Goal: Complete application form

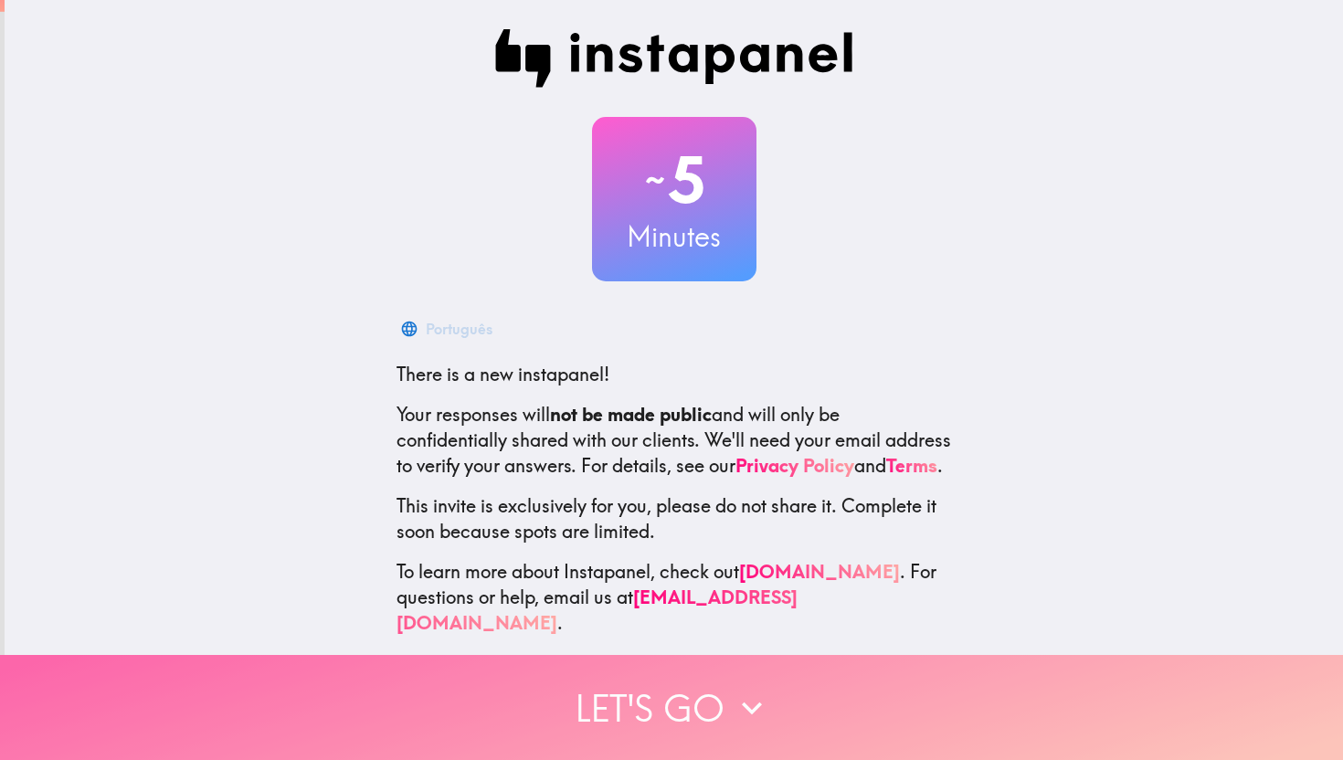
click at [623, 677] on button "Let's go" at bounding box center [671, 707] width 1343 height 105
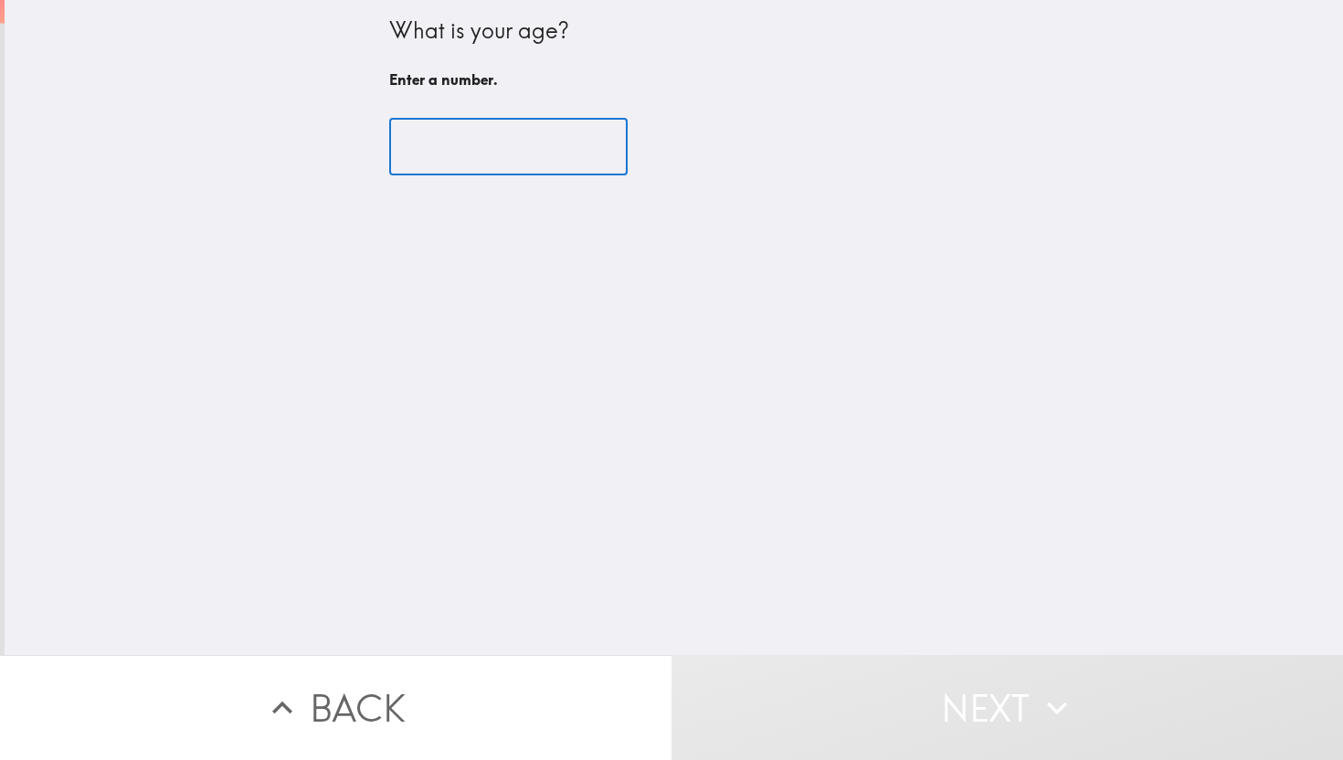
click at [537, 153] on input "number" at bounding box center [508, 147] width 238 height 57
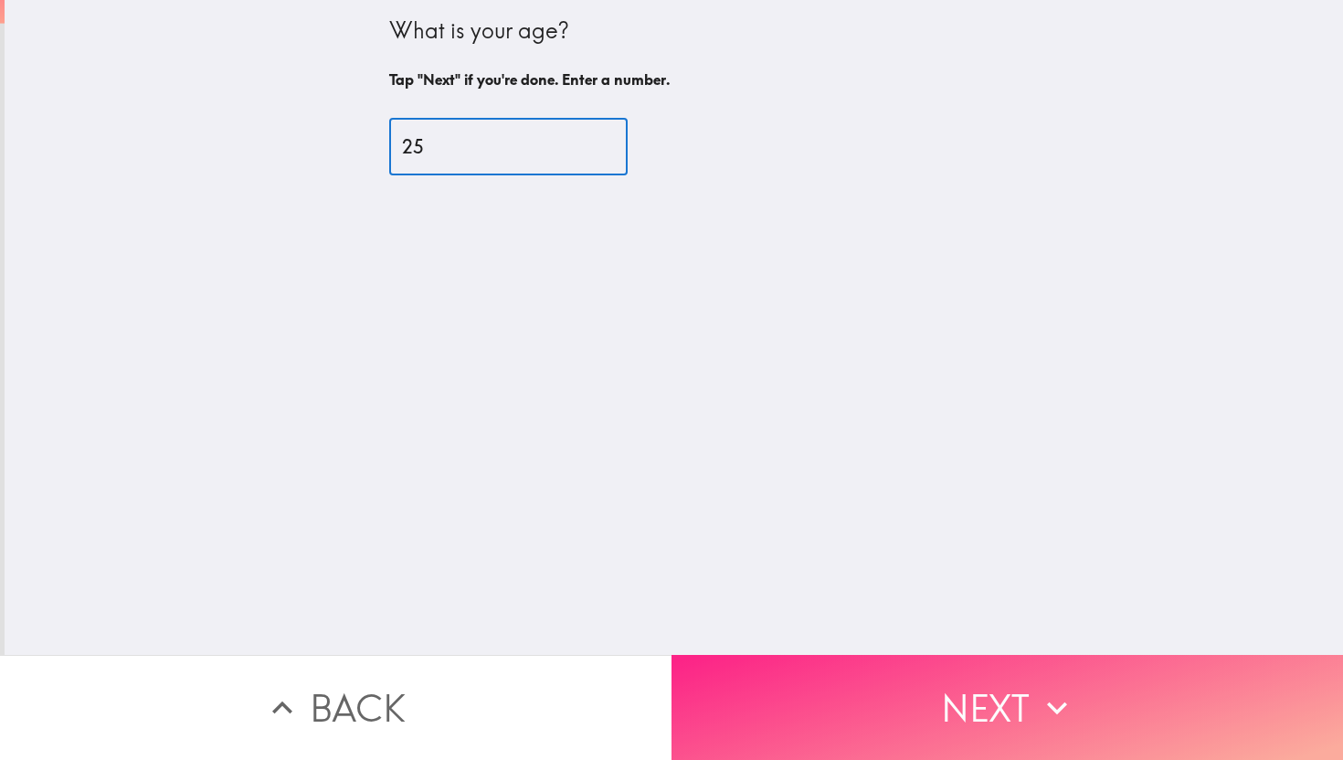
type input "25"
click at [1092, 722] on button "Next" at bounding box center [1006, 707] width 671 height 105
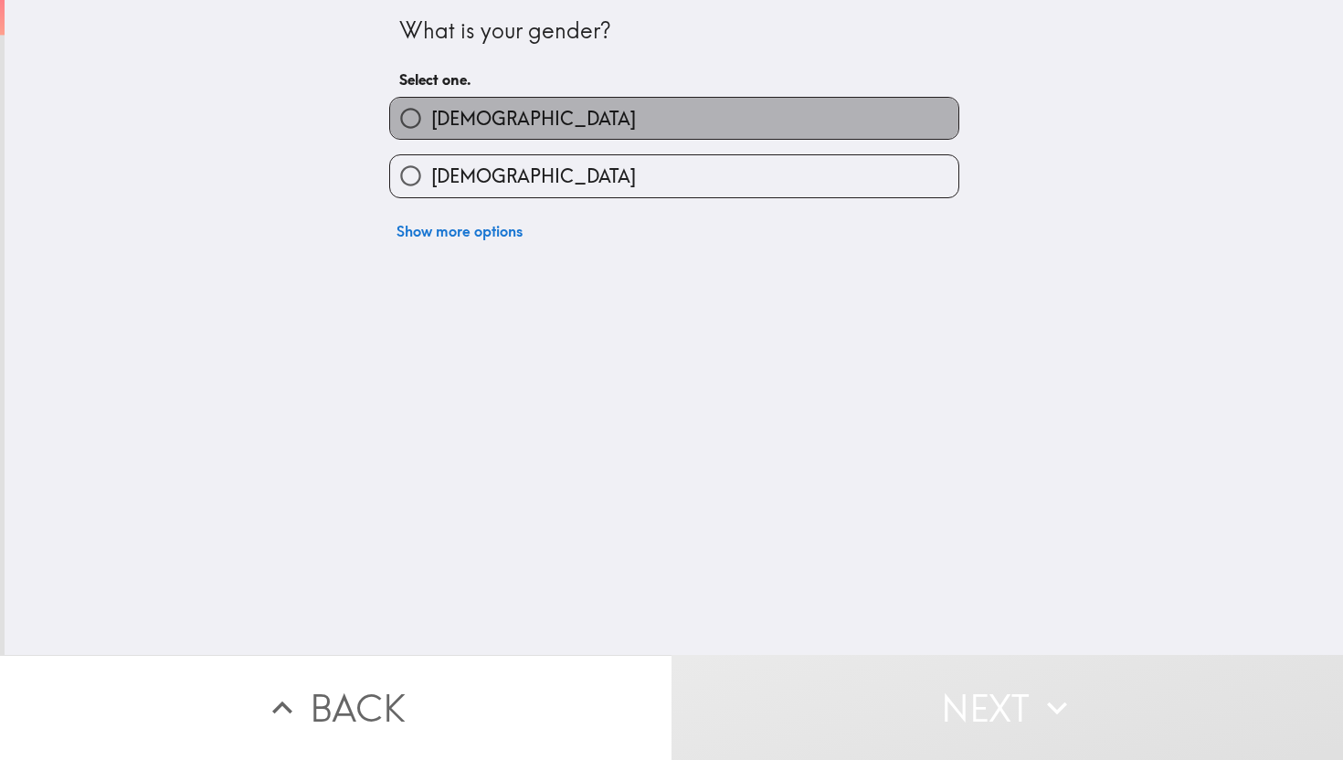
click at [438, 121] on span "[DEMOGRAPHIC_DATA]" at bounding box center [533, 119] width 205 height 26
click at [431, 121] on input "[DEMOGRAPHIC_DATA]" at bounding box center [410, 118] width 41 height 41
radio input "true"
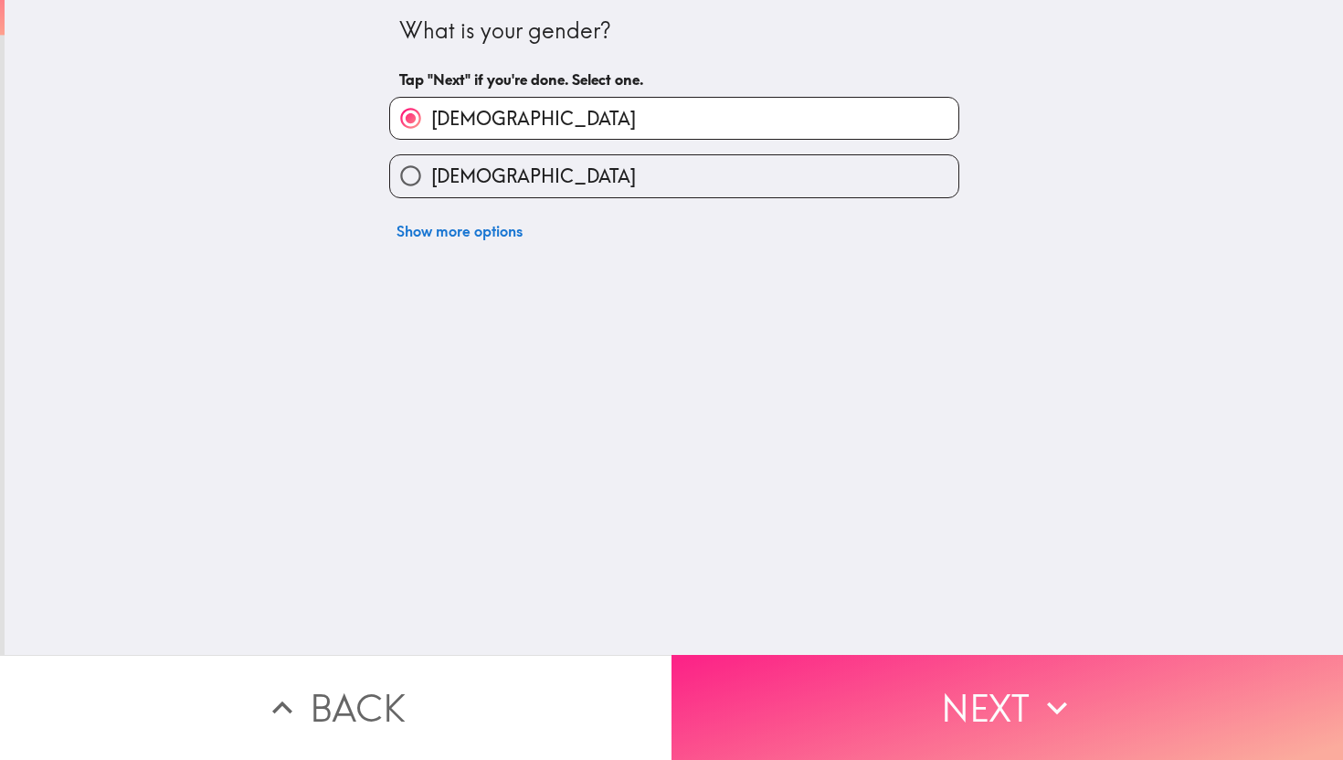
click at [926, 706] on button "Next" at bounding box center [1006, 707] width 671 height 105
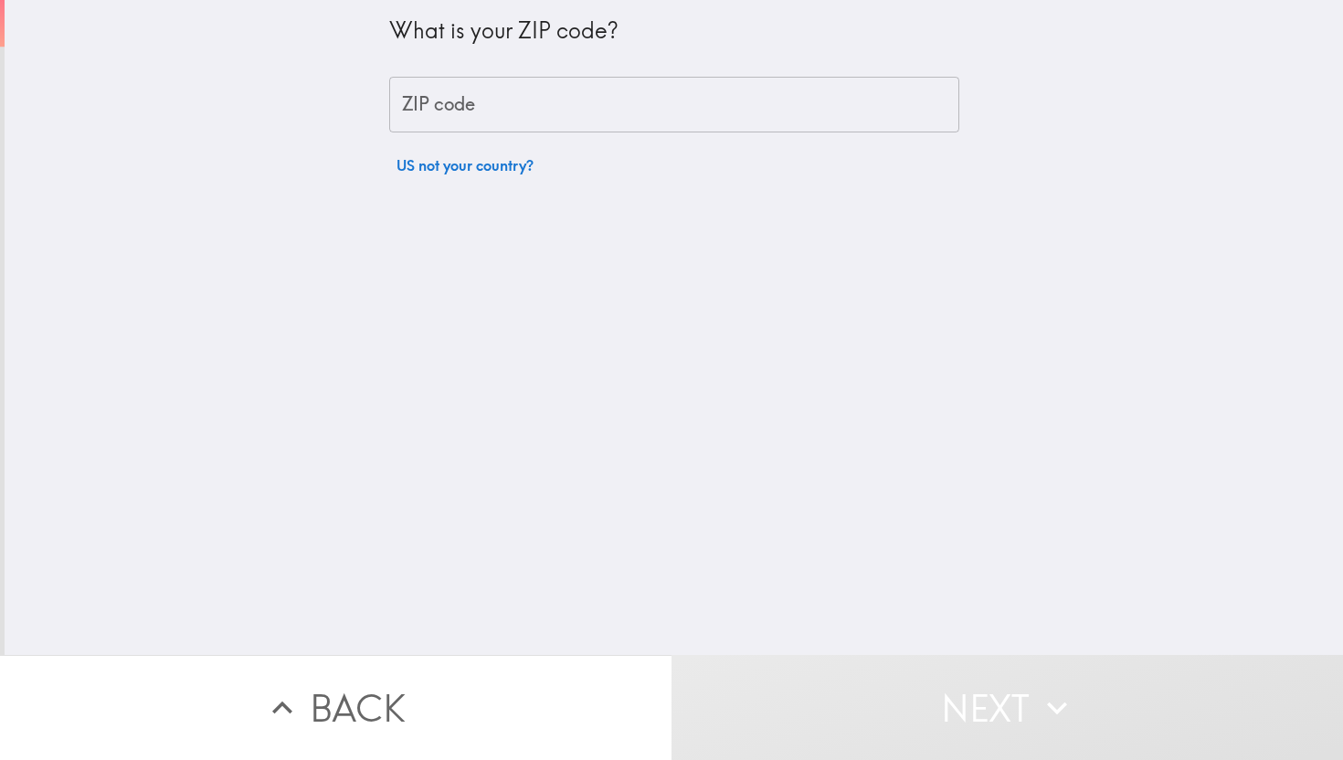
click at [474, 92] on input "ZIP code" at bounding box center [674, 105] width 570 height 57
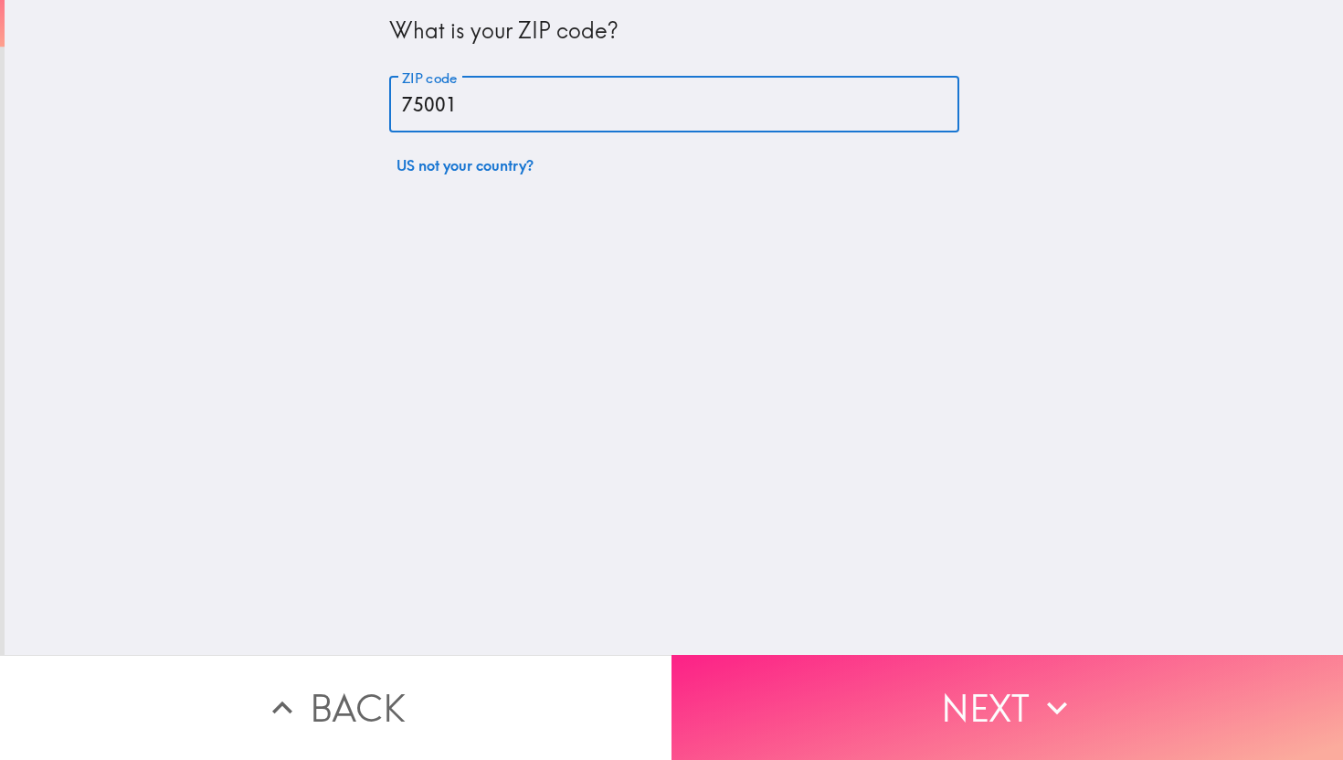
type input "75001"
click at [957, 690] on button "Next" at bounding box center [1006, 707] width 671 height 105
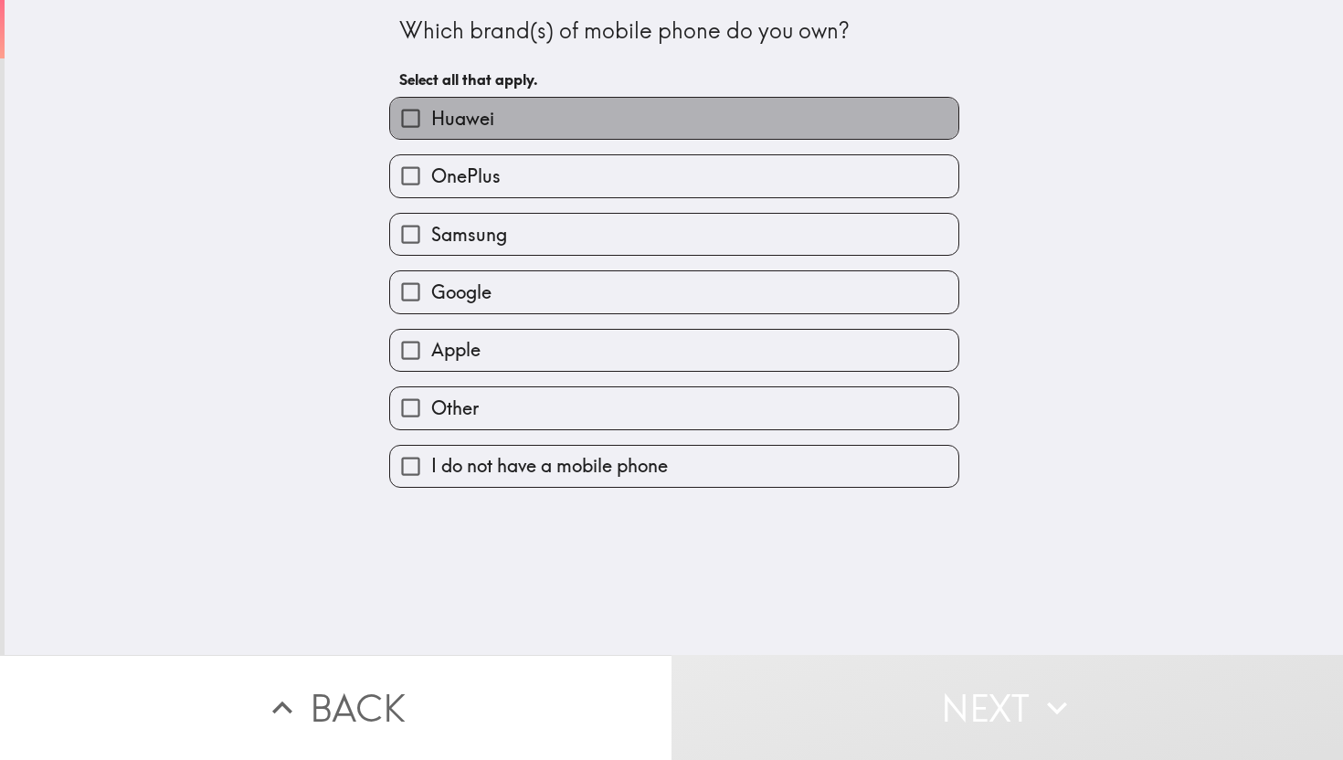
click at [571, 132] on label "Huawei" at bounding box center [674, 118] width 568 height 41
click at [431, 132] on input "Huawei" at bounding box center [410, 118] width 41 height 41
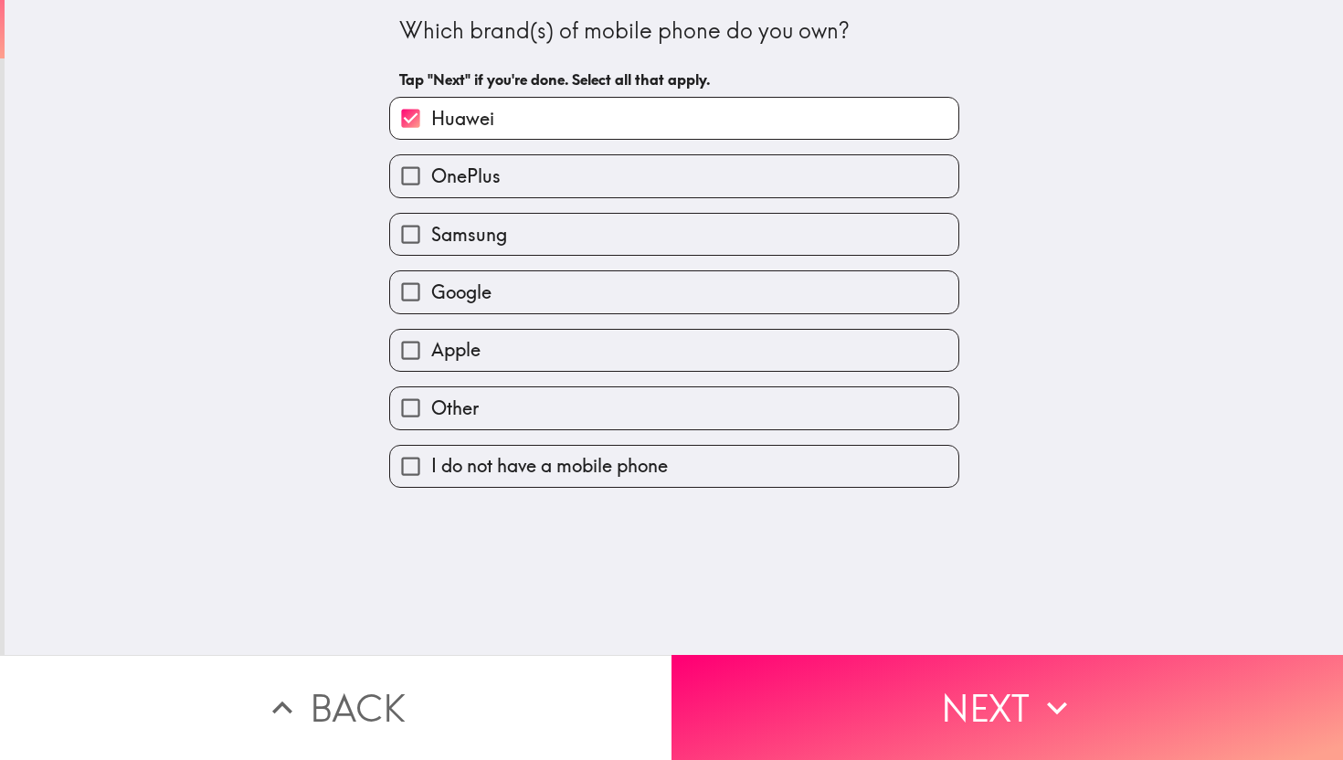
click at [571, 132] on label "Huawei" at bounding box center [674, 118] width 568 height 41
click at [431, 132] on input "Huawei" at bounding box center [410, 118] width 41 height 41
checkbox input "false"
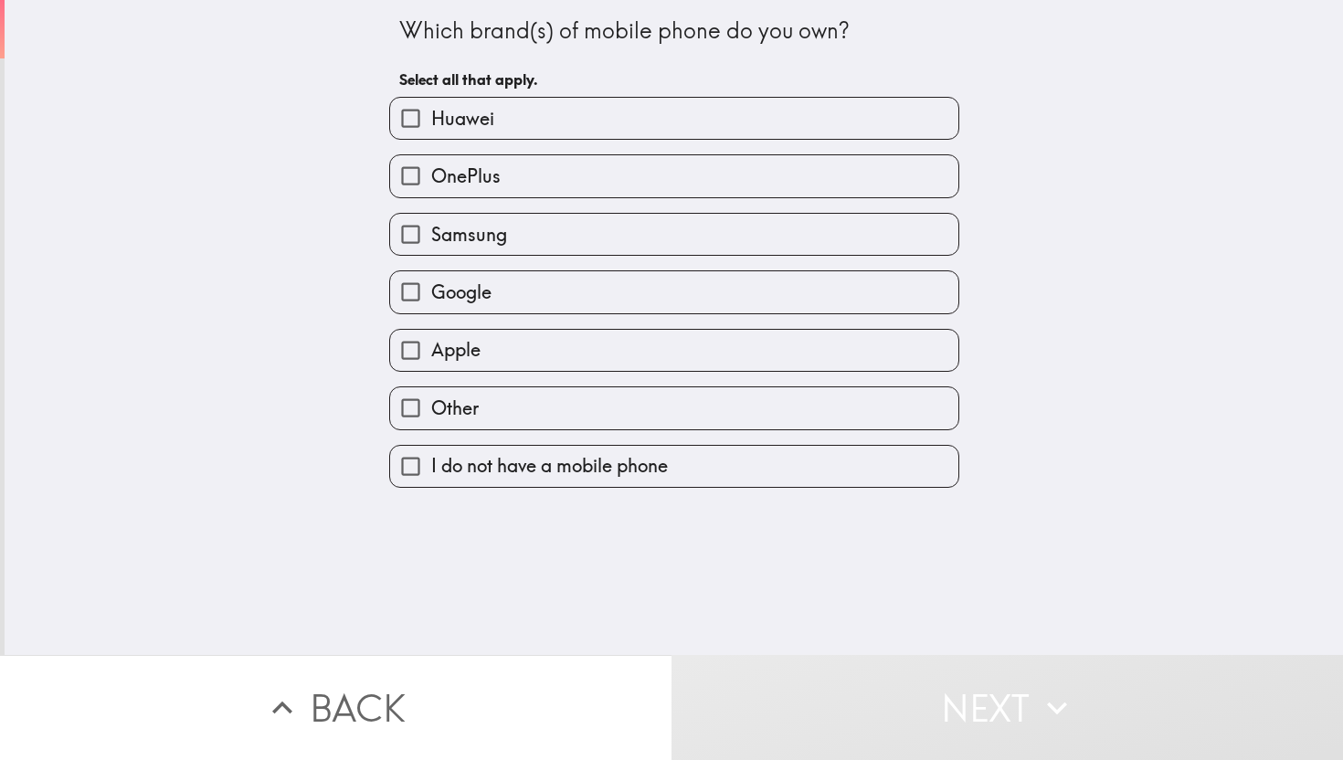
click at [511, 292] on label "Google" at bounding box center [674, 291] width 568 height 41
click at [431, 292] on input "Google" at bounding box center [410, 291] width 41 height 41
checkbox input "true"
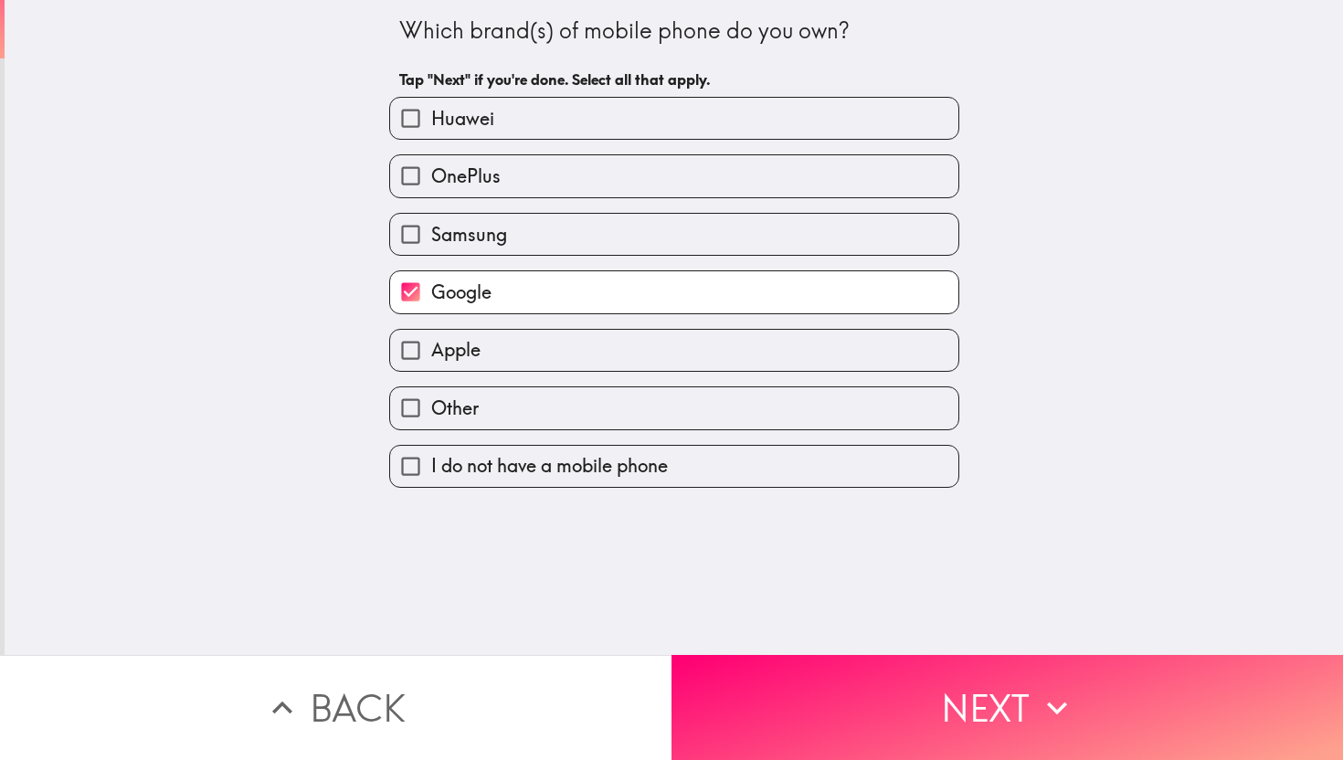
click at [511, 354] on label "Apple" at bounding box center [674, 350] width 568 height 41
click at [431, 354] on input "Apple" at bounding box center [410, 350] width 41 height 41
checkbox input "true"
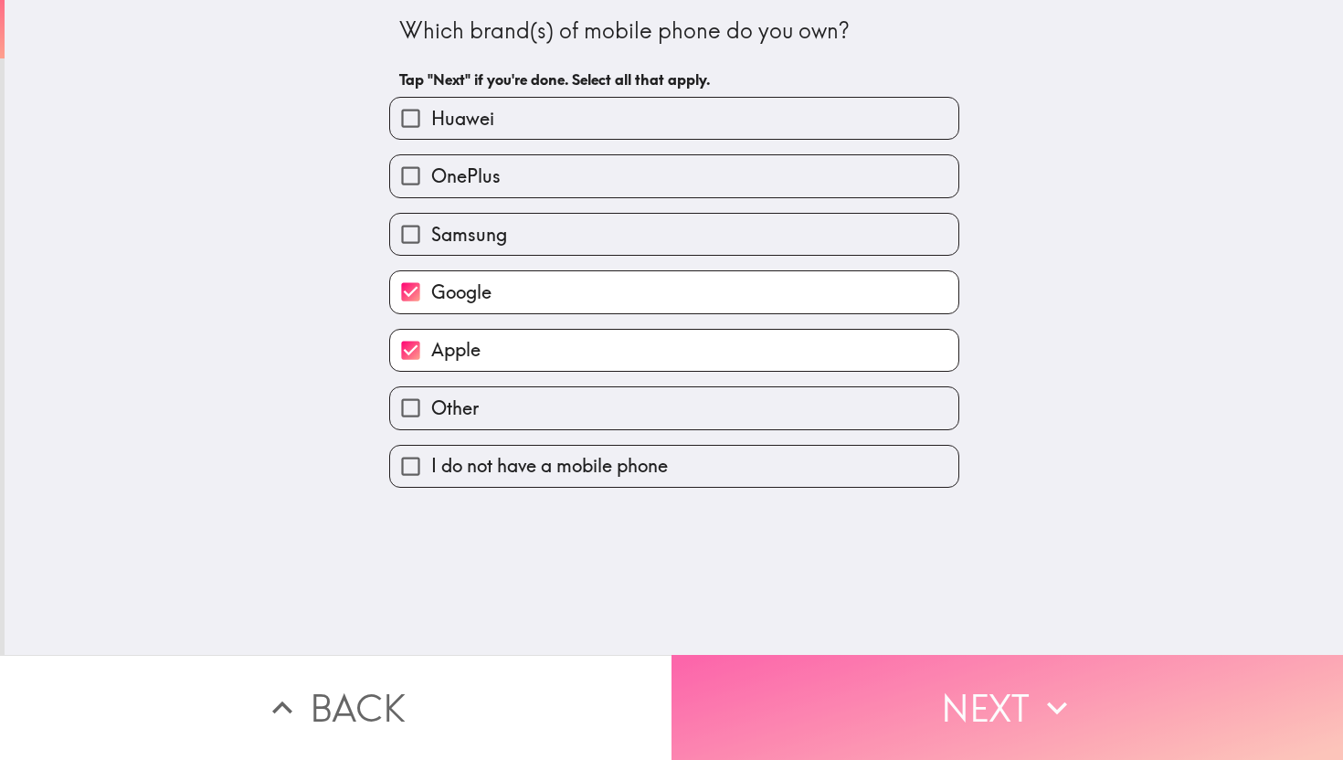
click at [857, 718] on button "Next" at bounding box center [1006, 707] width 671 height 105
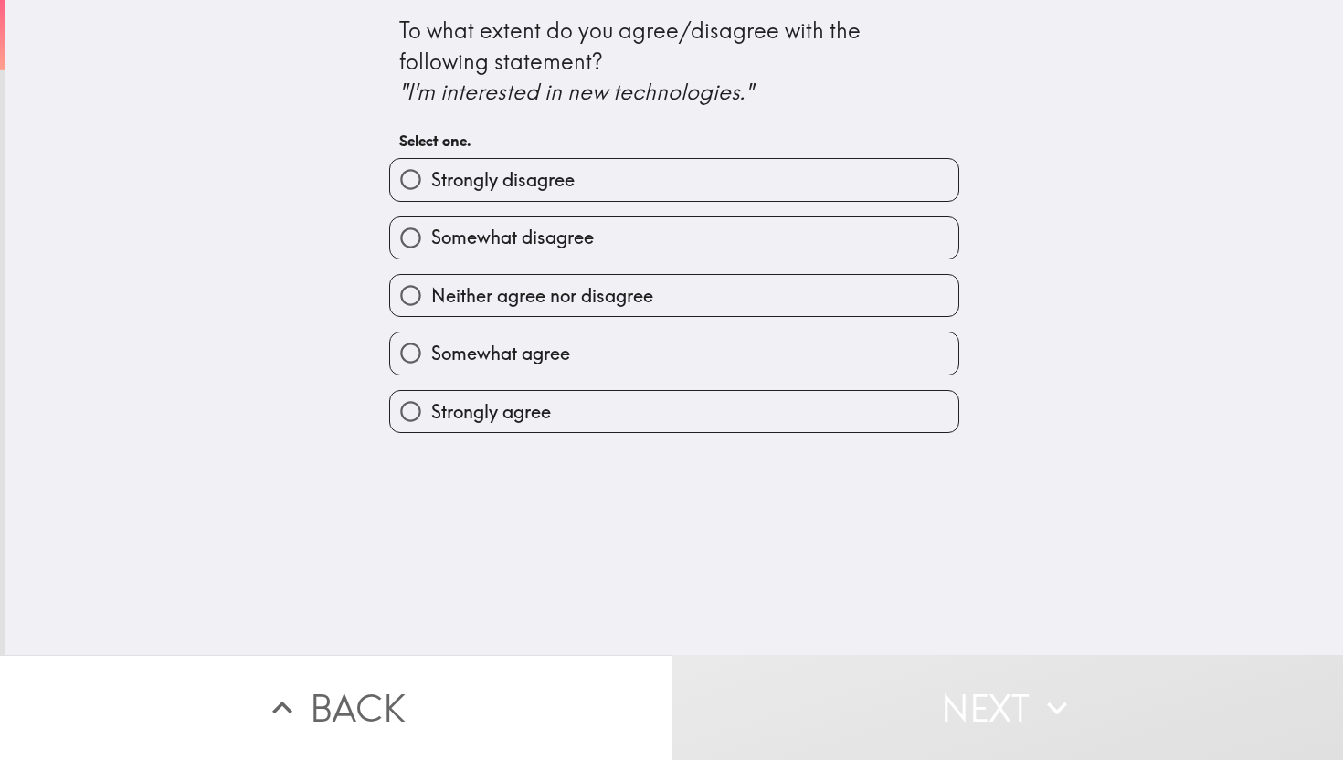
click at [528, 181] on span "Strongly disagree" at bounding box center [502, 180] width 143 height 26
click at [431, 181] on input "Strongly disagree" at bounding box center [410, 179] width 41 height 41
radio input "true"
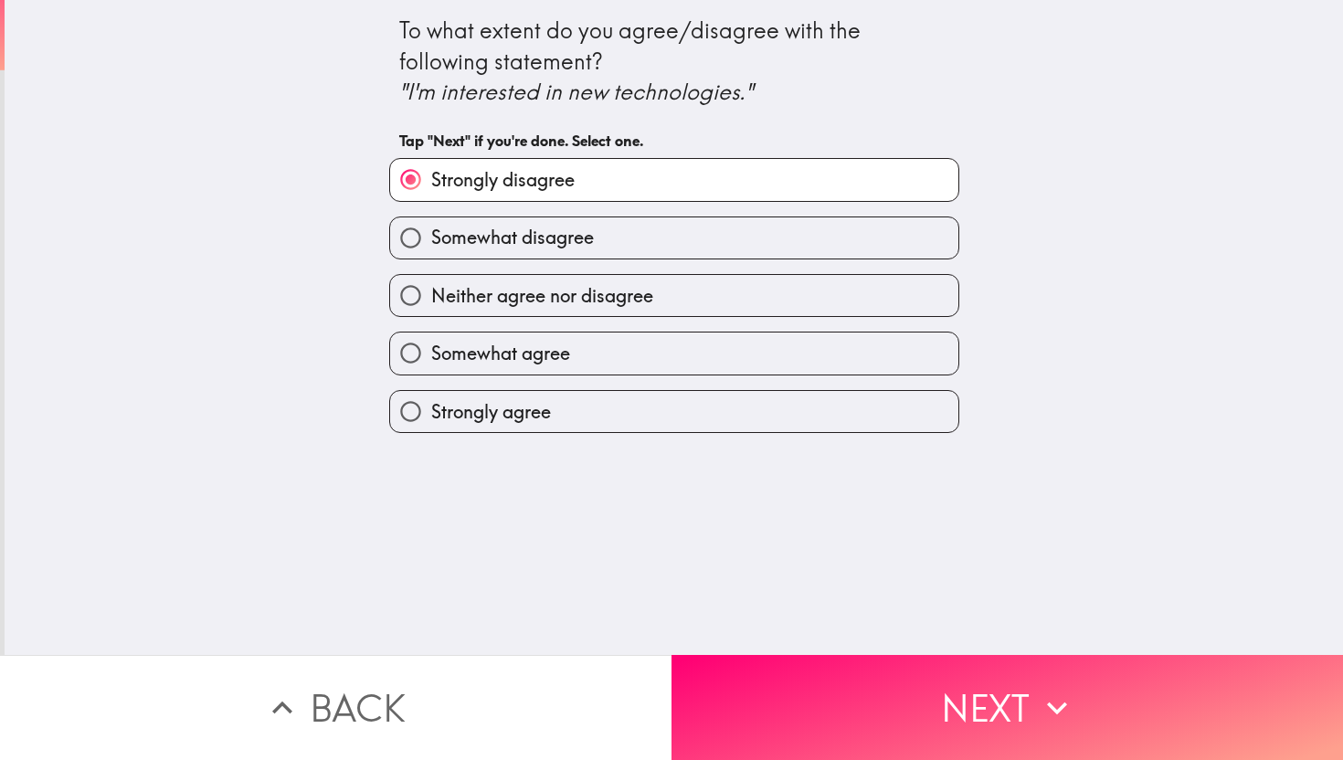
click at [492, 406] on span "Strongly agree" at bounding box center [491, 412] width 120 height 26
click at [431, 406] on input "Strongly agree" at bounding box center [410, 411] width 41 height 41
radio input "true"
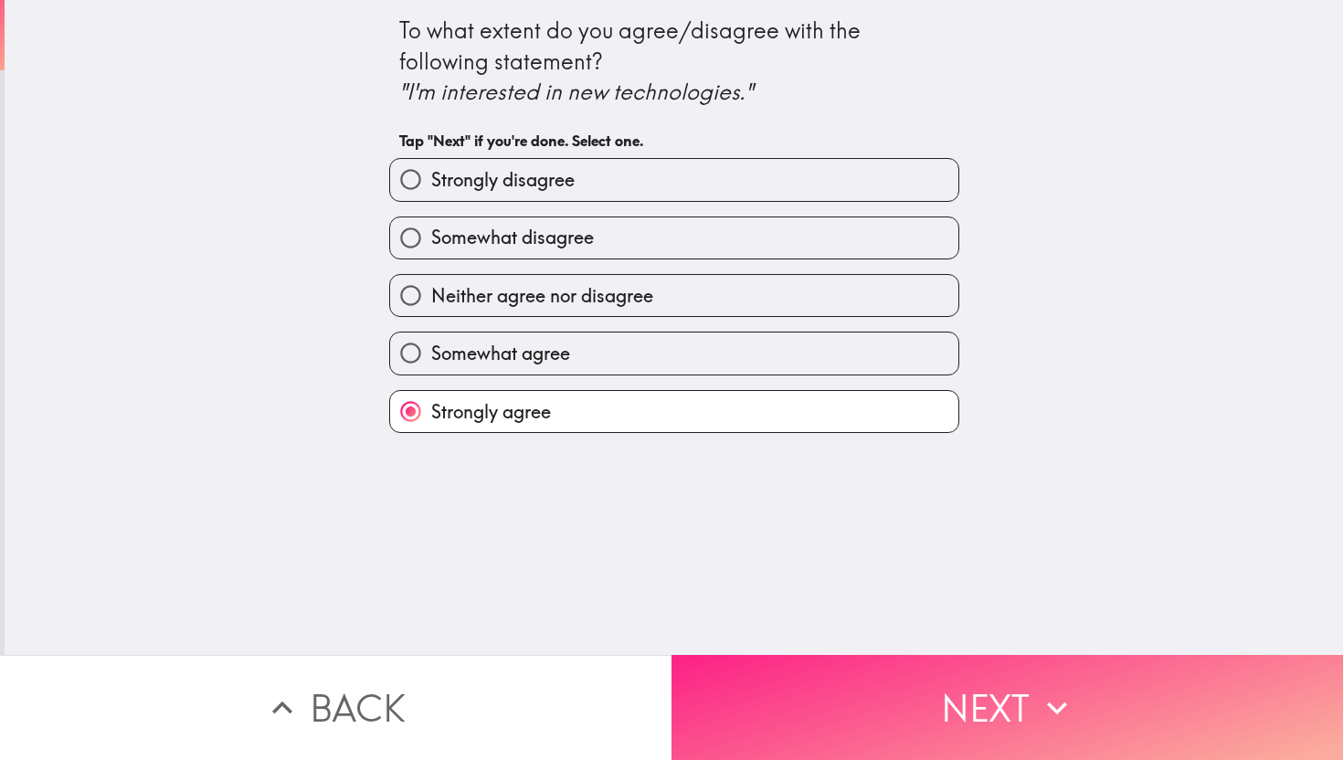
click at [834, 702] on button "Next" at bounding box center [1006, 707] width 671 height 105
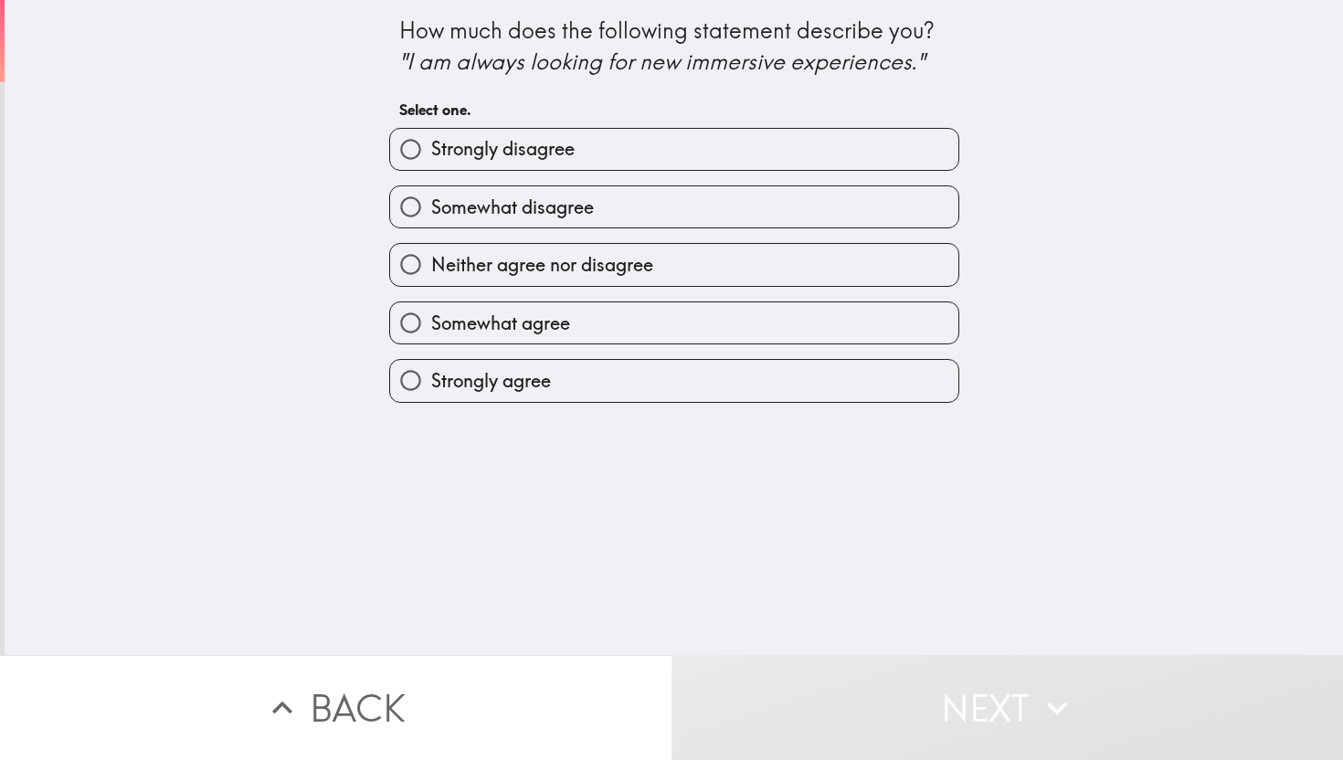
click at [585, 383] on label "Strongly agree" at bounding box center [674, 380] width 568 height 41
click at [431, 383] on input "Strongly agree" at bounding box center [410, 380] width 41 height 41
radio input "true"
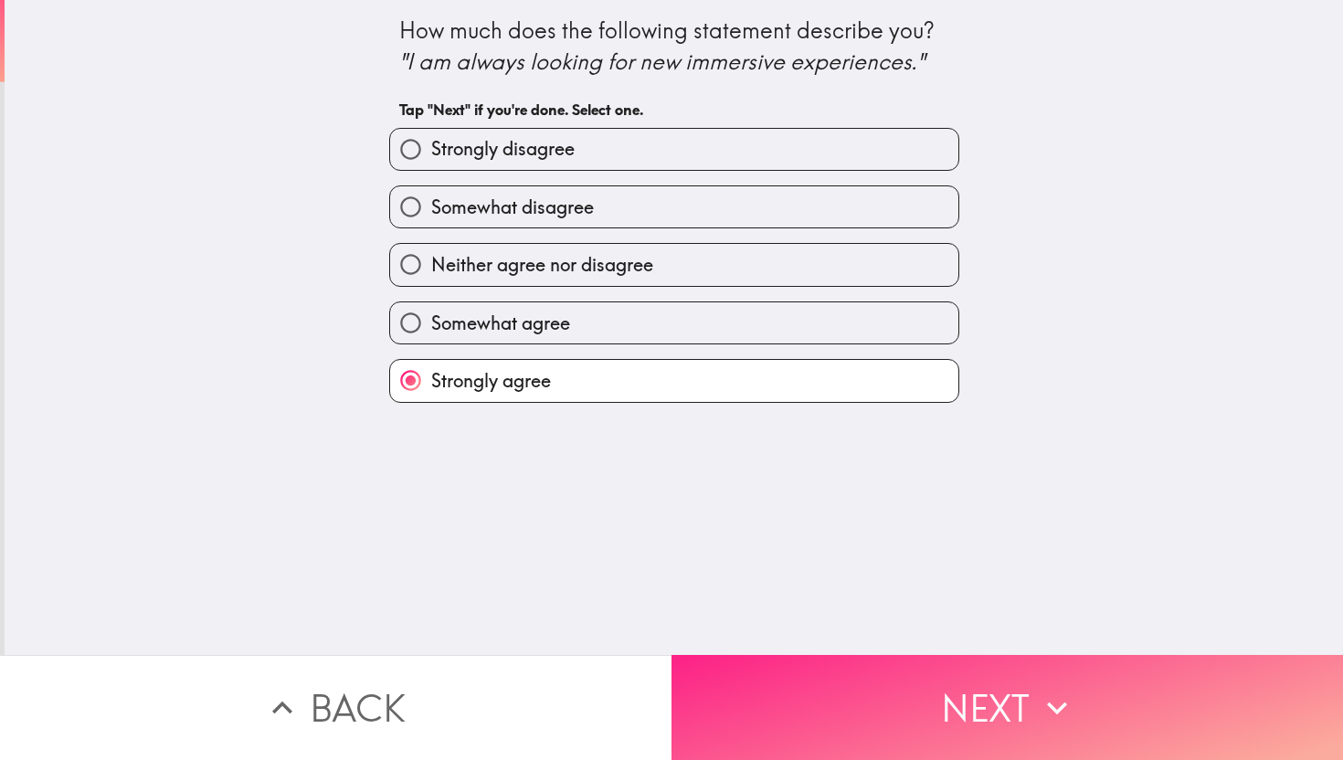
click at [922, 697] on button "Next" at bounding box center [1006, 707] width 671 height 105
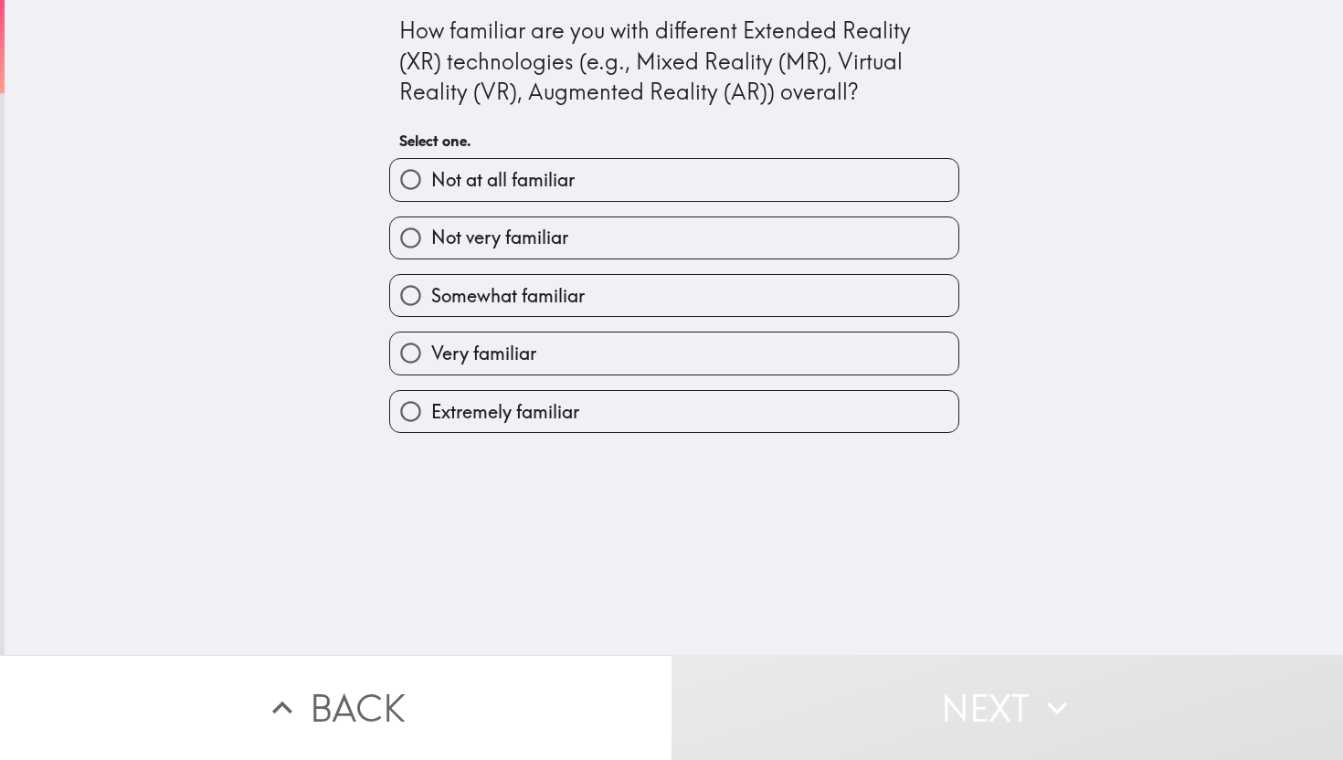
click at [563, 420] on span "Extremely familiar" at bounding box center [505, 412] width 148 height 26
click at [431, 420] on input "Extremely familiar" at bounding box center [410, 411] width 41 height 41
radio input "true"
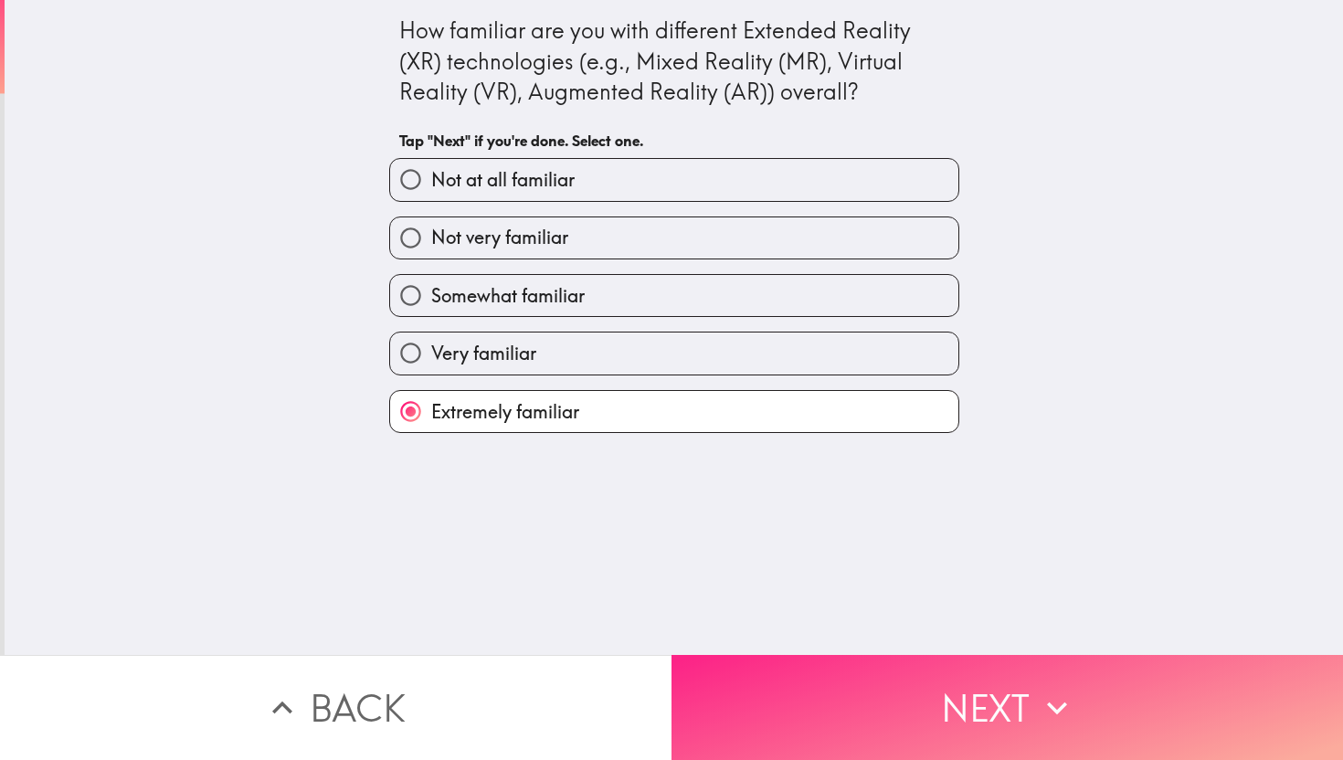
click at [857, 715] on button "Next" at bounding box center [1006, 707] width 671 height 105
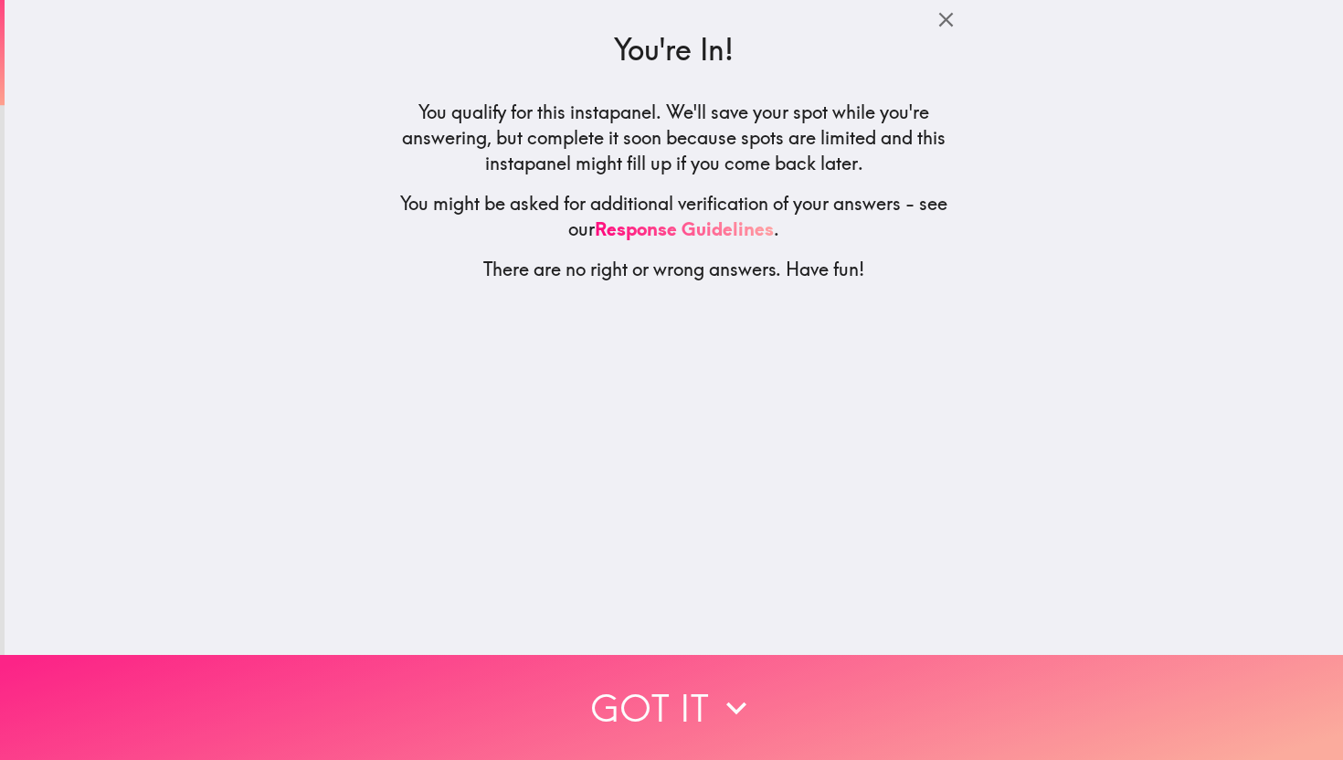
click at [855, 674] on button "Got it" at bounding box center [671, 707] width 1343 height 105
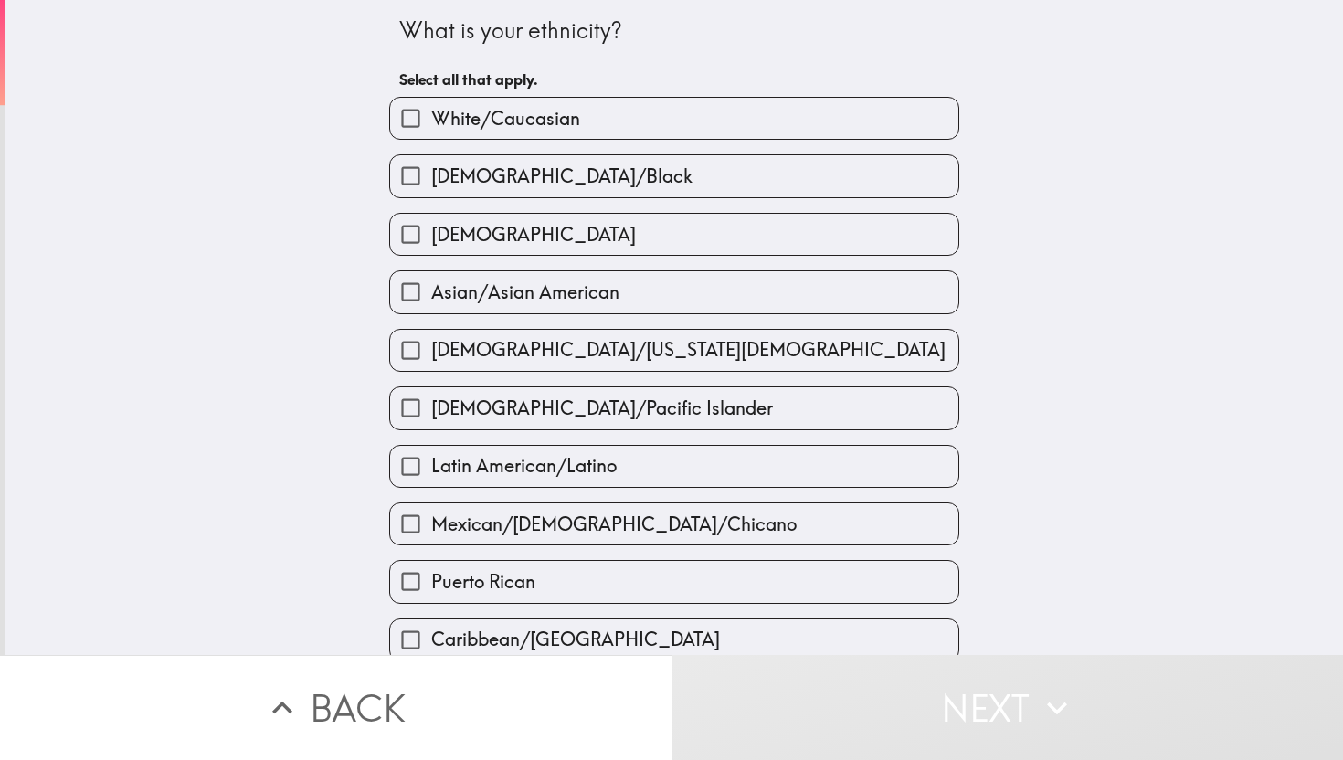
click at [594, 110] on label "White/Caucasian" at bounding box center [674, 118] width 568 height 41
click at [431, 110] on input "White/Caucasian" at bounding box center [410, 118] width 41 height 41
checkbox input "true"
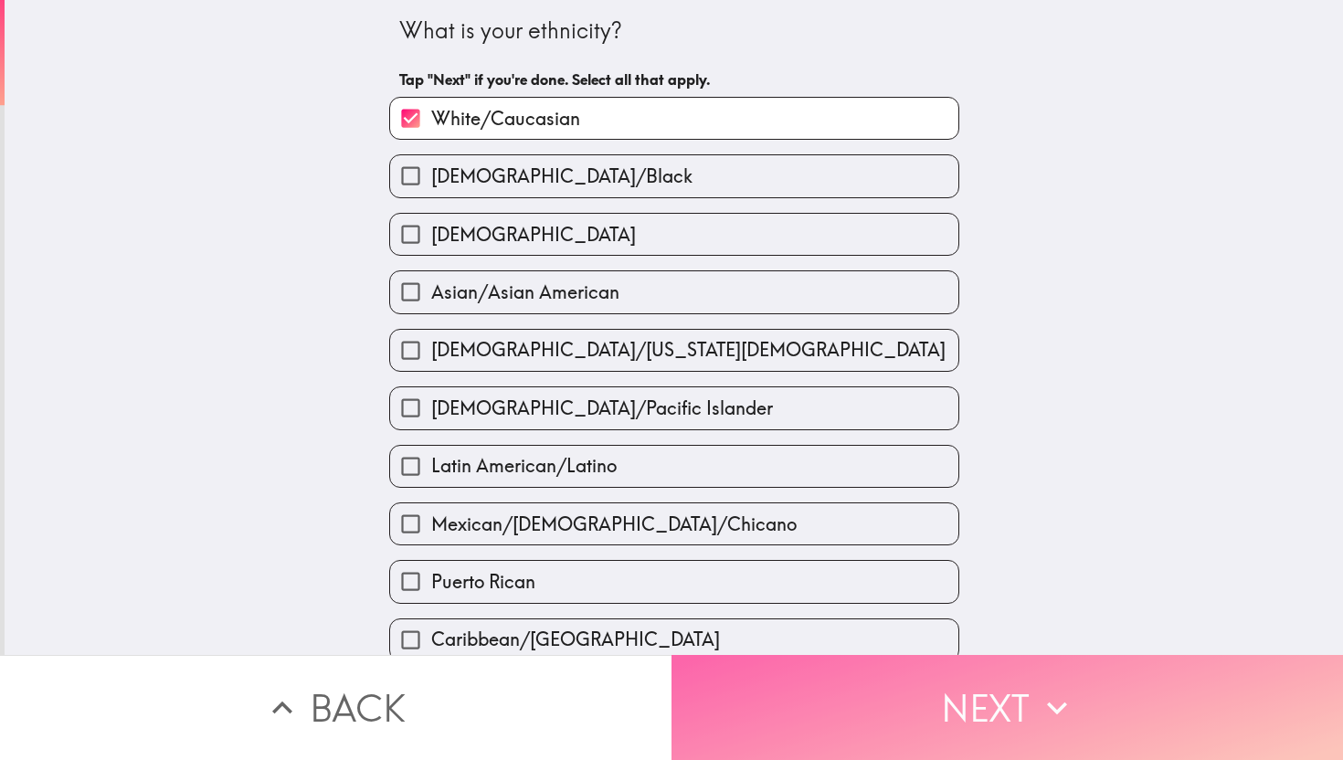
click at [887, 675] on button "Next" at bounding box center [1006, 707] width 671 height 105
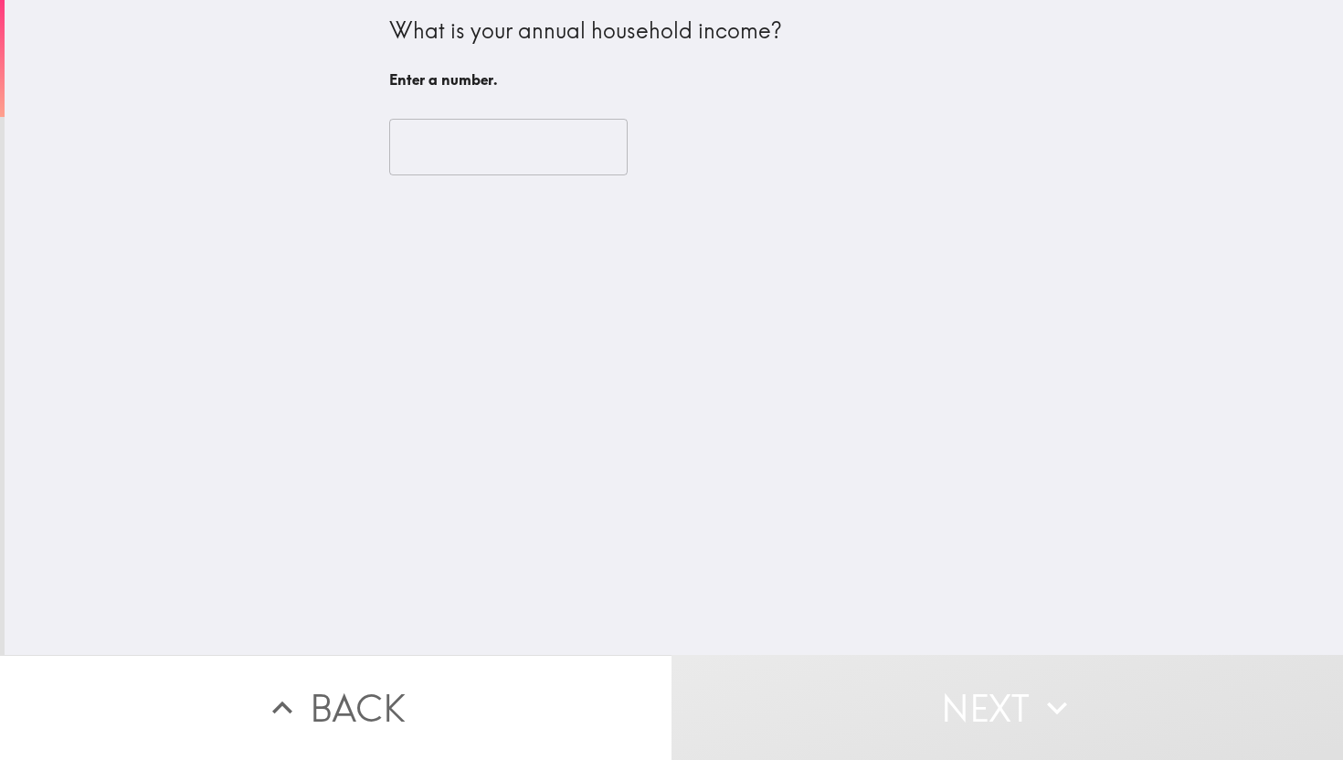
click at [525, 160] on input "number" at bounding box center [508, 147] width 238 height 57
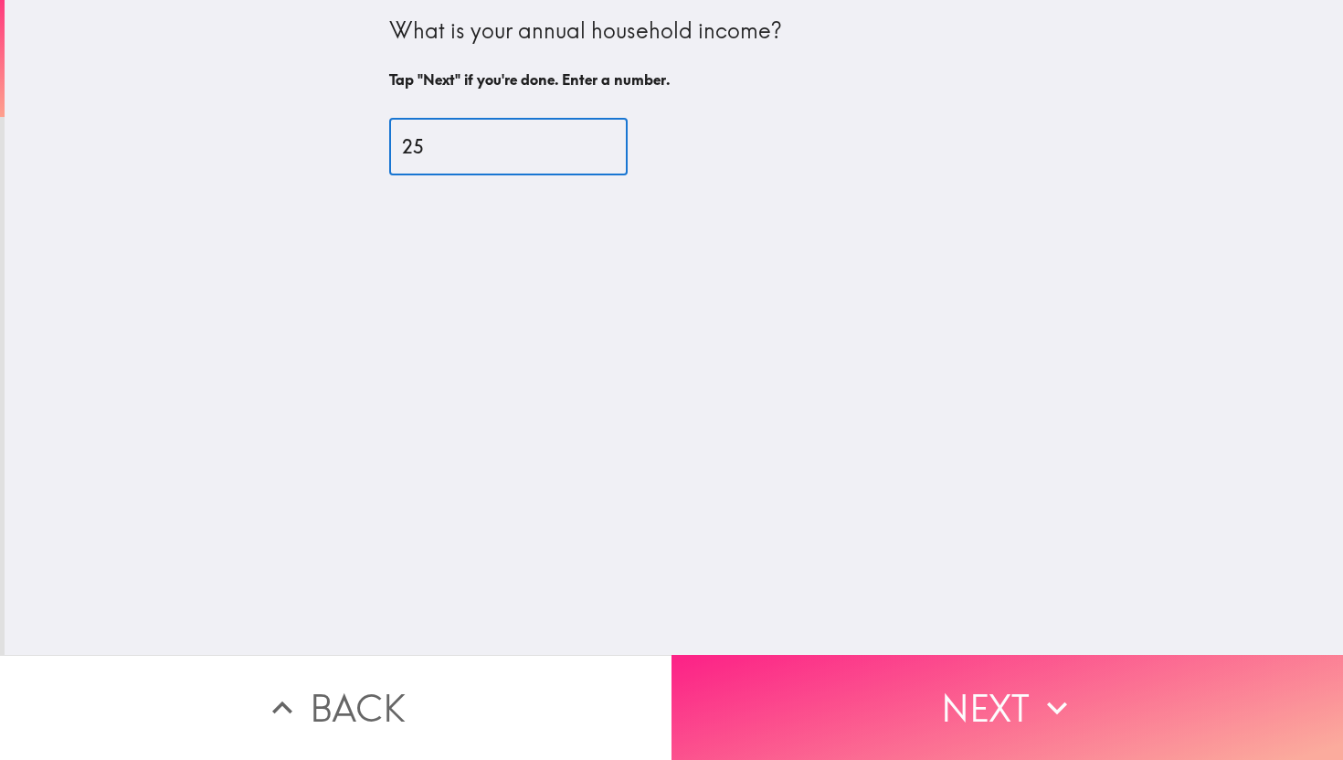
type input "2"
type input "250000"
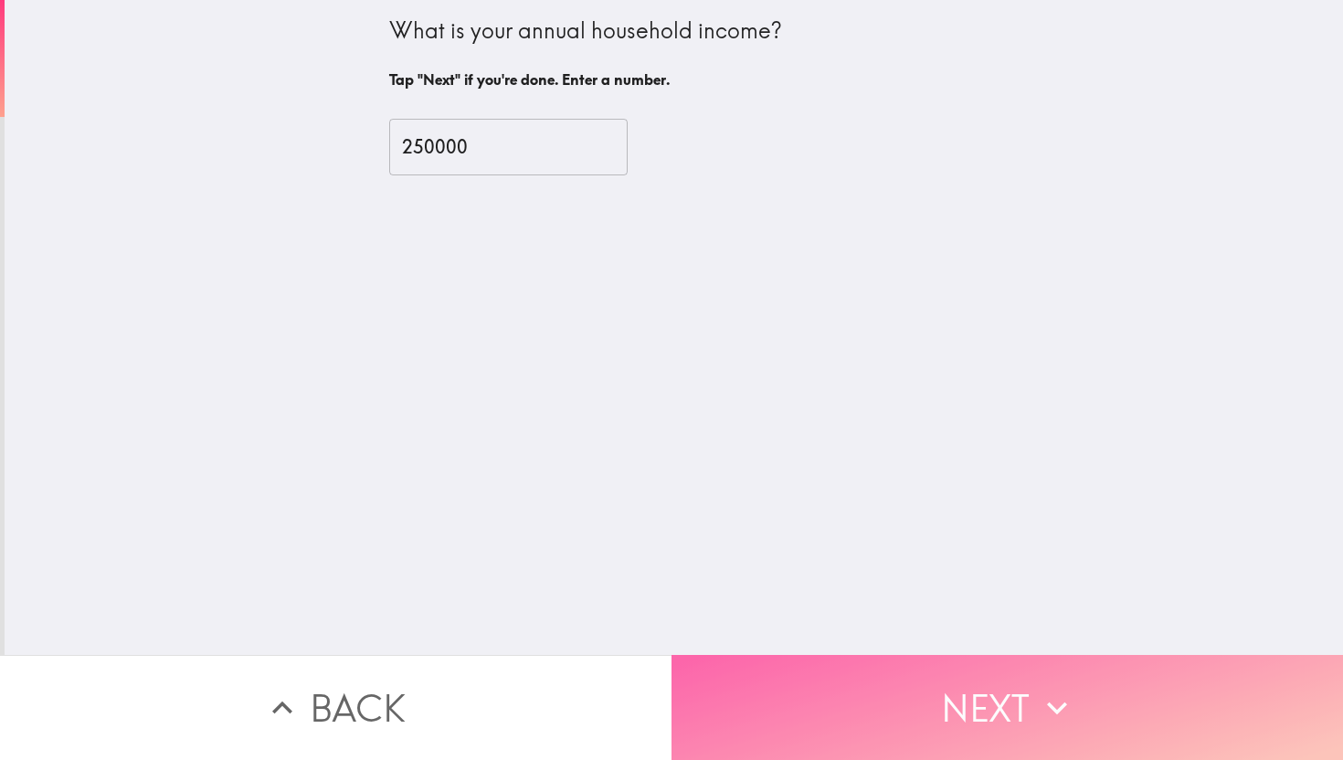
click at [864, 718] on button "Next" at bounding box center [1006, 707] width 671 height 105
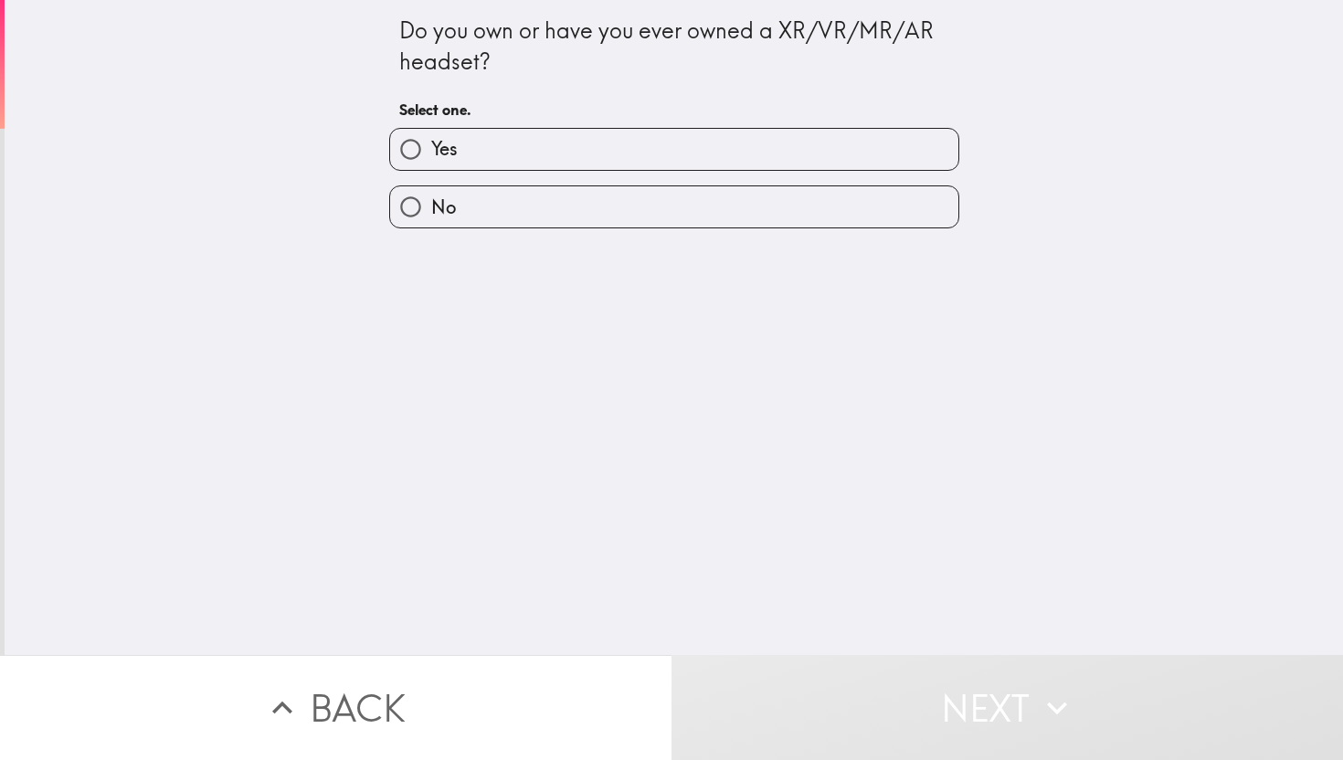
click at [537, 145] on label "Yes" at bounding box center [674, 149] width 568 height 41
click at [431, 145] on input "Yes" at bounding box center [410, 149] width 41 height 41
radio input "true"
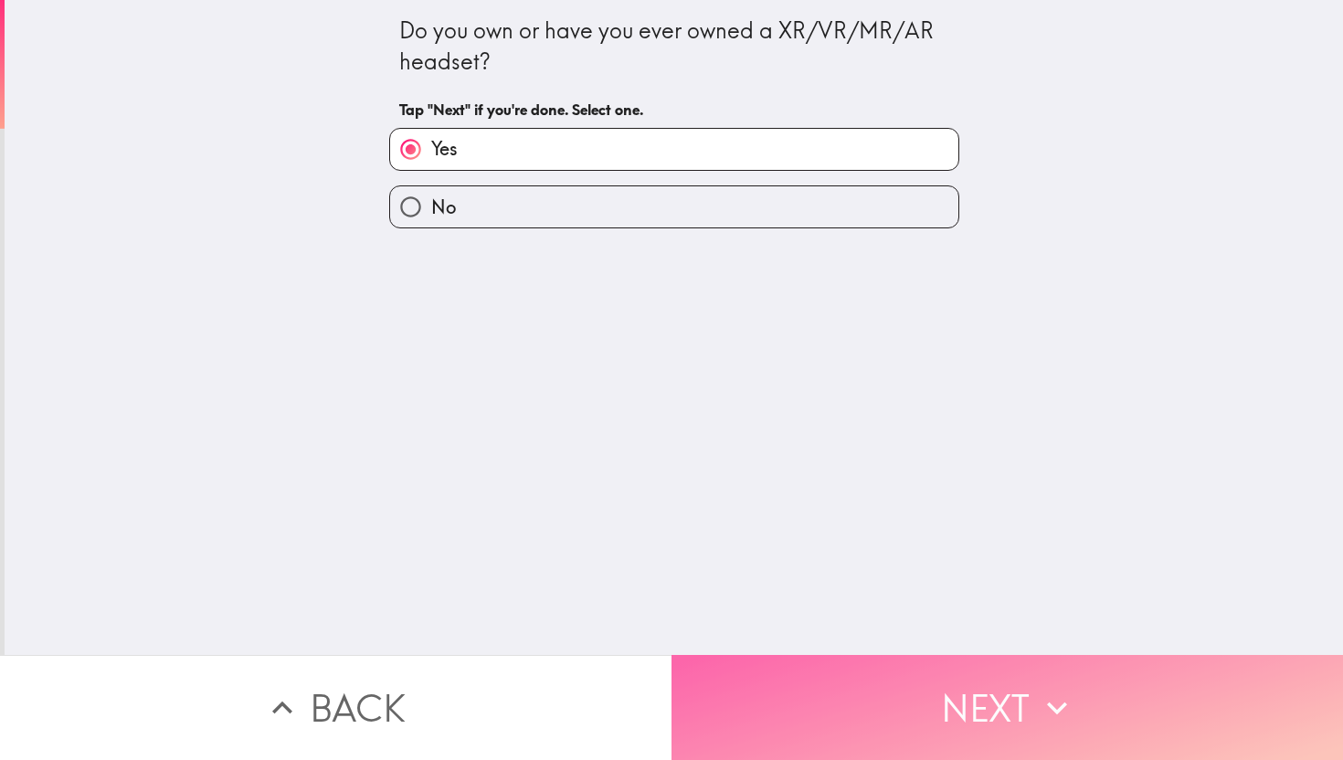
click at [789, 691] on button "Next" at bounding box center [1006, 707] width 671 height 105
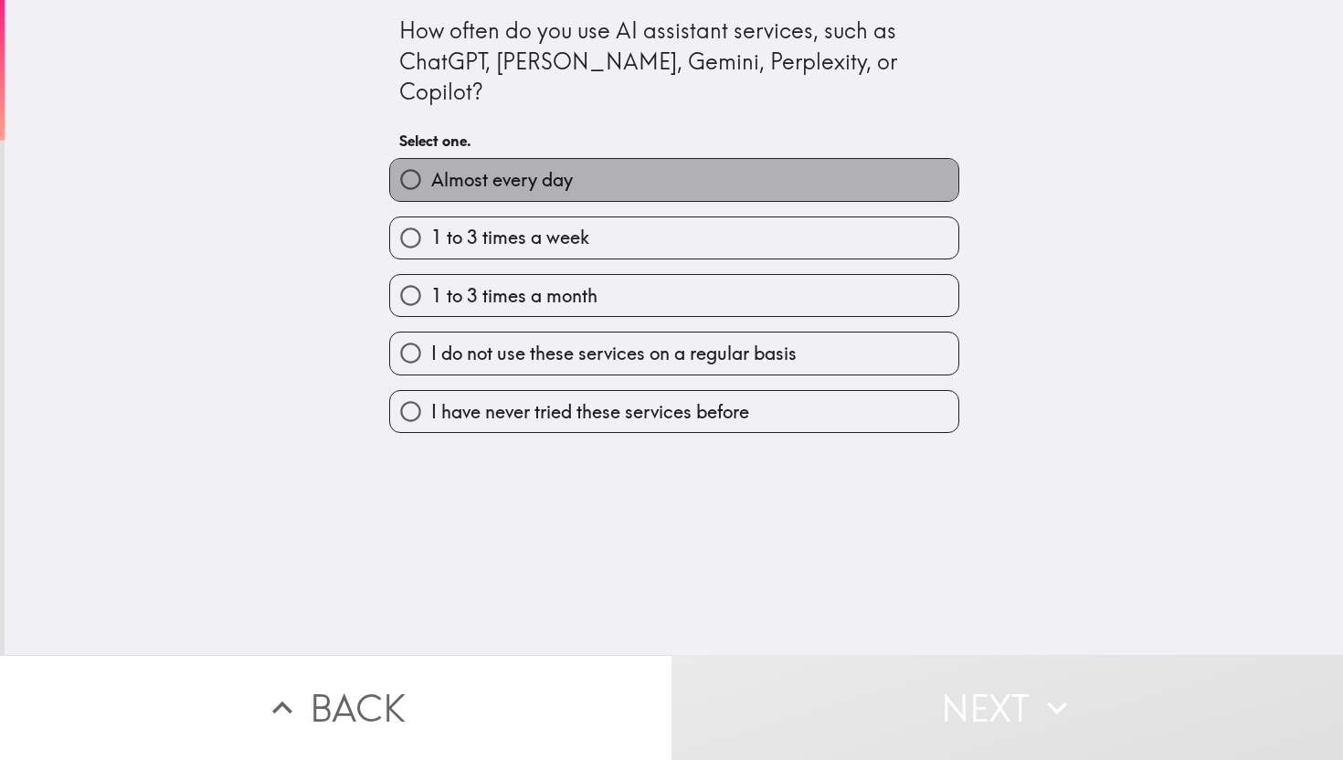
click at [515, 167] on span "Almost every day" at bounding box center [502, 180] width 142 height 26
click at [431, 159] on input "Almost every day" at bounding box center [410, 179] width 41 height 41
radio input "true"
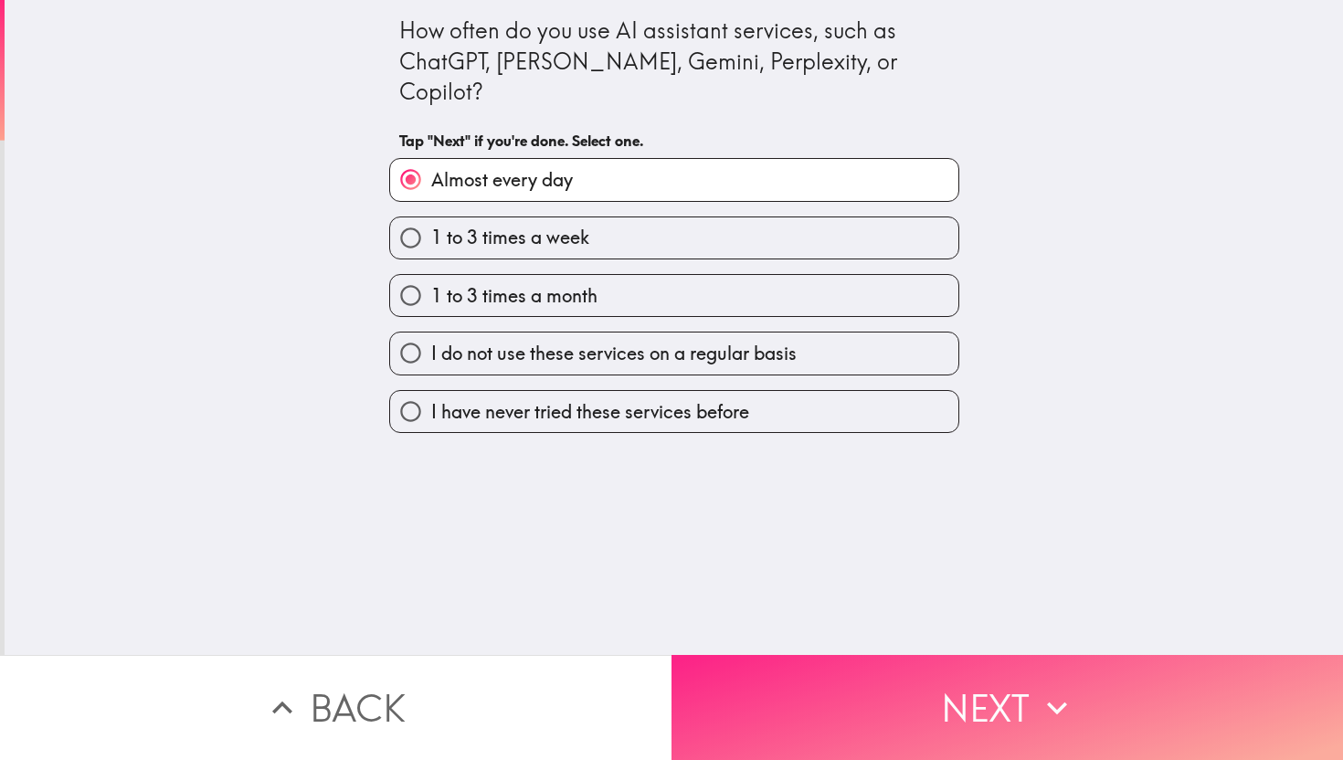
click at [829, 725] on button "Next" at bounding box center [1006, 707] width 671 height 105
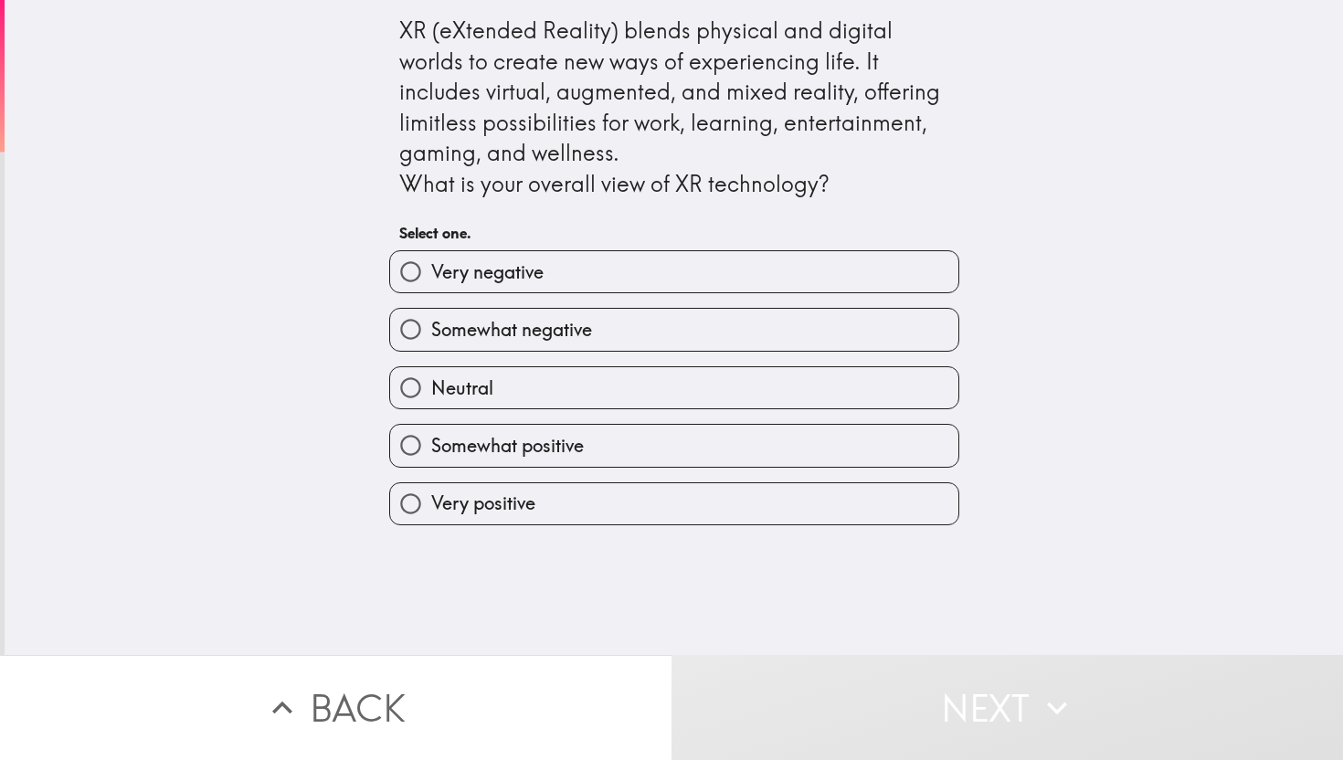
click at [496, 502] on span "Very positive" at bounding box center [483, 504] width 104 height 26
click at [431, 502] on input "Very positive" at bounding box center [410, 503] width 41 height 41
radio input "true"
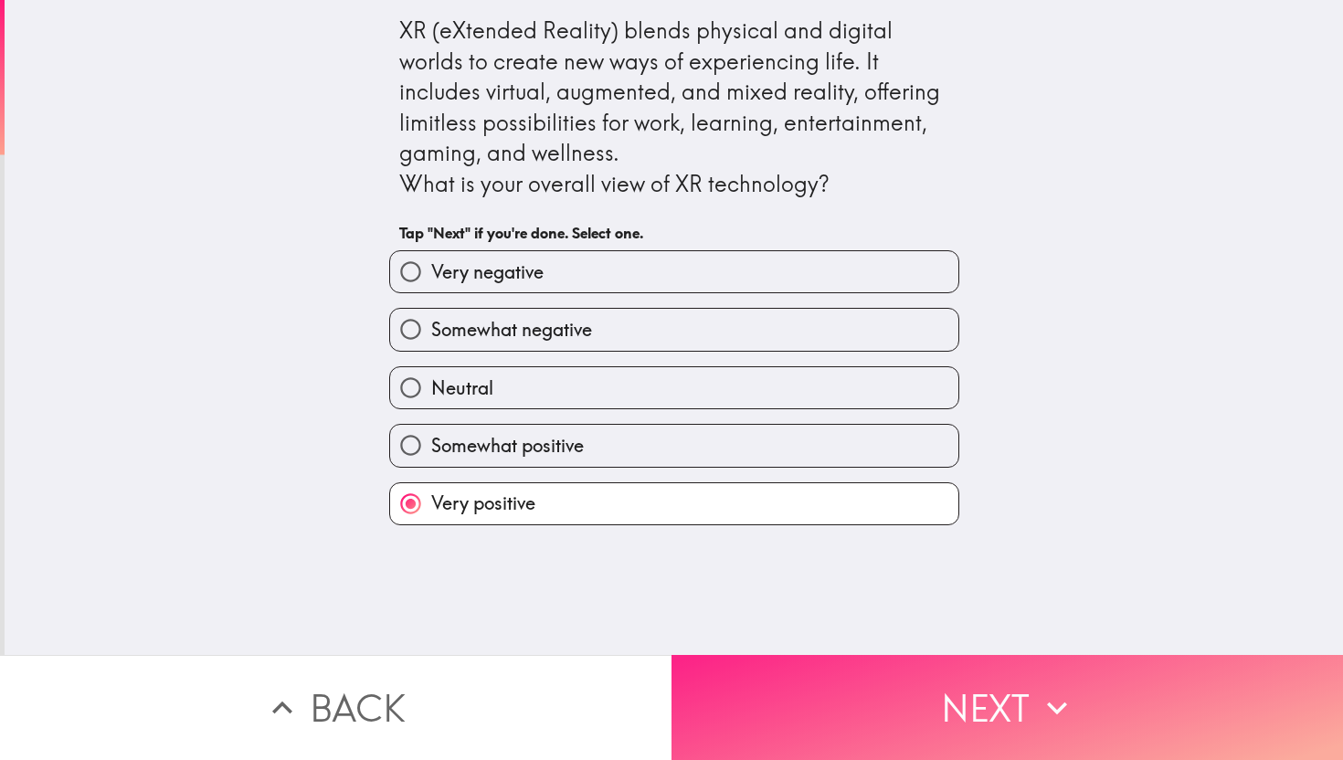
click at [780, 706] on button "Next" at bounding box center [1006, 707] width 671 height 105
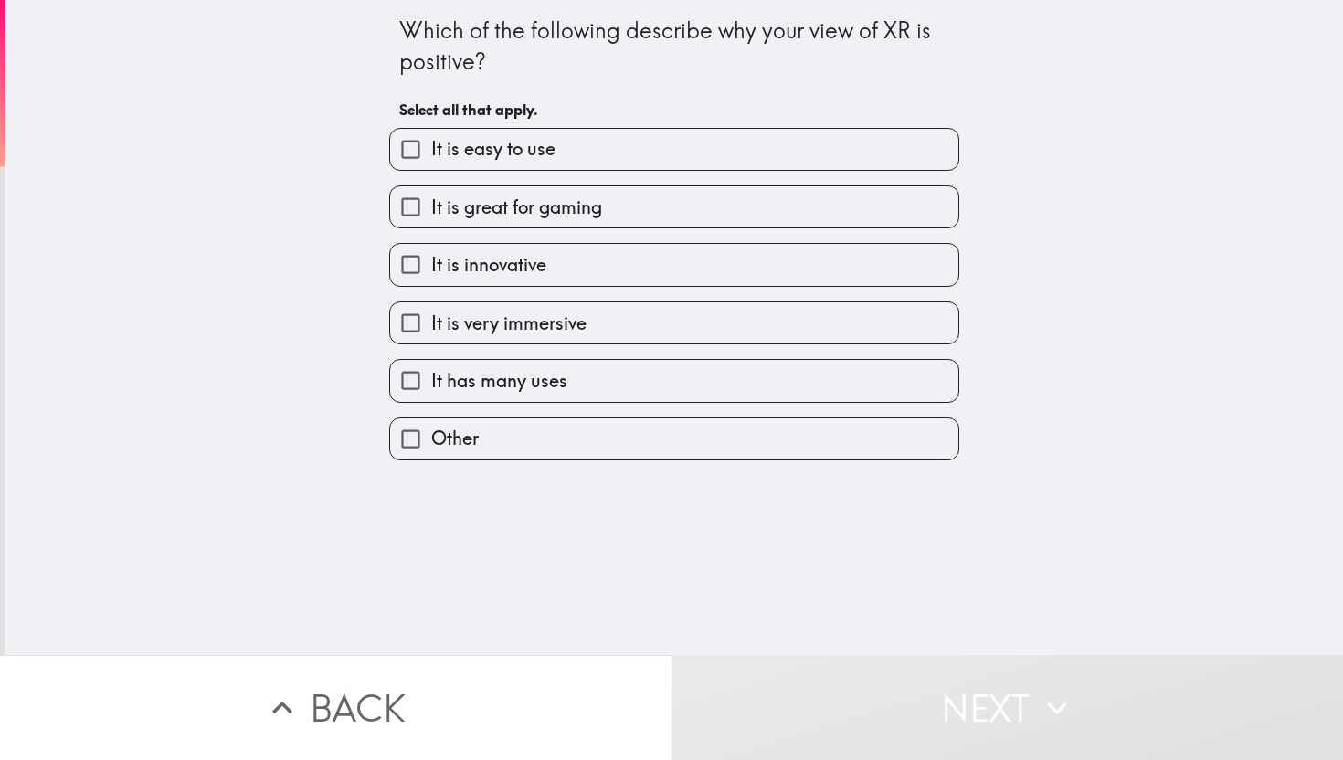
click at [483, 153] on span "It is easy to use" at bounding box center [493, 149] width 124 height 26
click at [431, 153] on input "It is easy to use" at bounding box center [410, 149] width 41 height 41
checkbox input "true"
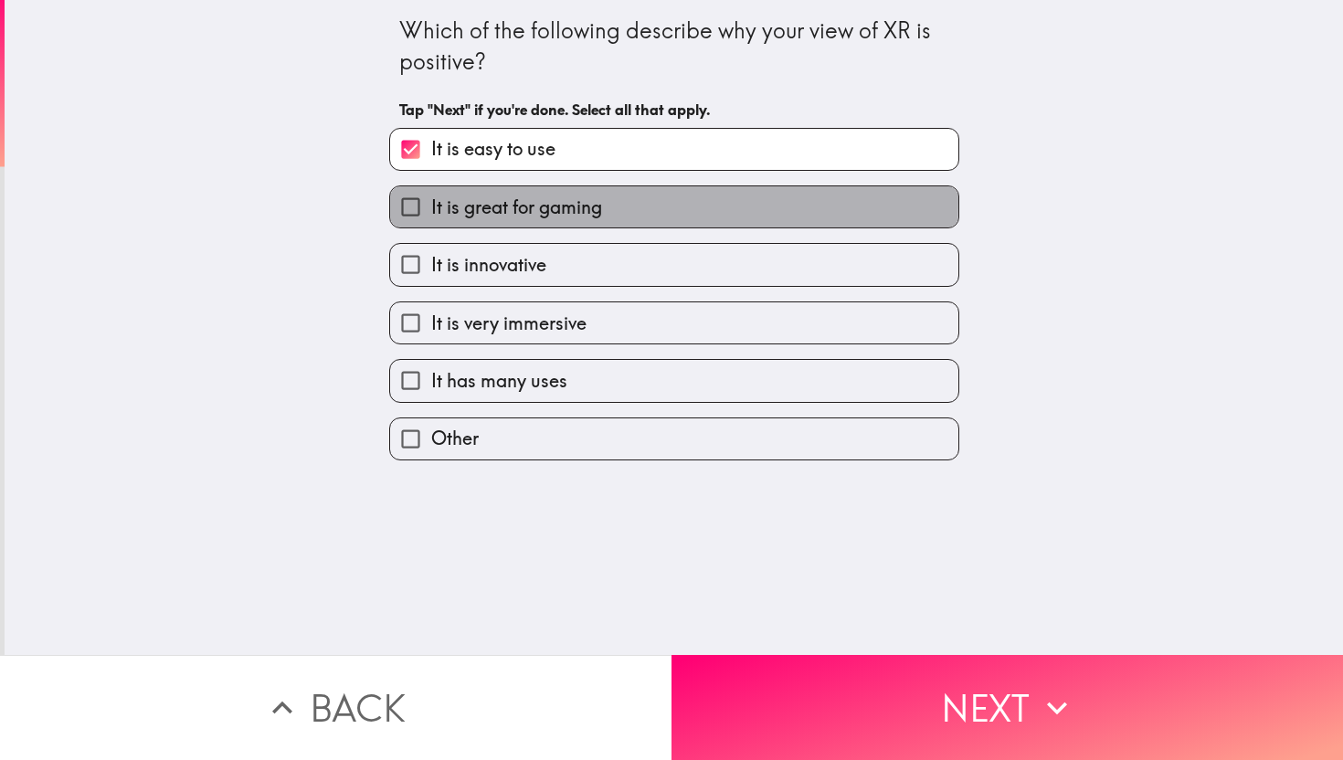
click at [482, 204] on span "It is great for gaming" at bounding box center [516, 208] width 171 height 26
click at [431, 204] on input "It is great for gaming" at bounding box center [410, 206] width 41 height 41
checkbox input "true"
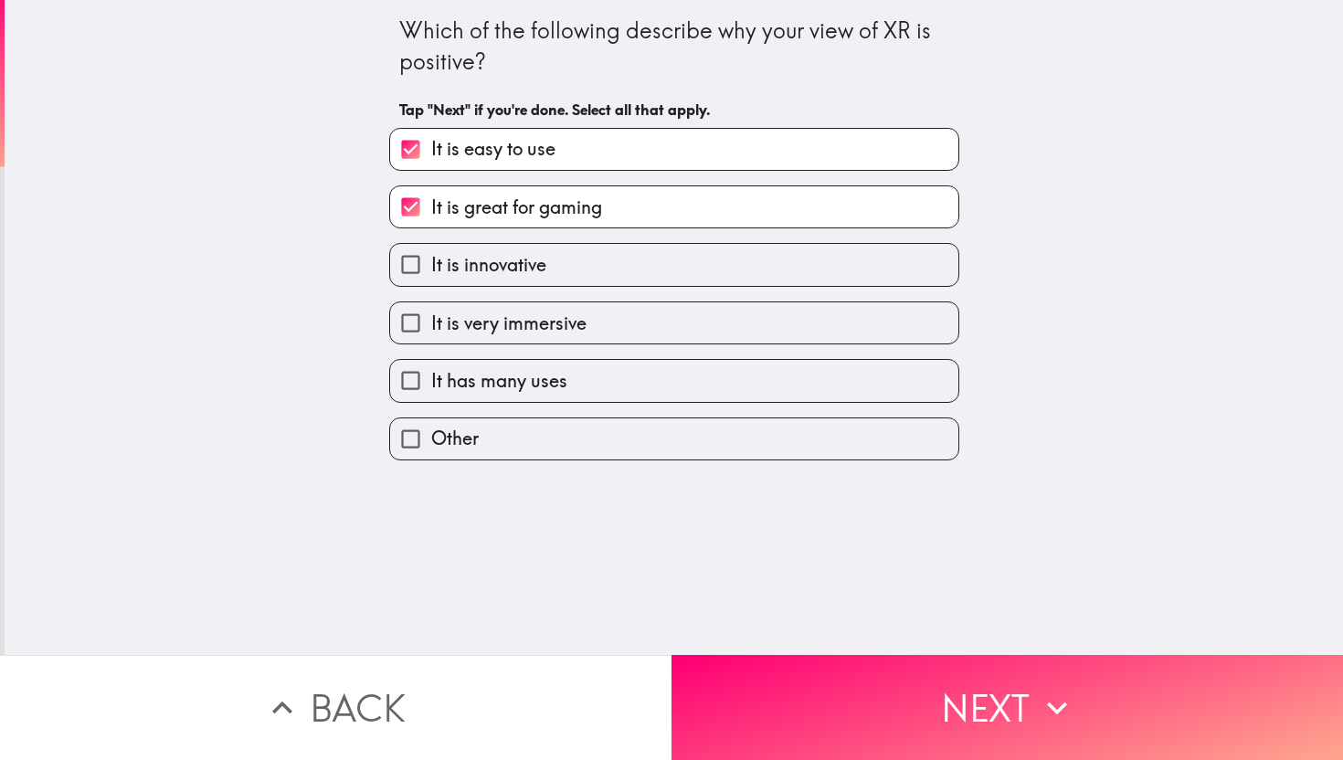
click at [482, 331] on span "It is very immersive" at bounding box center [508, 324] width 155 height 26
click at [431, 331] on input "It is very immersive" at bounding box center [410, 322] width 41 height 41
checkbox input "true"
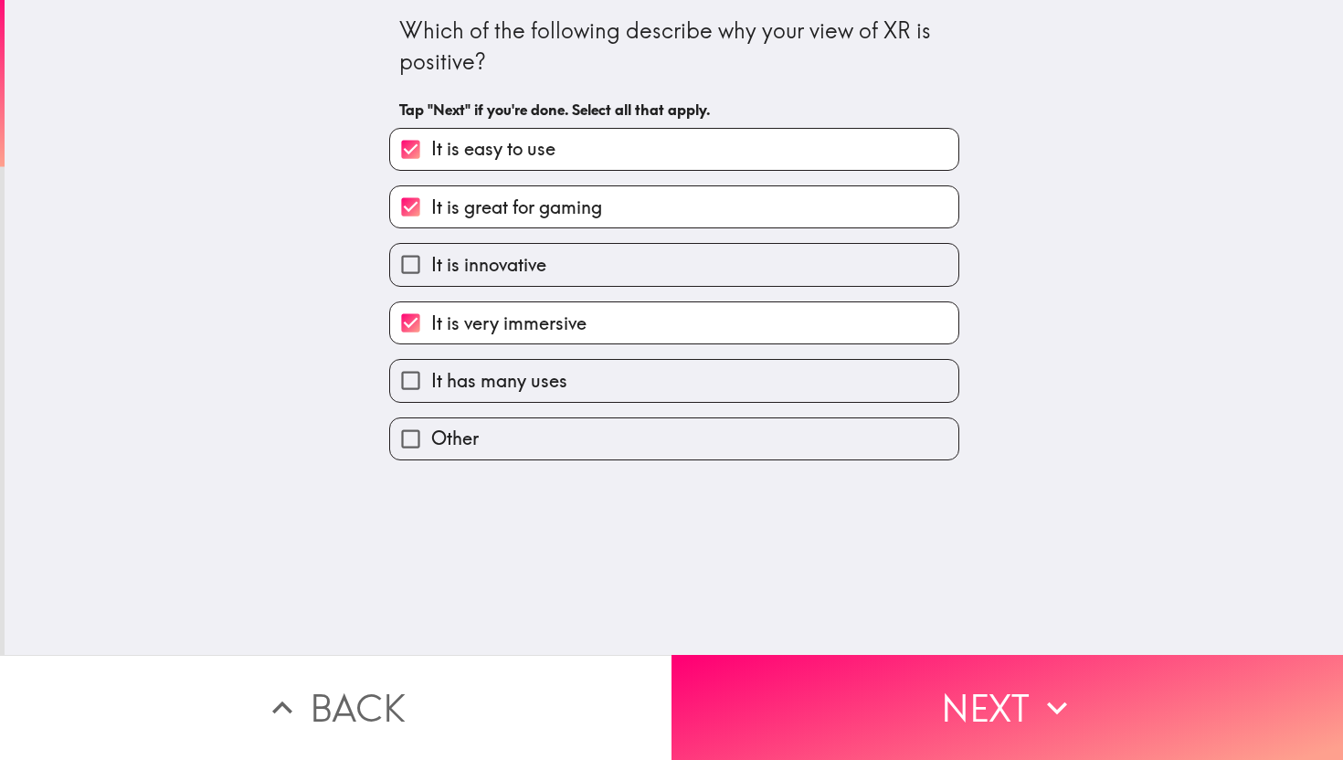
click at [492, 375] on span "It has many uses" at bounding box center [499, 381] width 136 height 26
click at [431, 375] on input "It has many uses" at bounding box center [410, 380] width 41 height 41
checkbox input "true"
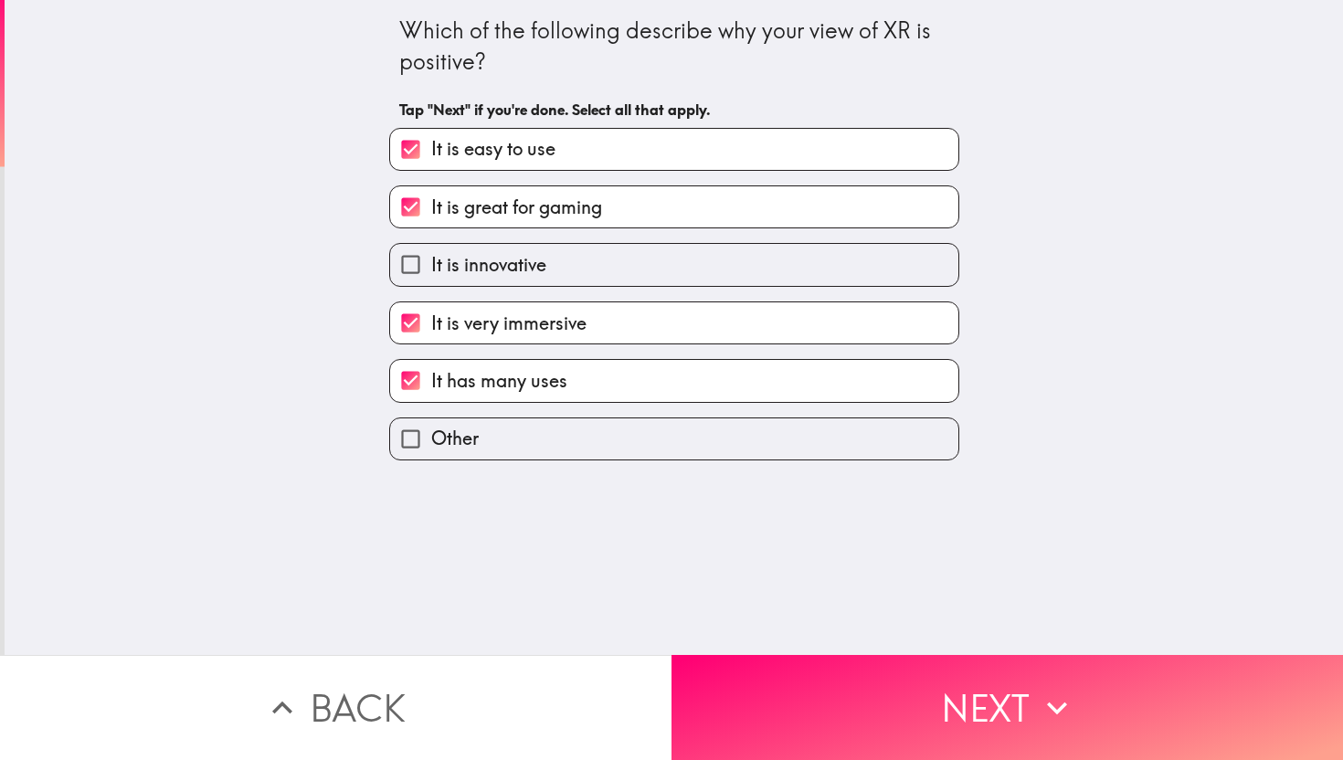
click at [485, 254] on label "It is innovative" at bounding box center [674, 264] width 568 height 41
click at [431, 254] on input "It is innovative" at bounding box center [410, 264] width 41 height 41
checkbox input "true"
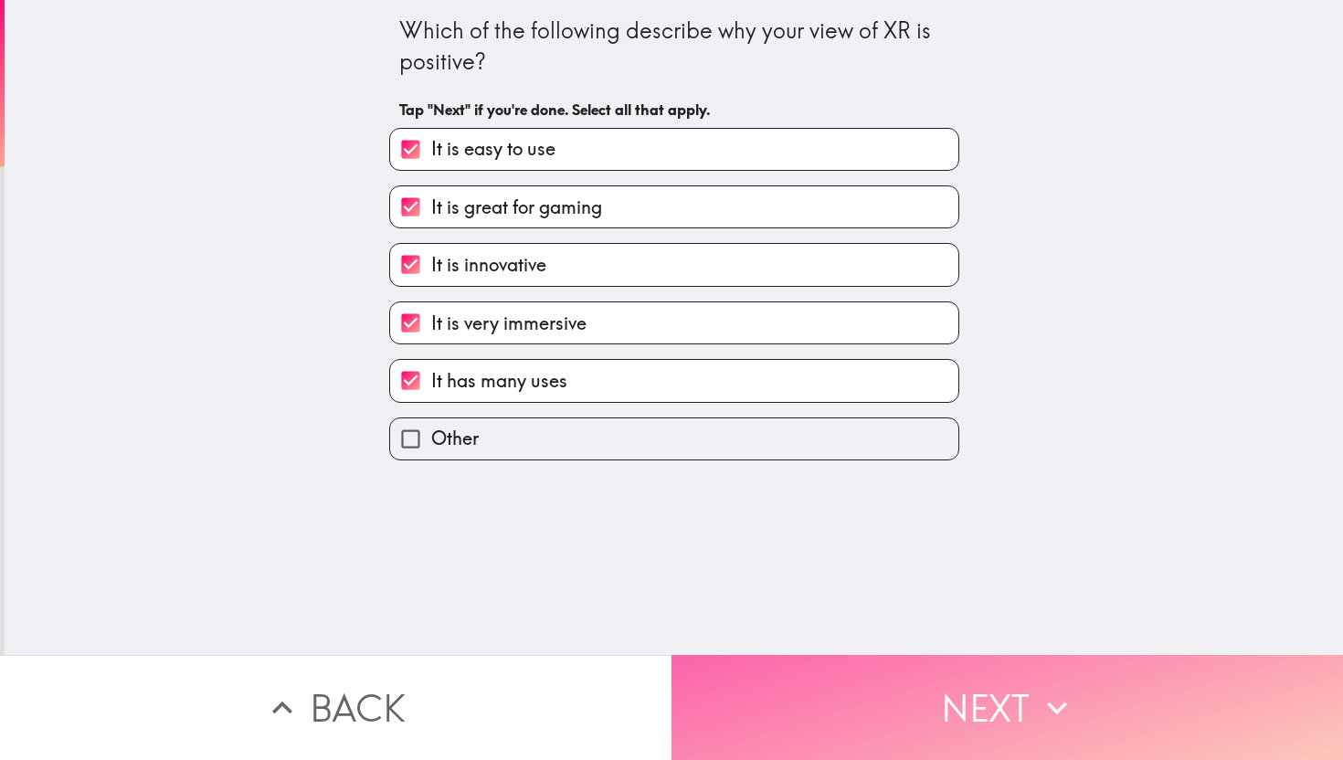
click at [798, 703] on button "Next" at bounding box center [1006, 707] width 671 height 105
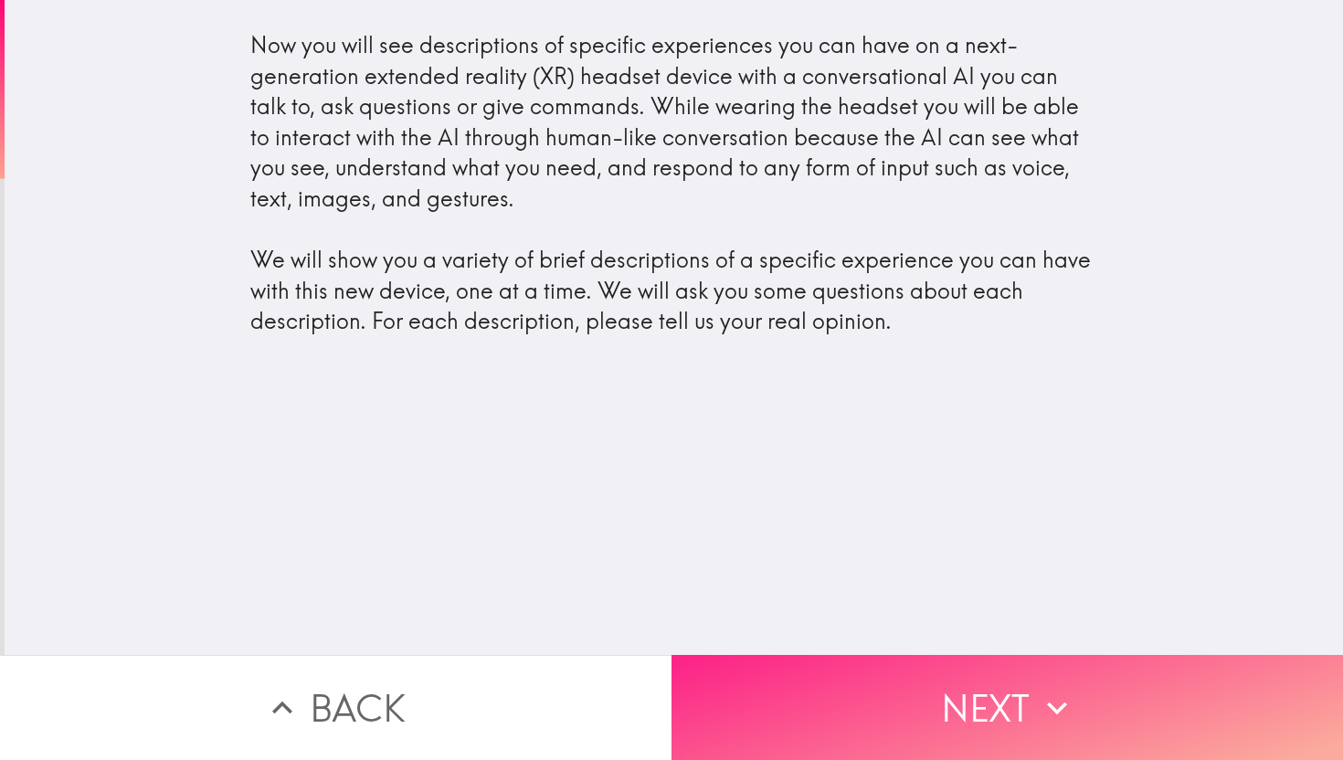
click at [821, 679] on button "Next" at bounding box center [1006, 707] width 671 height 105
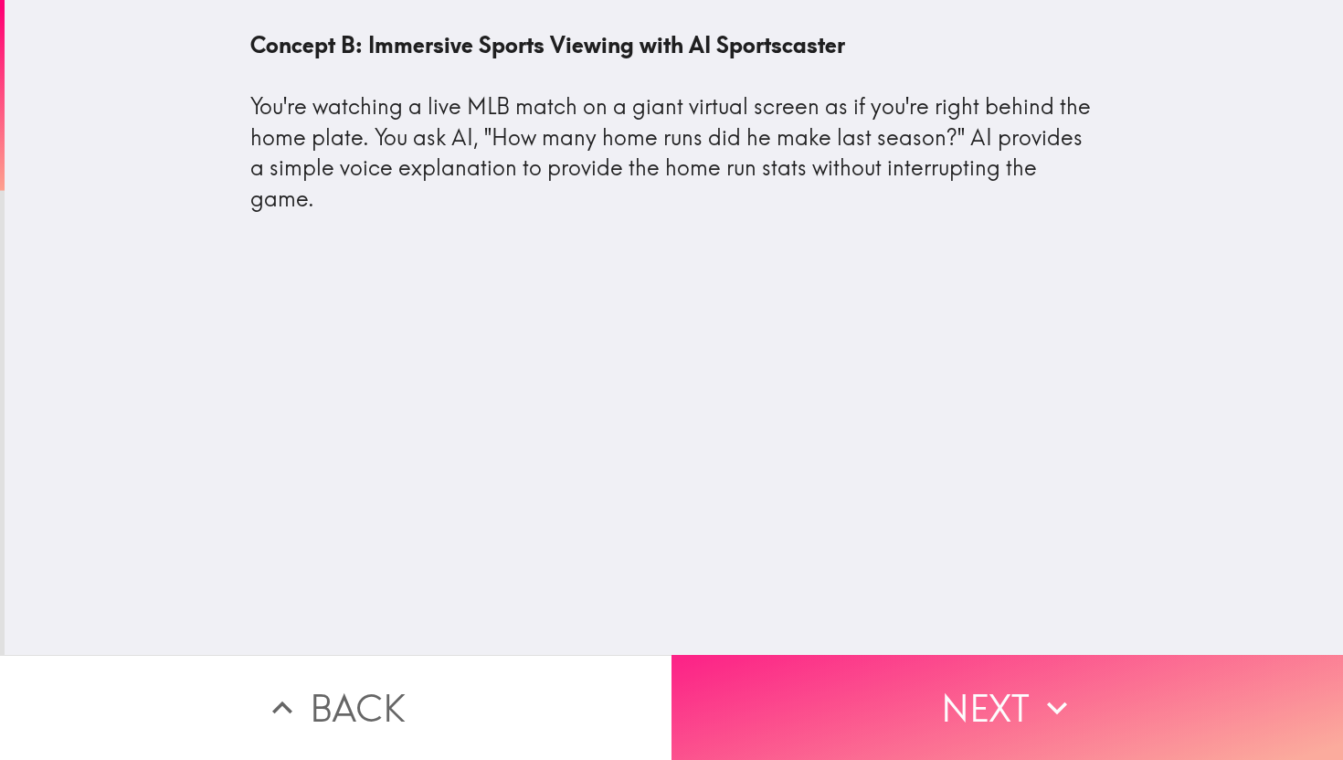
click at [854, 699] on button "Next" at bounding box center [1006, 707] width 671 height 105
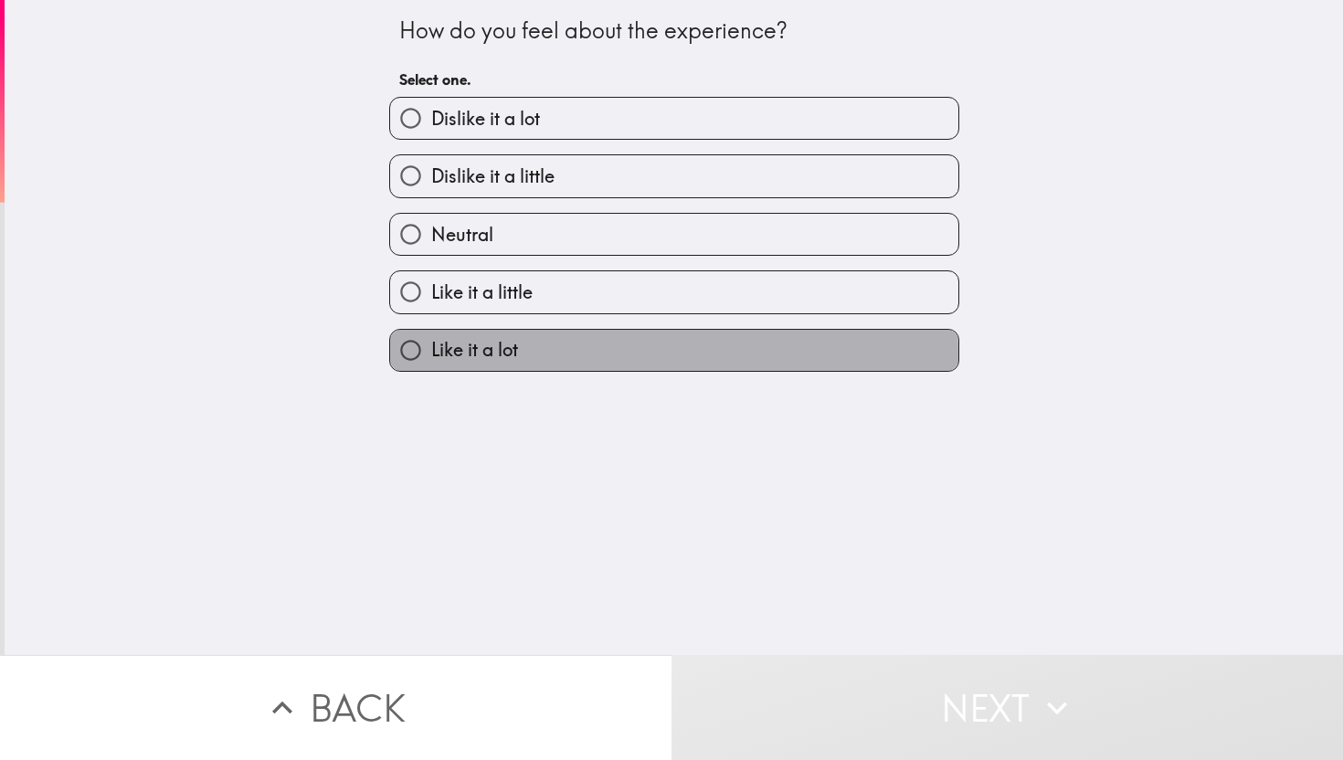
click at [518, 359] on span "Like it a lot" at bounding box center [474, 350] width 87 height 26
click at [431, 359] on input "Like it a lot" at bounding box center [410, 350] width 41 height 41
radio input "true"
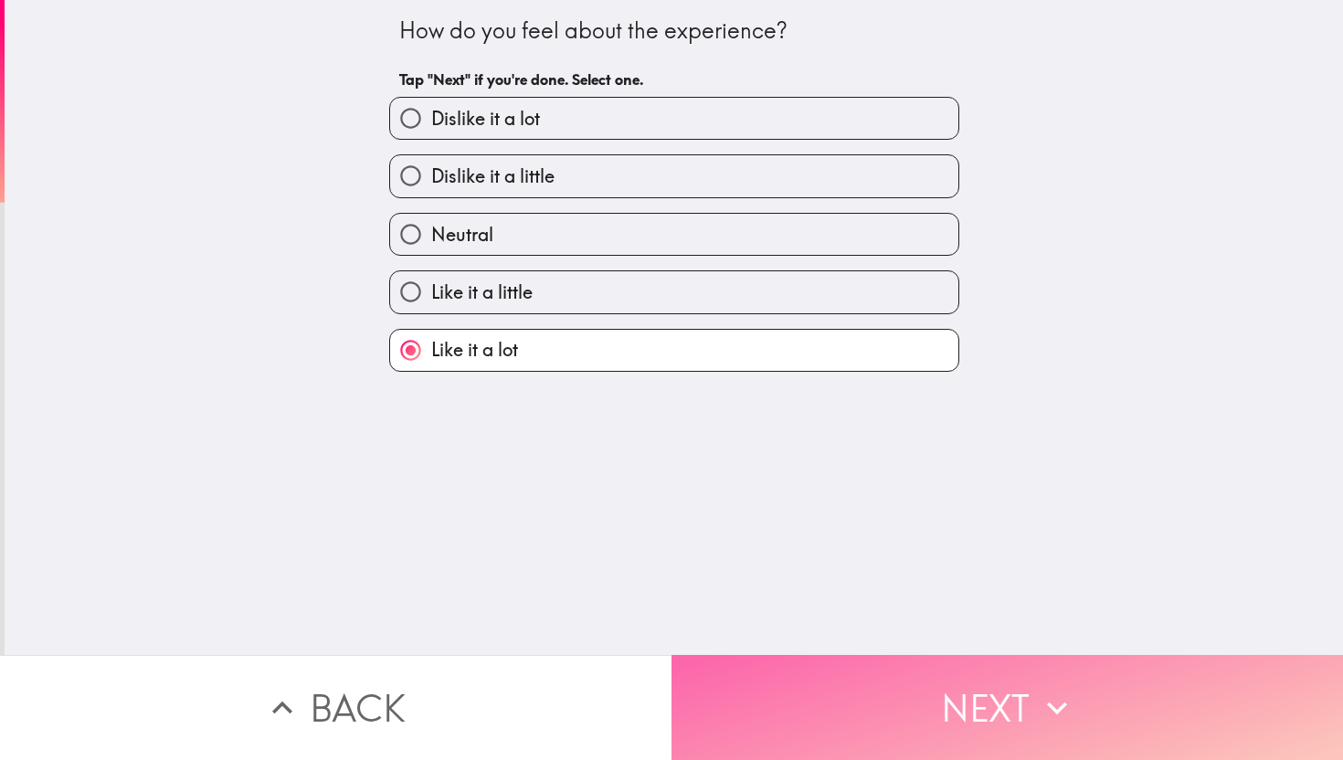
click at [836, 670] on button "Next" at bounding box center [1006, 707] width 671 height 105
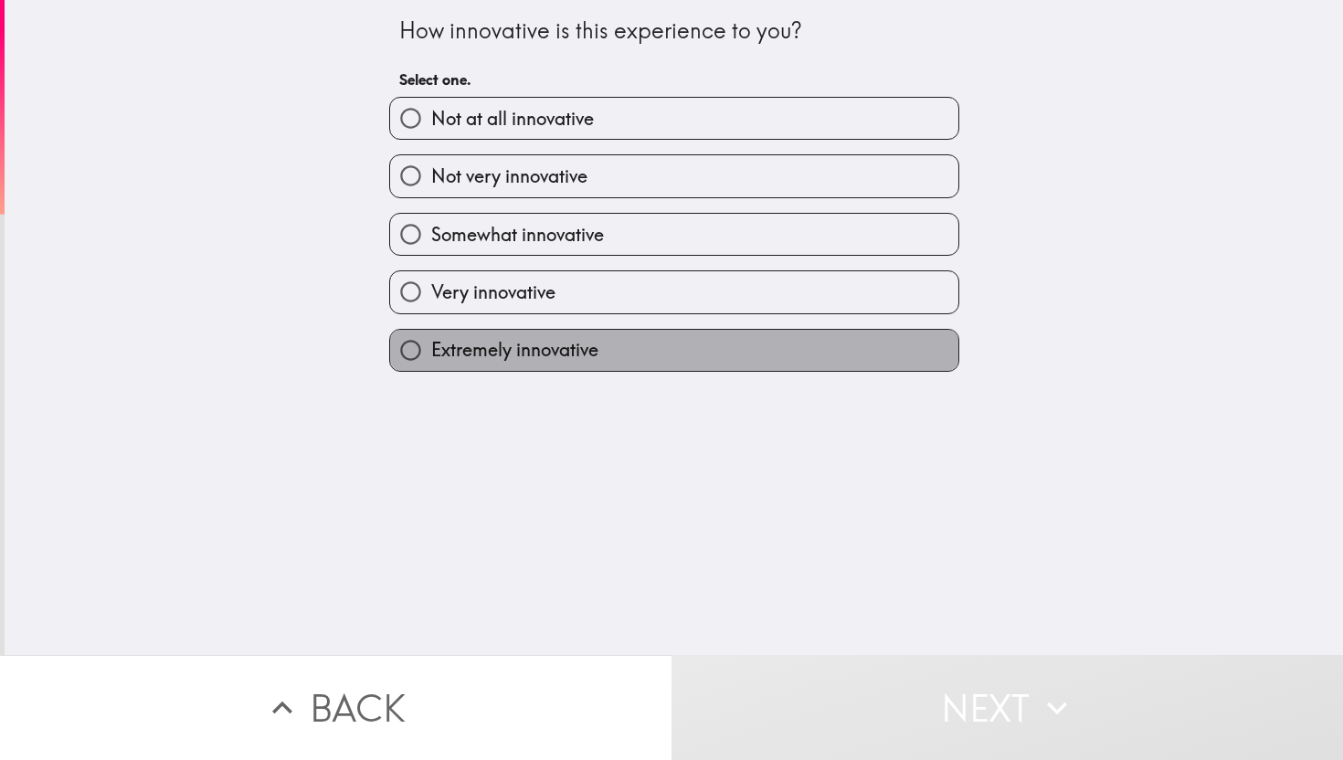
click at [542, 343] on span "Extremely innovative" at bounding box center [514, 350] width 167 height 26
click at [431, 343] on input "Extremely innovative" at bounding box center [410, 350] width 41 height 41
radio input "true"
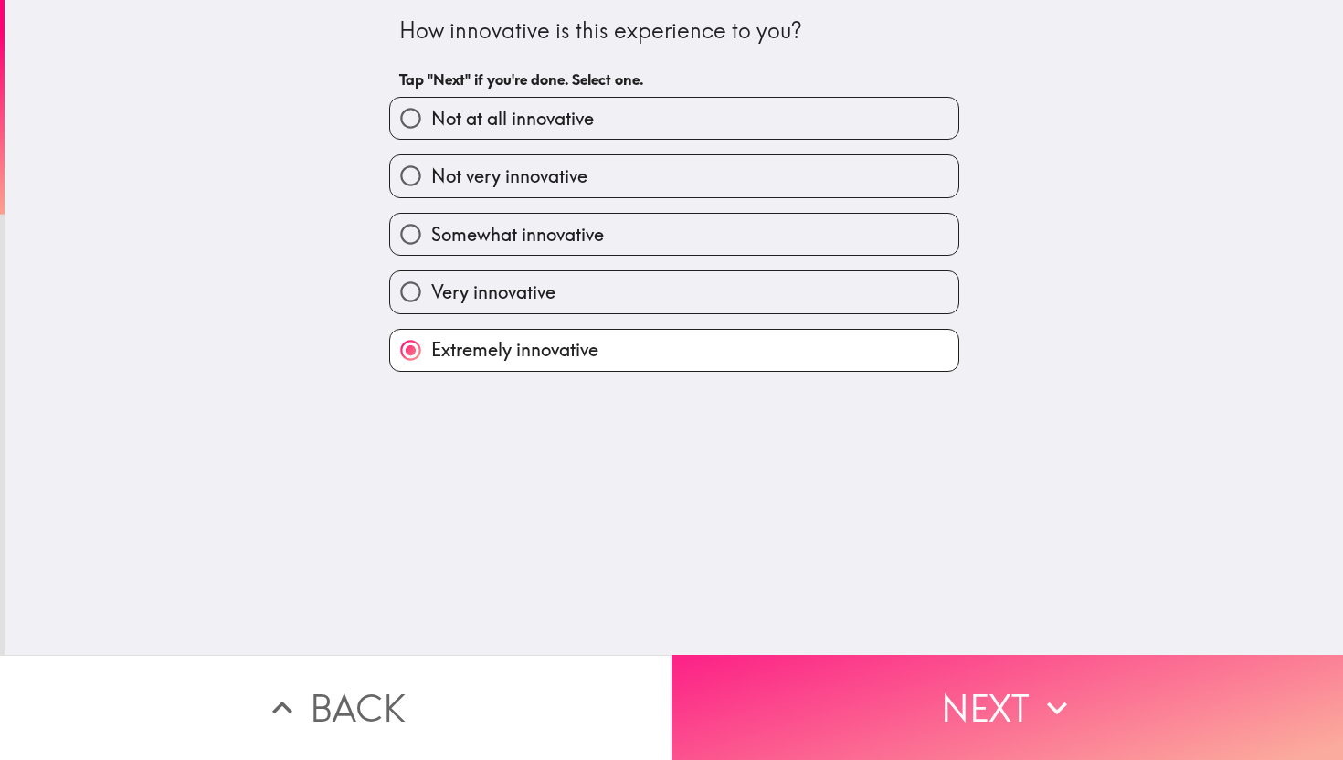
click at [858, 654] on div "How innovative is this experience to you? Tap "Next" if you're done. Select one…" at bounding box center [671, 380] width 1343 height 760
click at [858, 689] on button "Next" at bounding box center [1006, 707] width 671 height 105
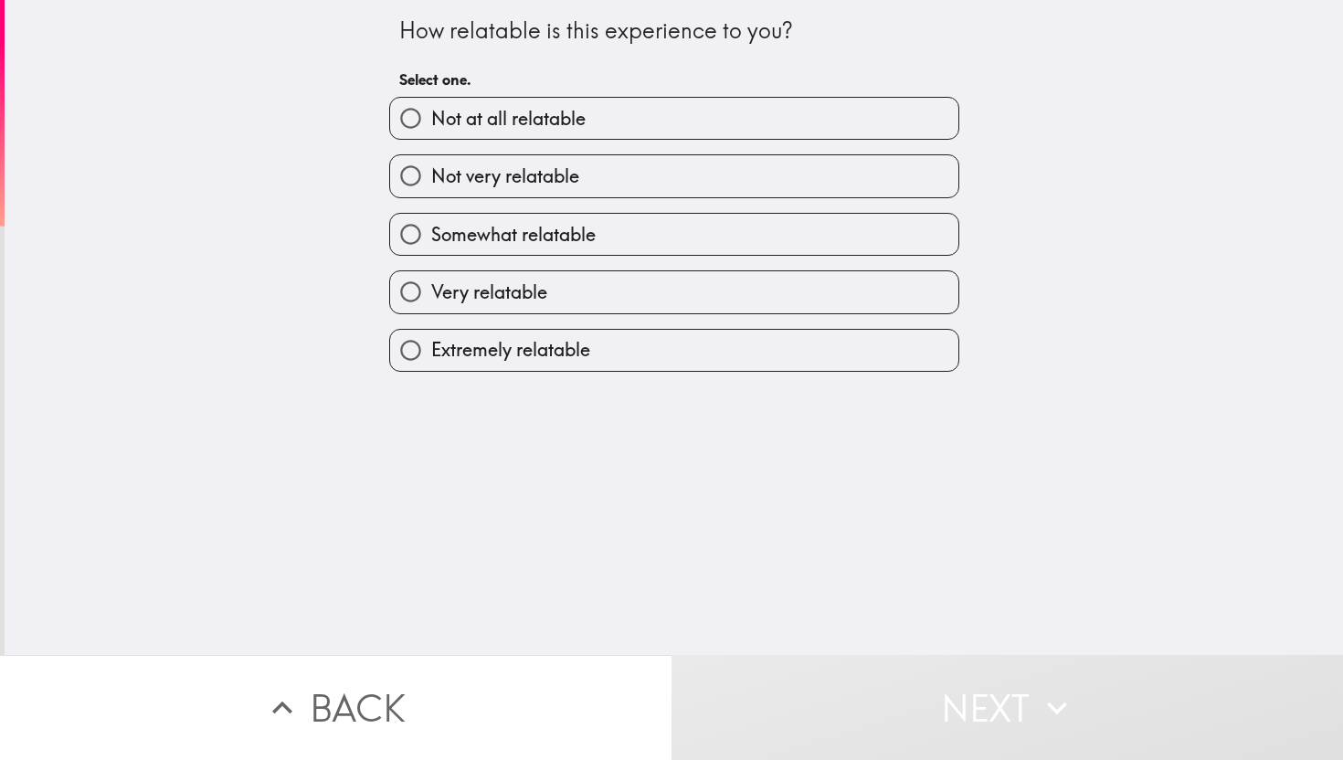
click at [492, 160] on label "Not very relatable" at bounding box center [674, 175] width 568 height 41
click at [431, 160] on input "Not very relatable" at bounding box center [410, 175] width 41 height 41
radio input "true"
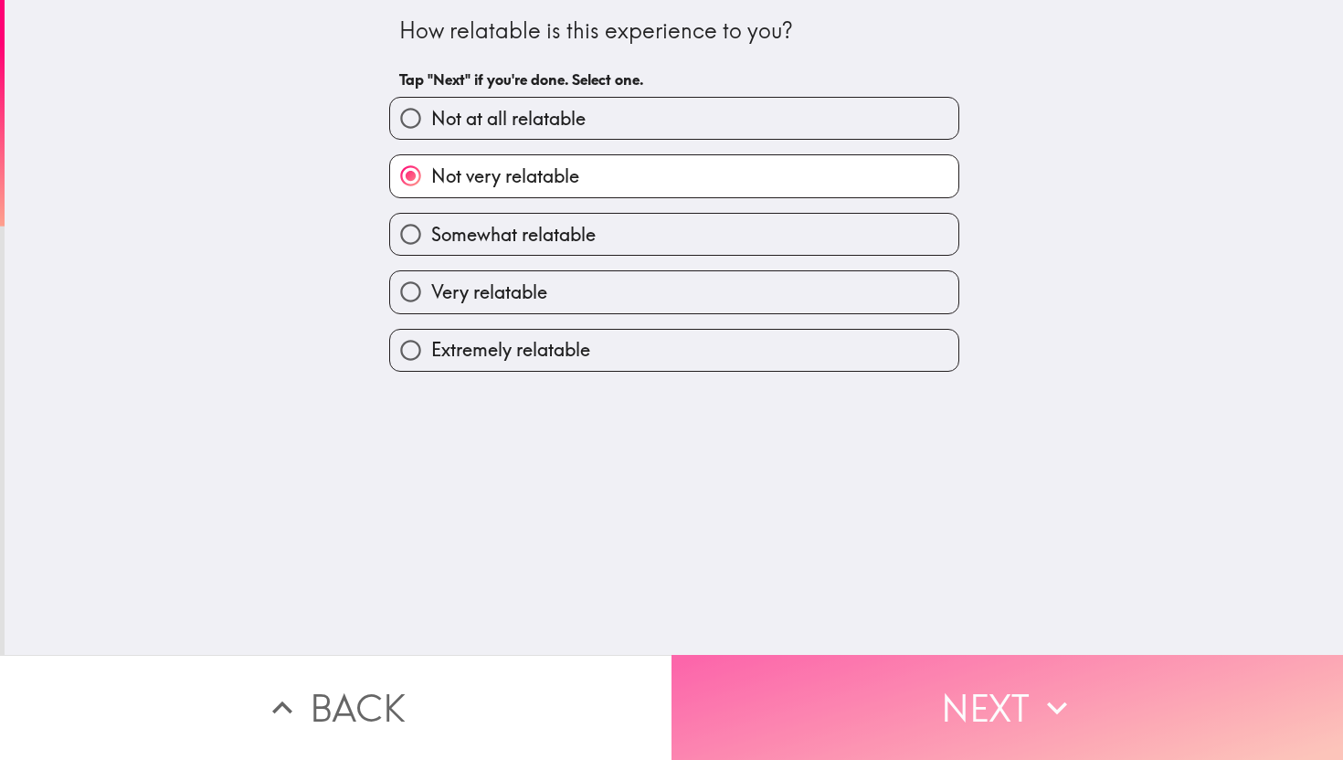
click at [914, 692] on button "Next" at bounding box center [1006, 707] width 671 height 105
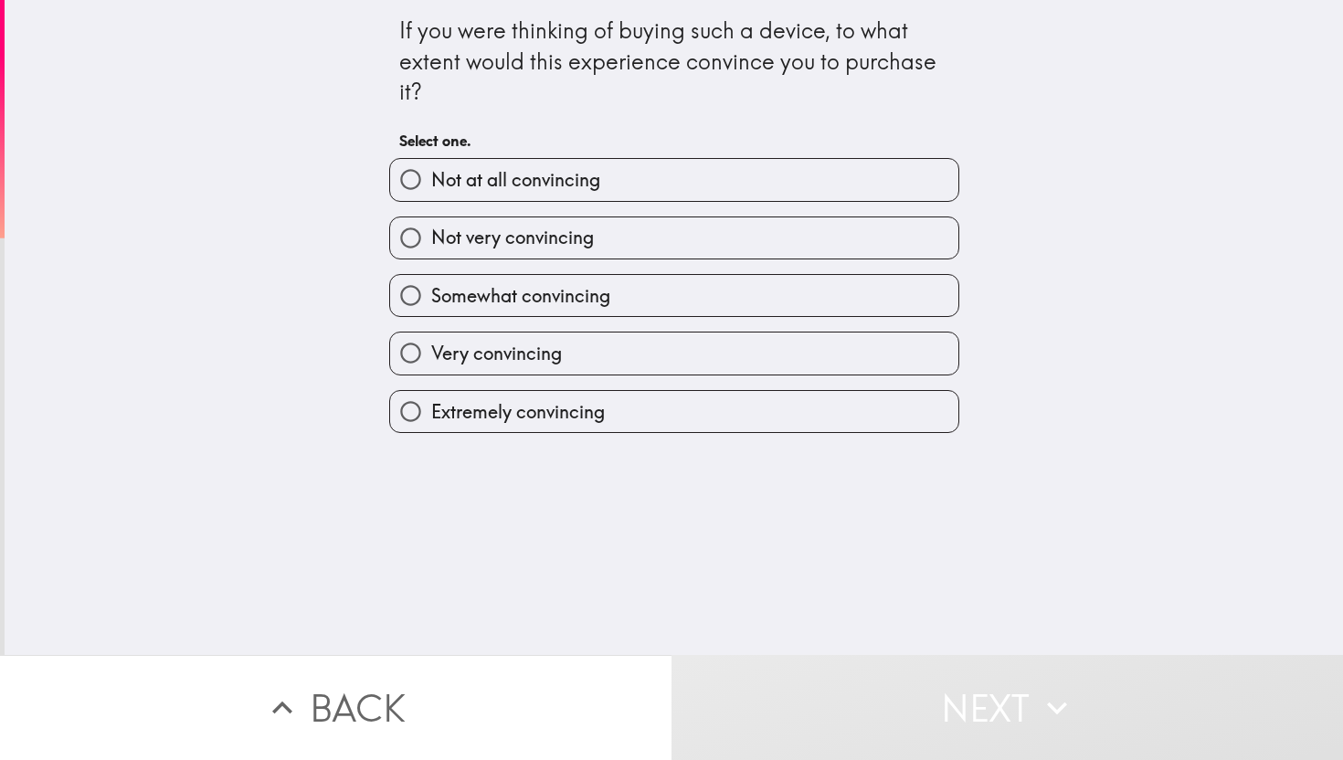
click at [541, 407] on span "Extremely convincing" at bounding box center [518, 412] width 174 height 26
click at [431, 407] on input "Extremely convincing" at bounding box center [410, 411] width 41 height 41
radio input "true"
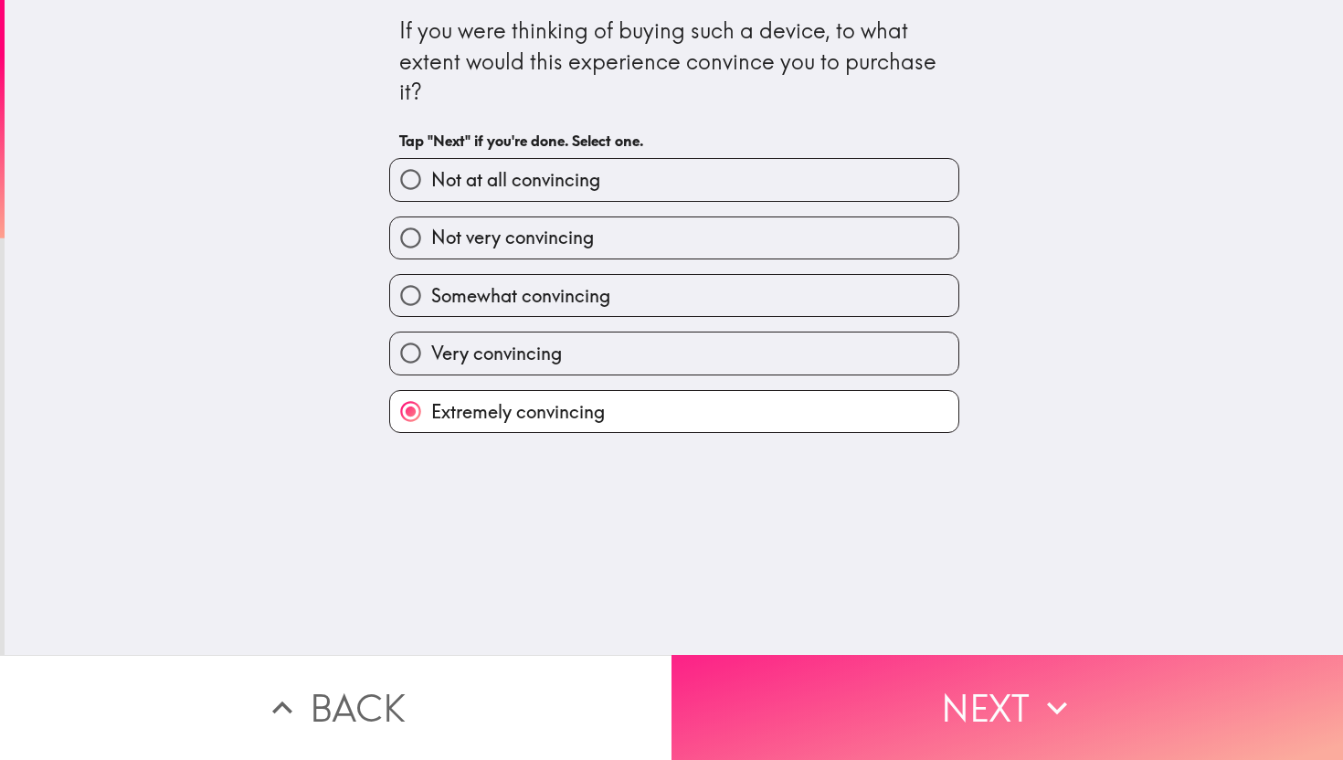
click at [877, 675] on button "Next" at bounding box center [1006, 707] width 671 height 105
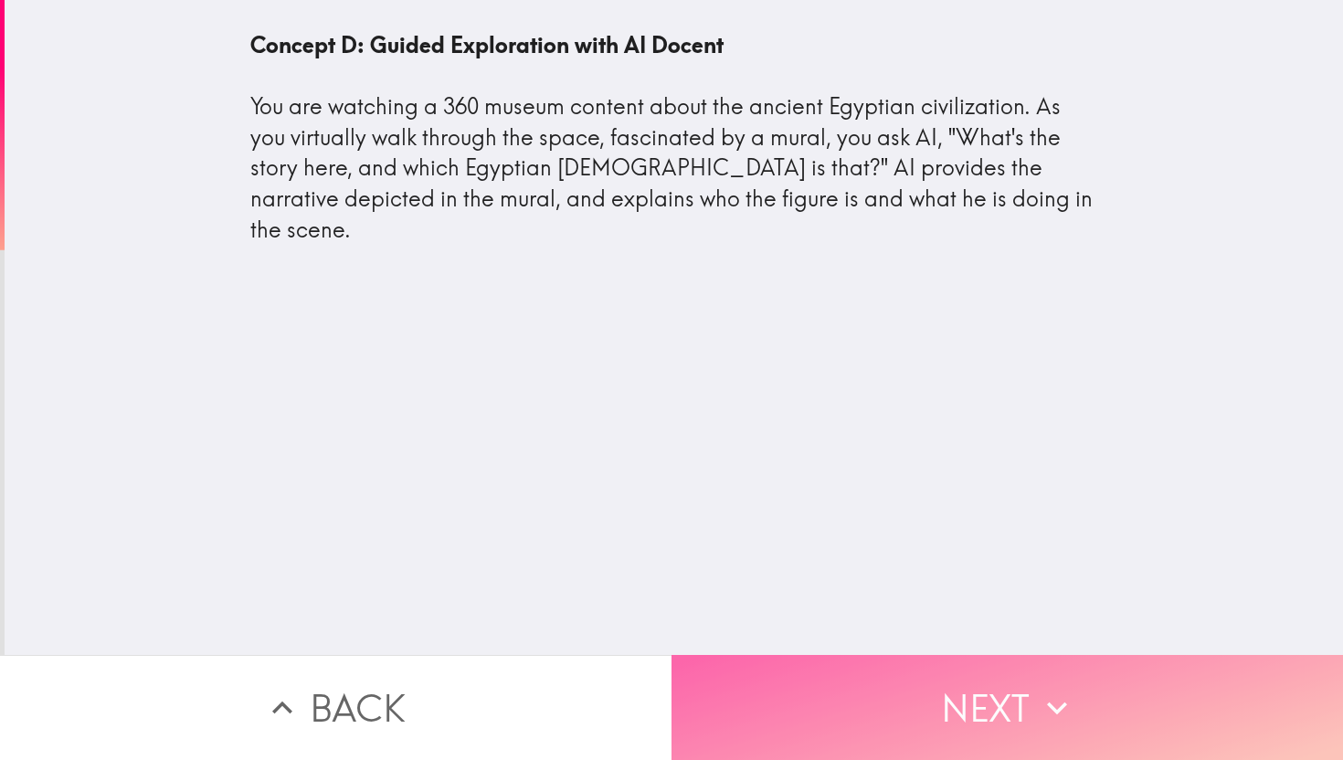
click at [893, 675] on button "Next" at bounding box center [1006, 707] width 671 height 105
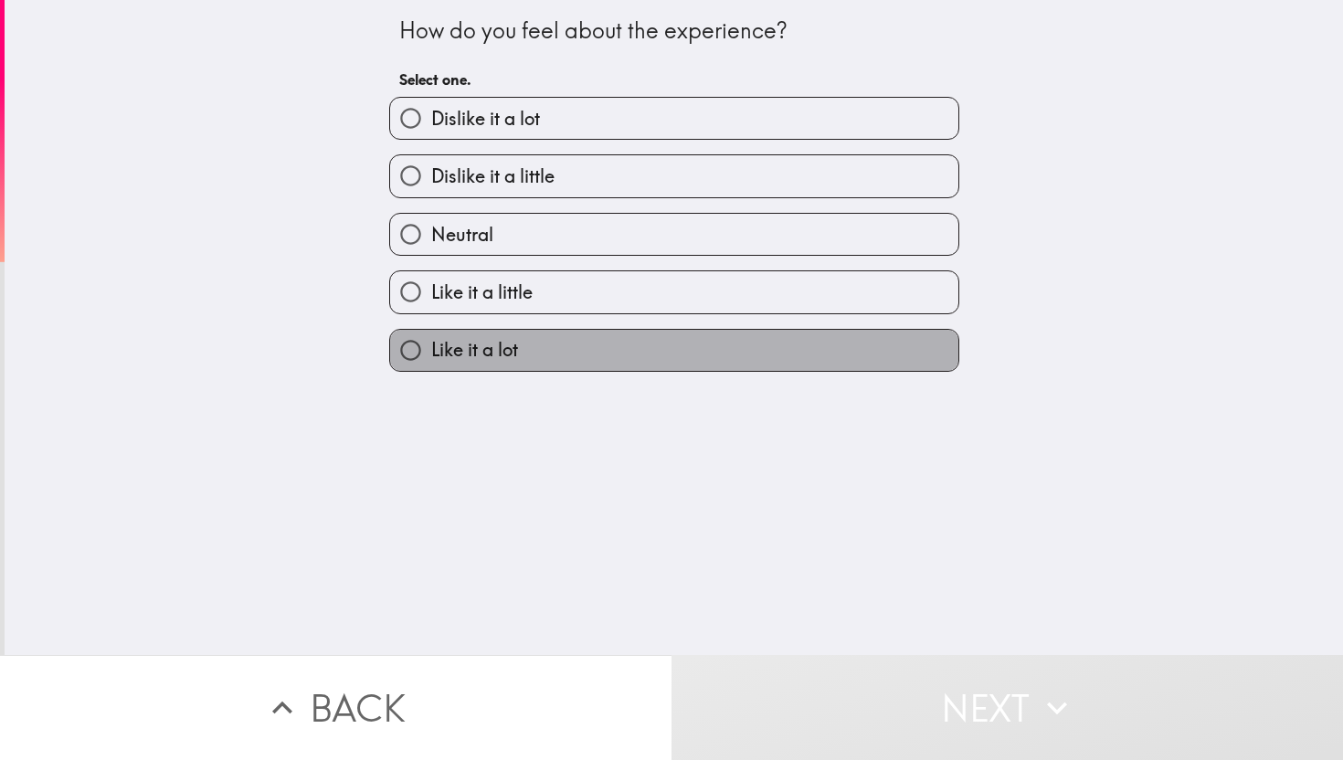
click at [607, 364] on label "Like it a lot" at bounding box center [674, 350] width 568 height 41
click at [431, 364] on input "Like it a lot" at bounding box center [410, 350] width 41 height 41
radio input "true"
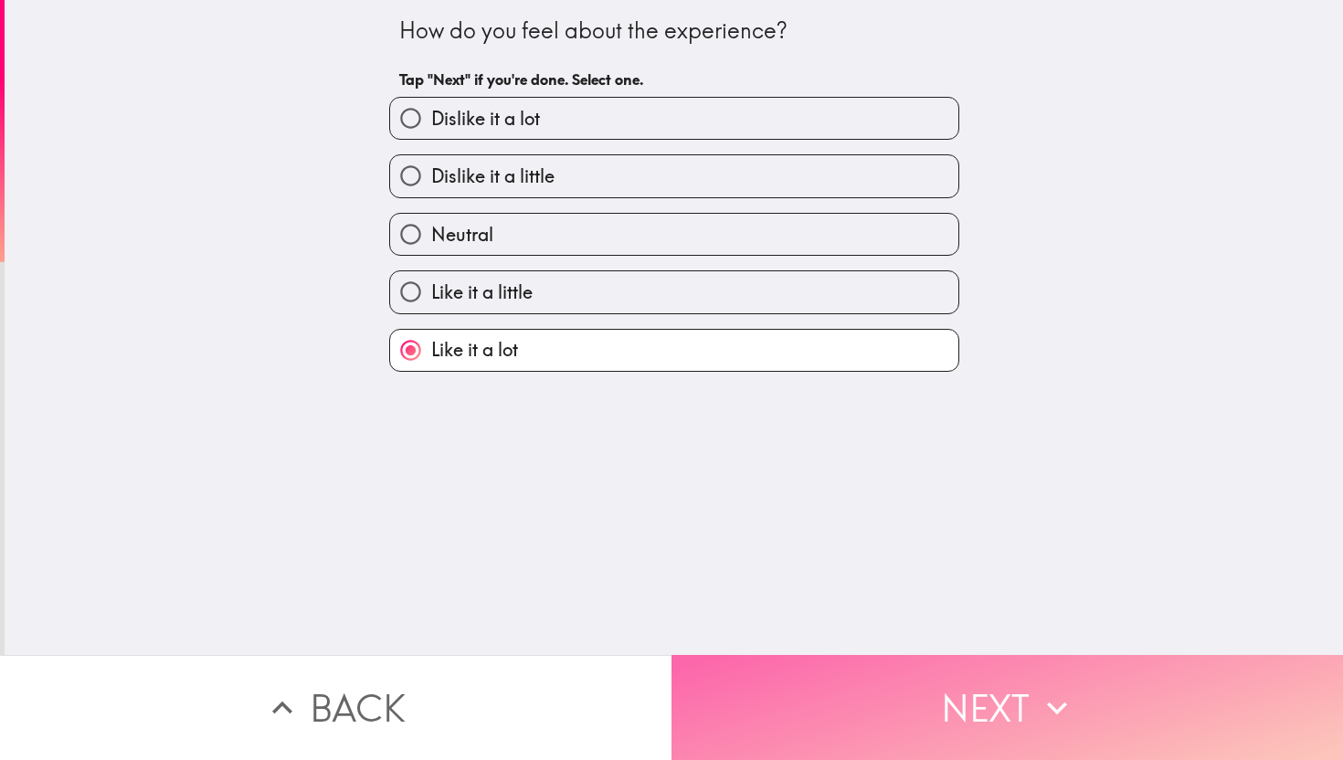
click at [914, 689] on button "Next" at bounding box center [1006, 707] width 671 height 105
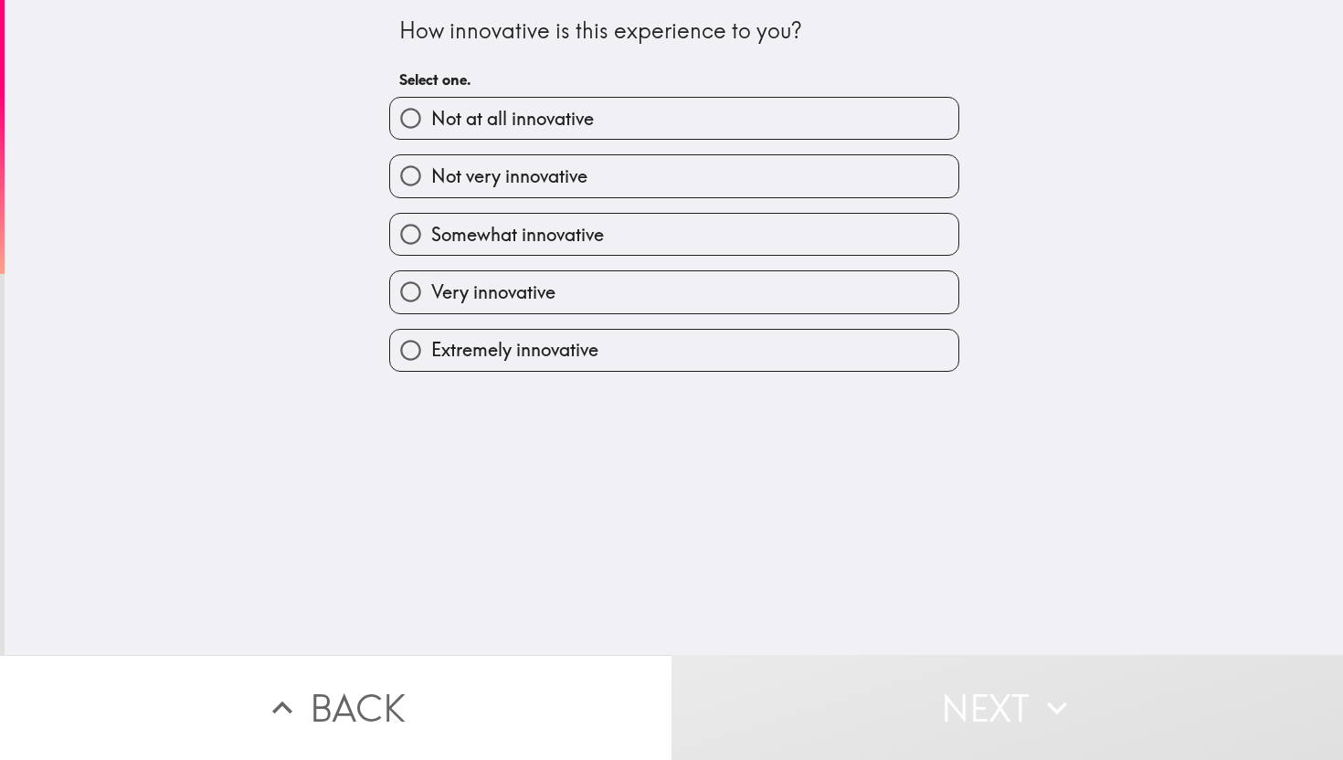
click at [518, 371] on label "Extremely innovative" at bounding box center [674, 350] width 568 height 41
click at [431, 371] on input "Extremely innovative" at bounding box center [410, 350] width 41 height 41
radio input "true"
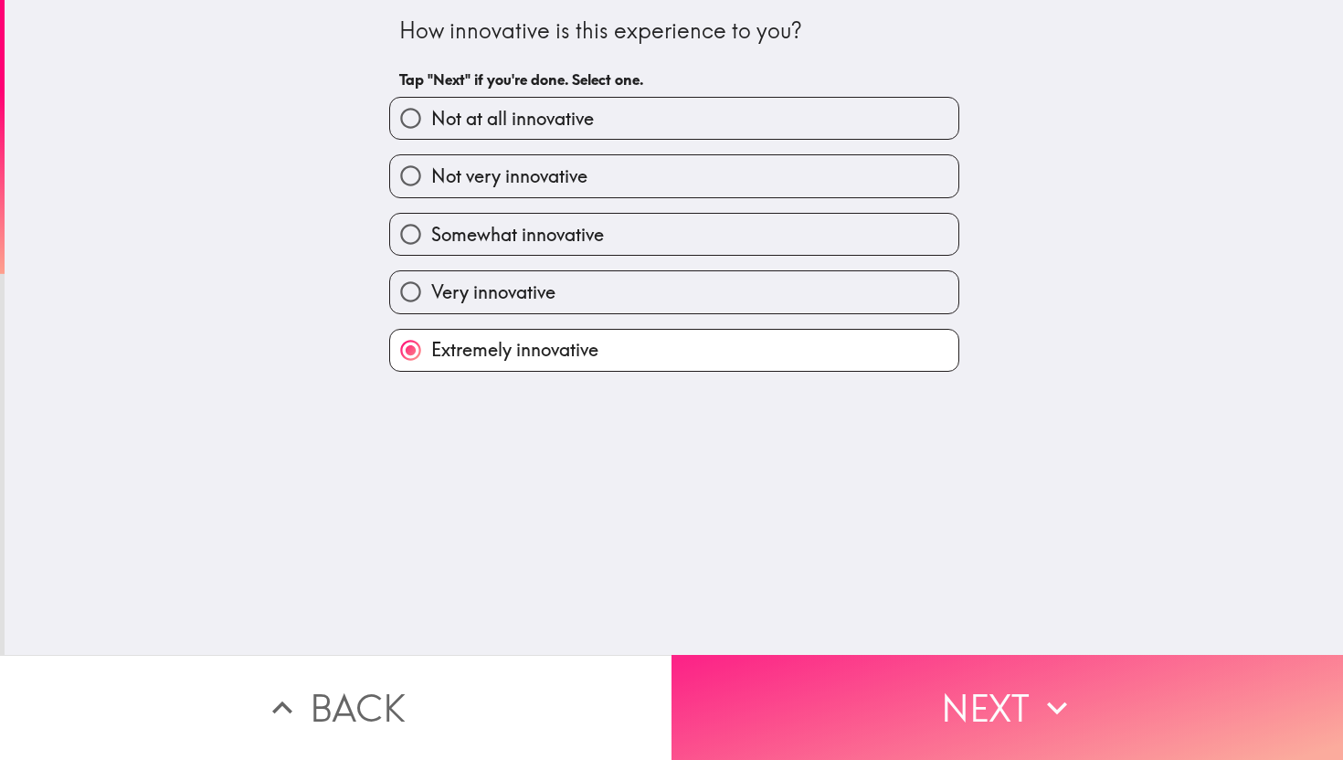
click at [828, 710] on button "Next" at bounding box center [1006, 707] width 671 height 105
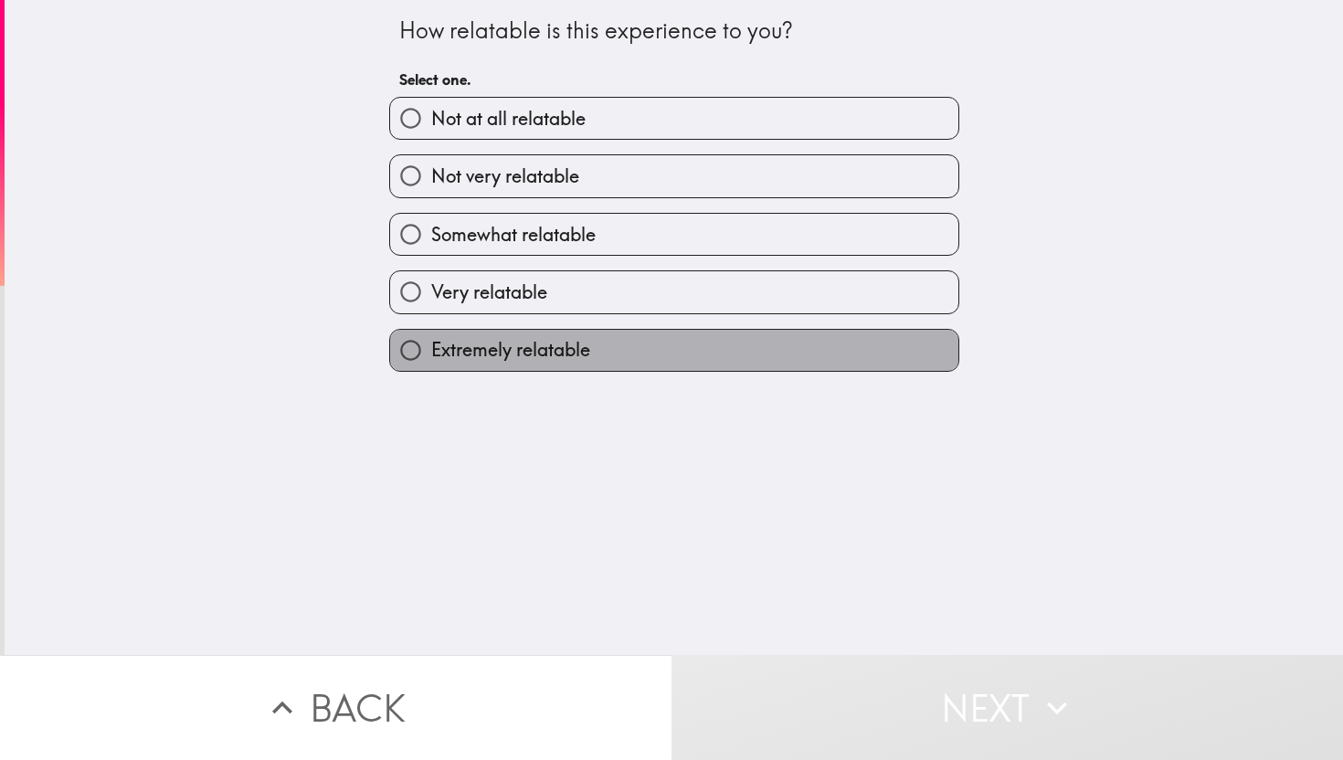
click at [580, 371] on label "Extremely relatable" at bounding box center [674, 350] width 568 height 41
click at [431, 371] on input "Extremely relatable" at bounding box center [410, 350] width 41 height 41
radio input "true"
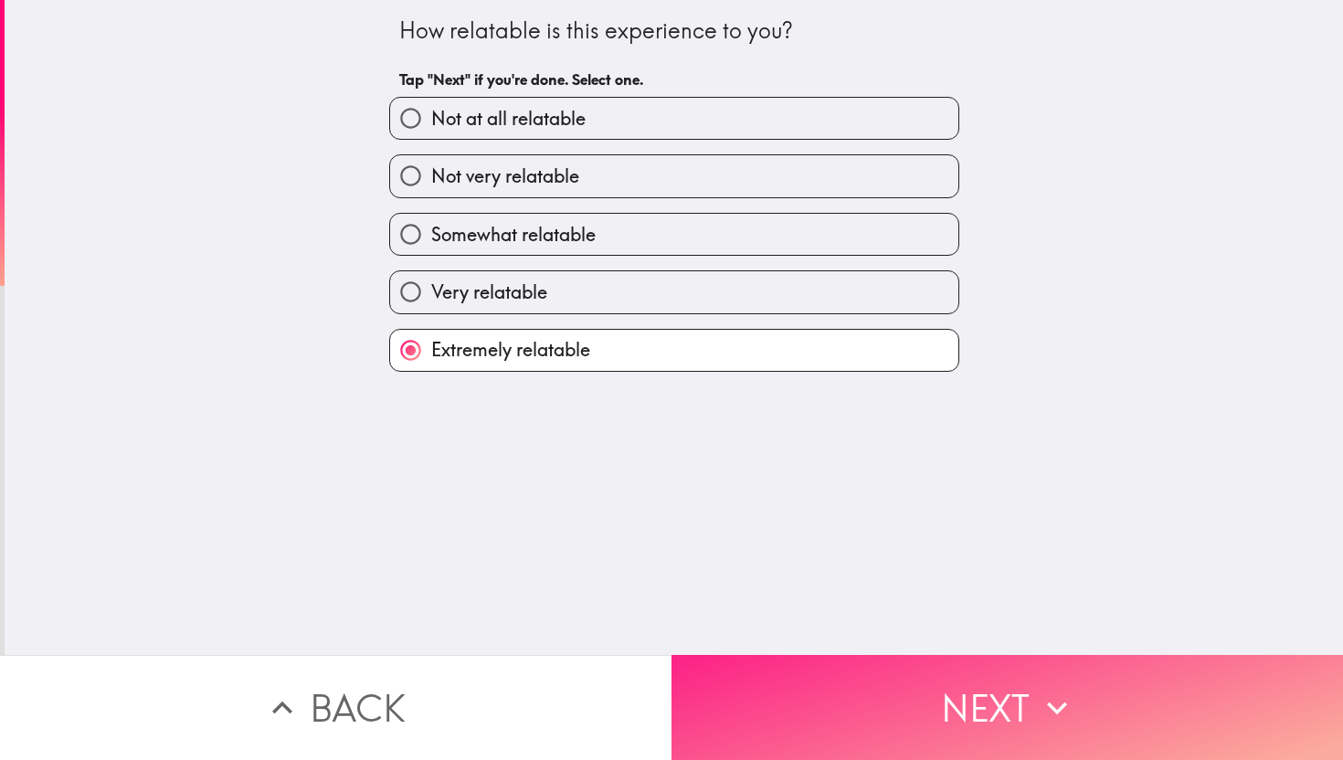
click at [816, 671] on button "Next" at bounding box center [1006, 707] width 671 height 105
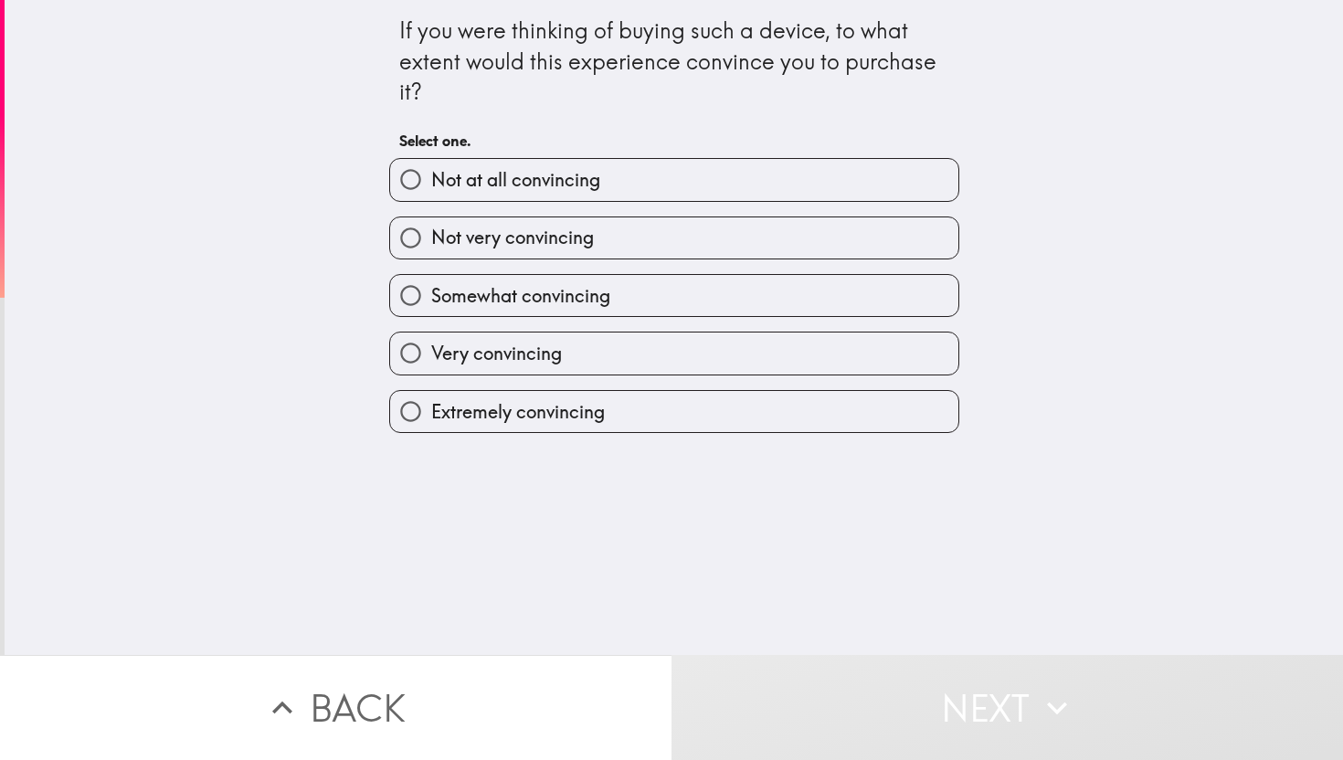
click at [586, 417] on span "Extremely convincing" at bounding box center [518, 412] width 174 height 26
click at [431, 417] on input "Extremely convincing" at bounding box center [410, 411] width 41 height 41
radio input "true"
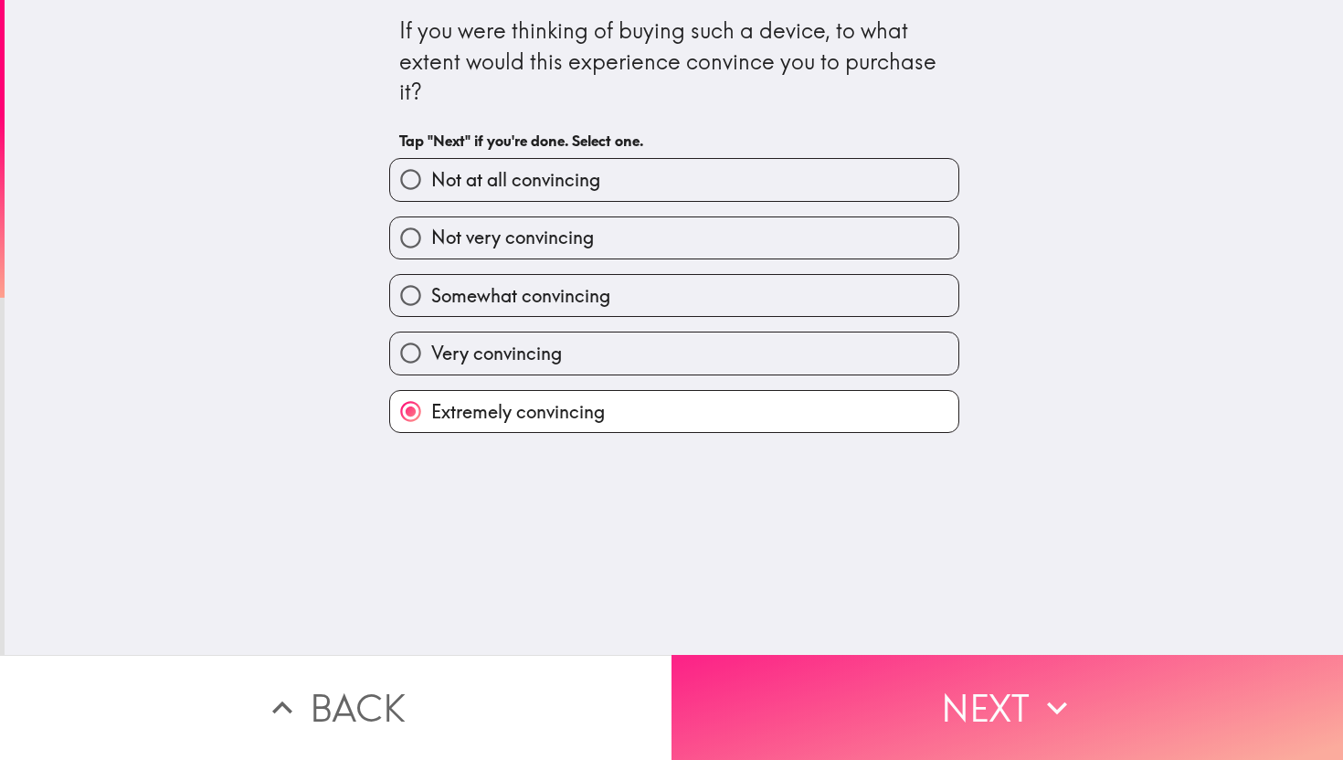
click at [840, 691] on button "Next" at bounding box center [1006, 707] width 671 height 105
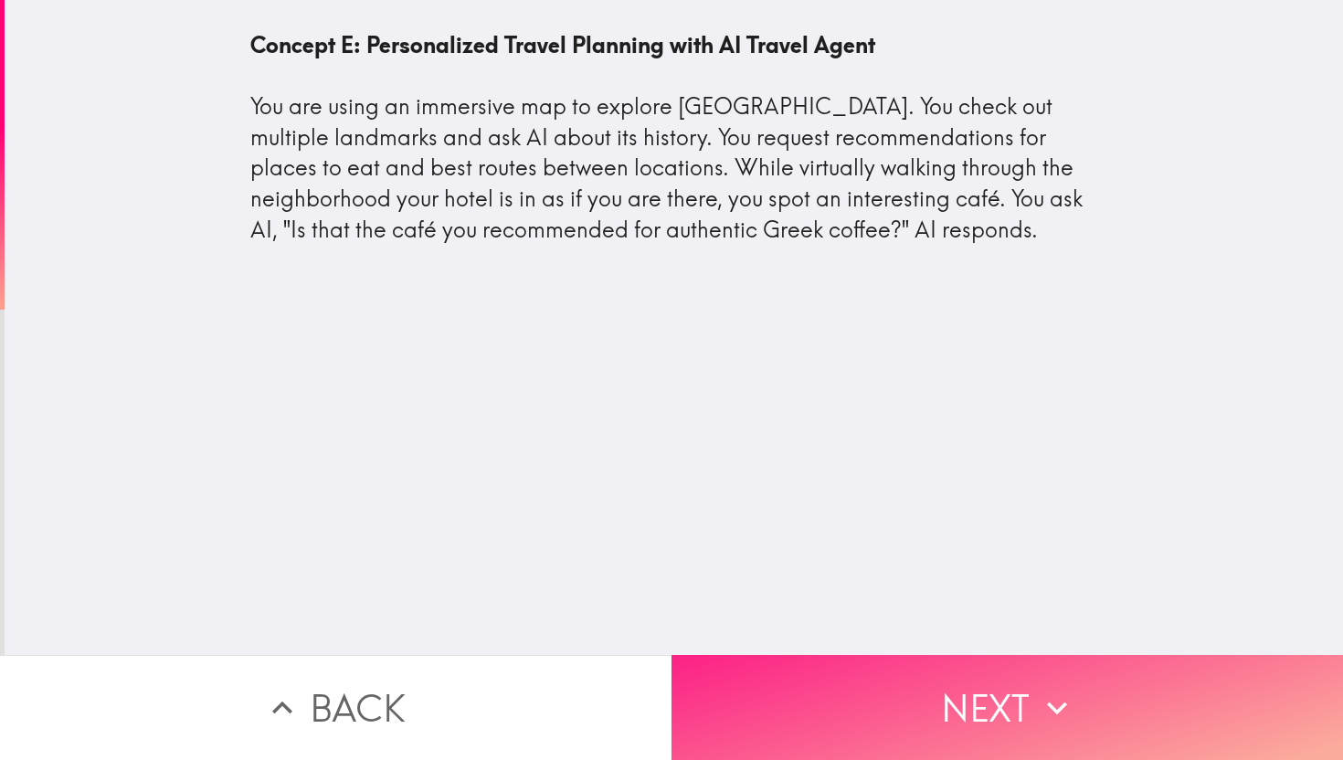
click at [829, 734] on button "Next" at bounding box center [1006, 707] width 671 height 105
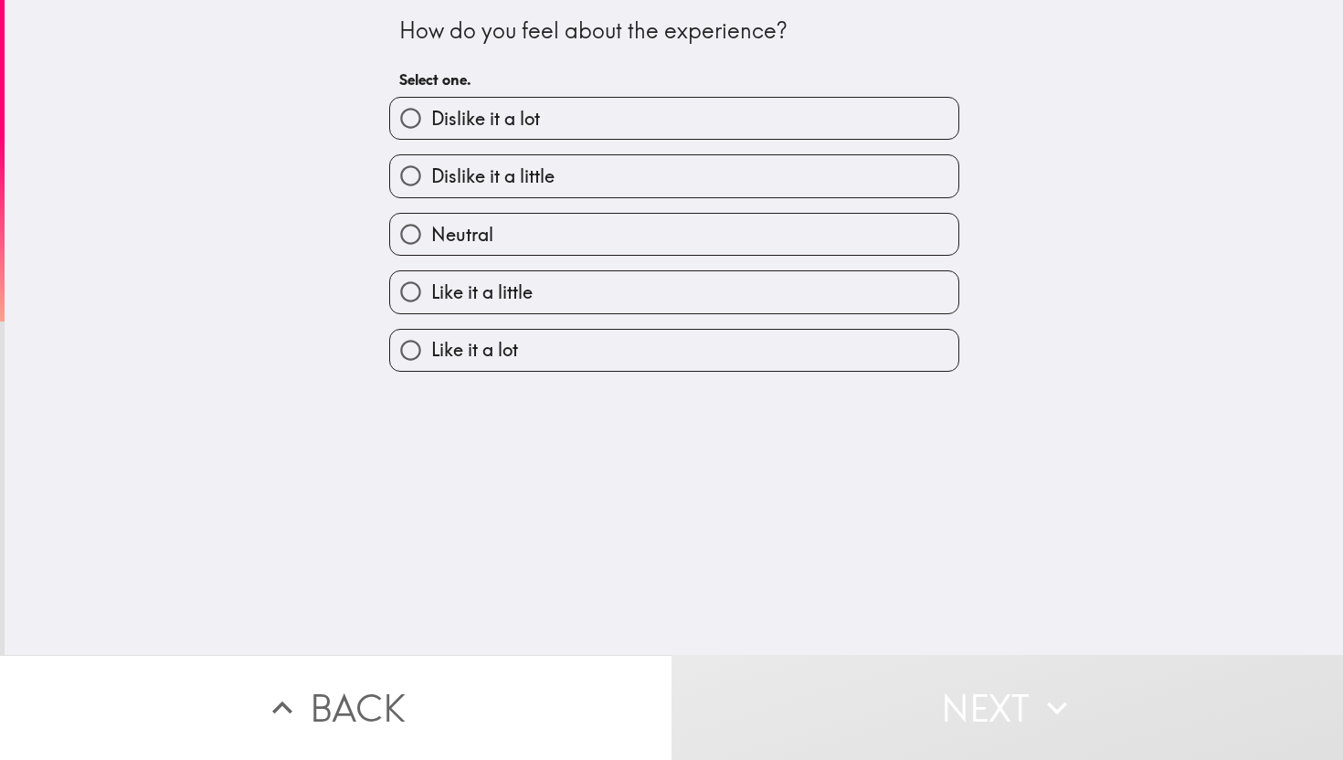
click at [522, 379] on div "How do you feel about the experience? Select one. Dislike it a lot Dislike it a…" at bounding box center [674, 327] width 1338 height 655
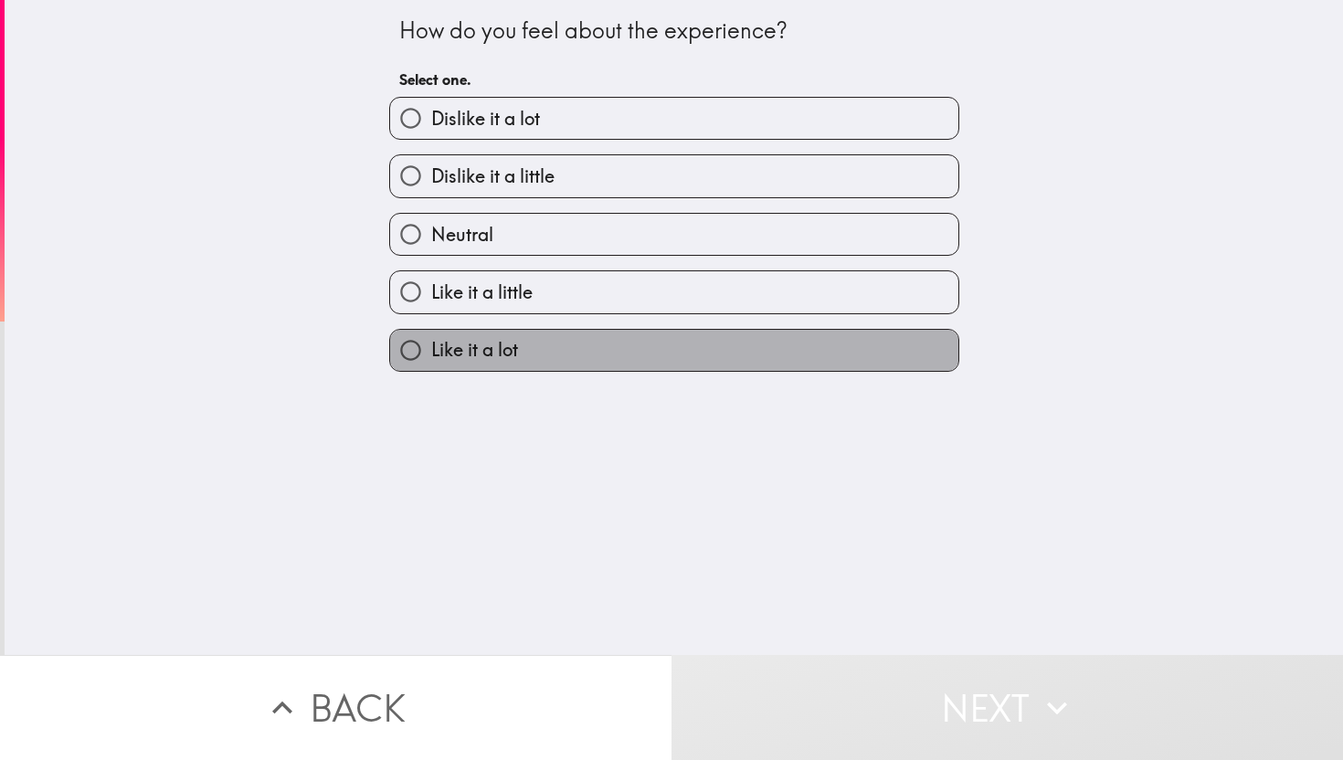
click at [522, 371] on label "Like it a lot" at bounding box center [674, 350] width 568 height 41
click at [431, 371] on input "Like it a lot" at bounding box center [410, 350] width 41 height 41
radio input "true"
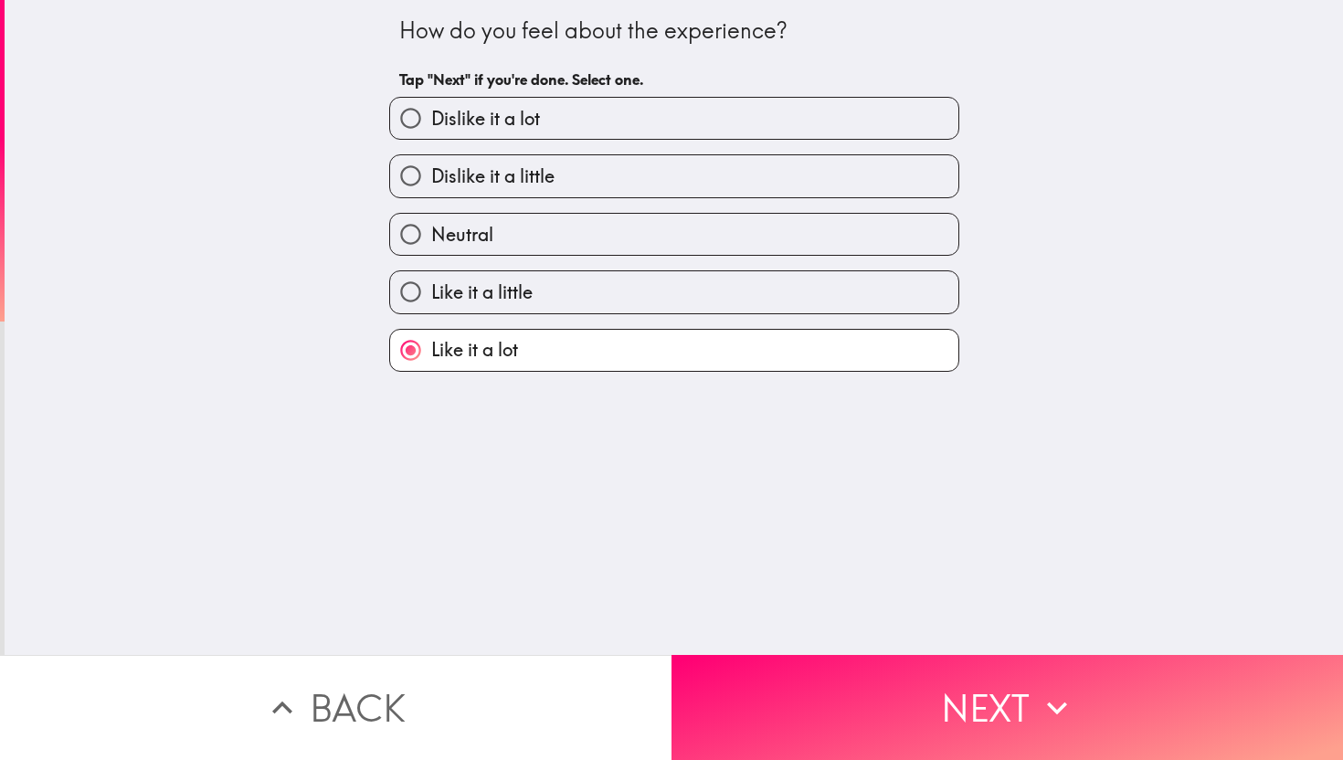
click at [542, 229] on label "Neutral" at bounding box center [674, 234] width 568 height 41
click at [431, 229] on input "Neutral" at bounding box center [410, 234] width 41 height 41
radio input "true"
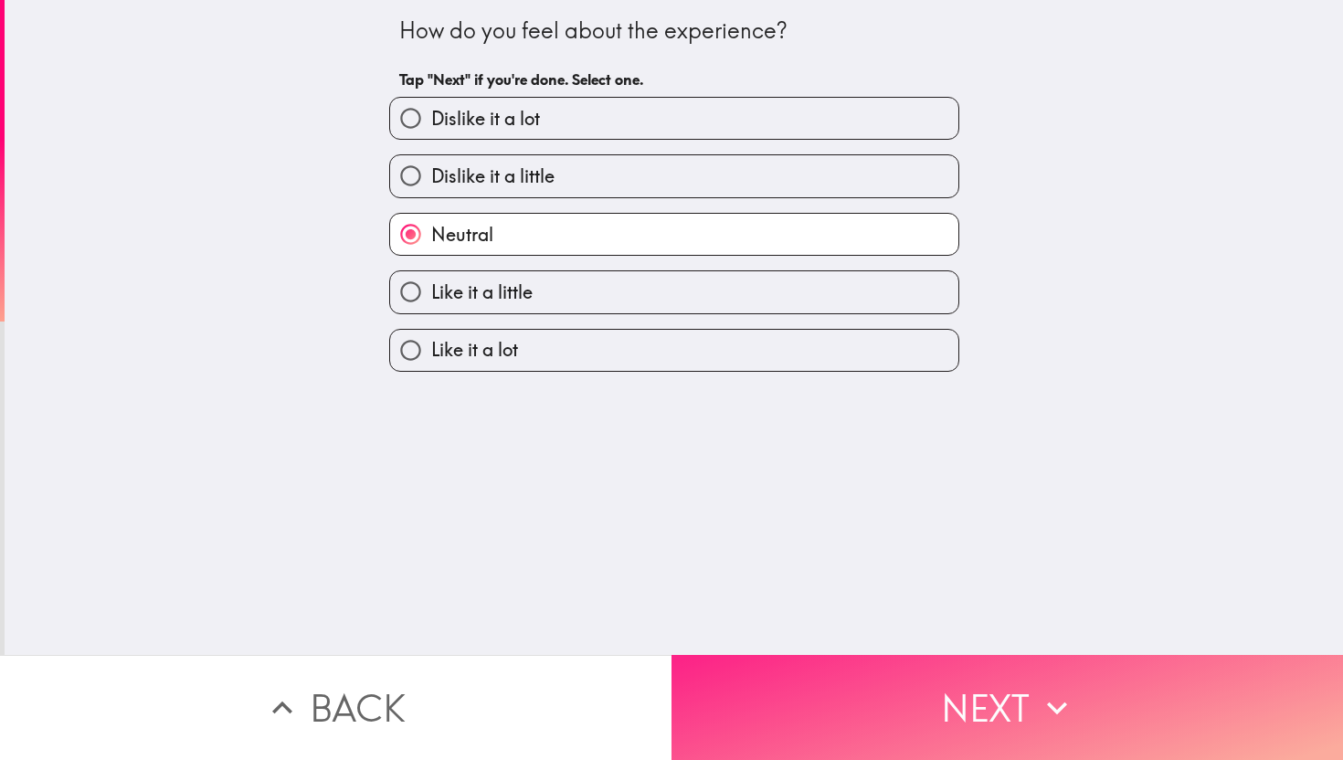
click at [808, 666] on button "Next" at bounding box center [1006, 707] width 671 height 105
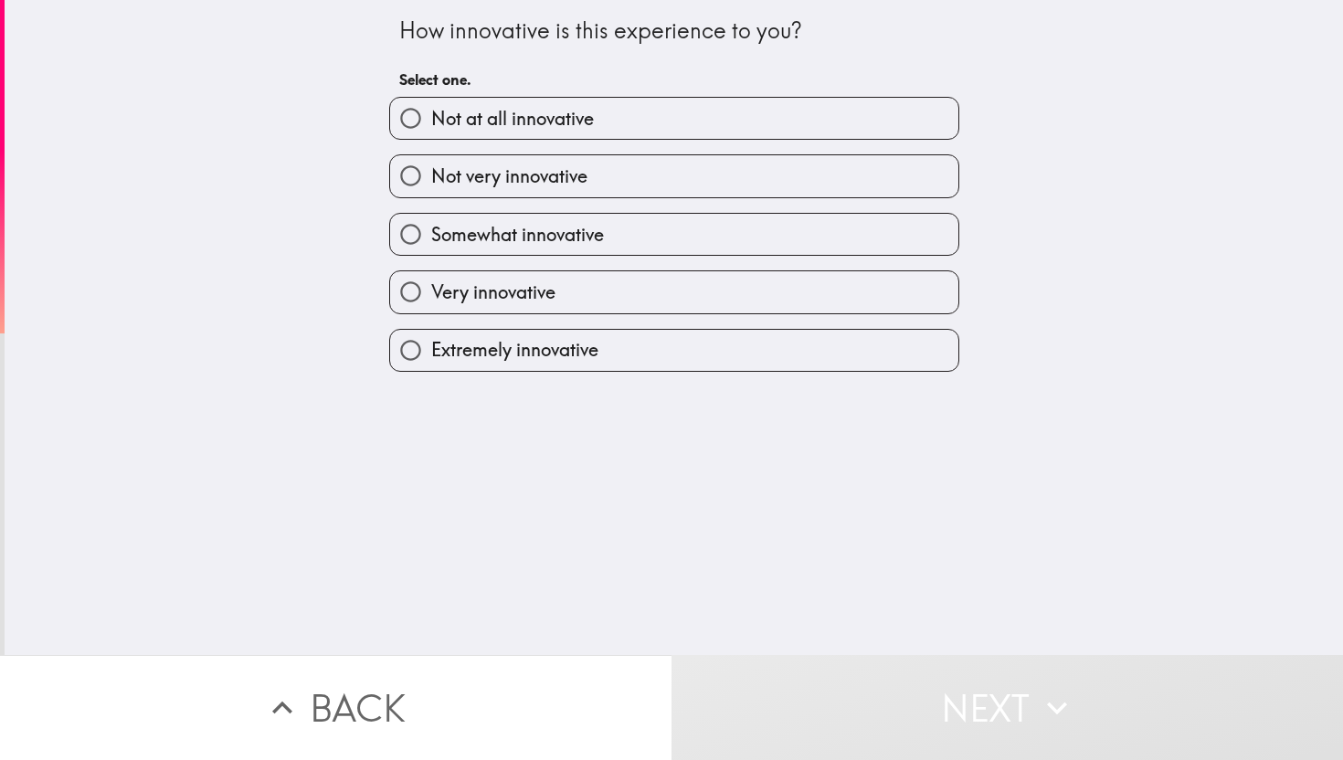
click at [517, 272] on div "Very innovative" at bounding box center [667, 285] width 585 height 58
click at [518, 281] on label "Very innovative" at bounding box center [674, 291] width 568 height 41
click at [431, 281] on input "Very innovative" at bounding box center [410, 291] width 41 height 41
radio input "true"
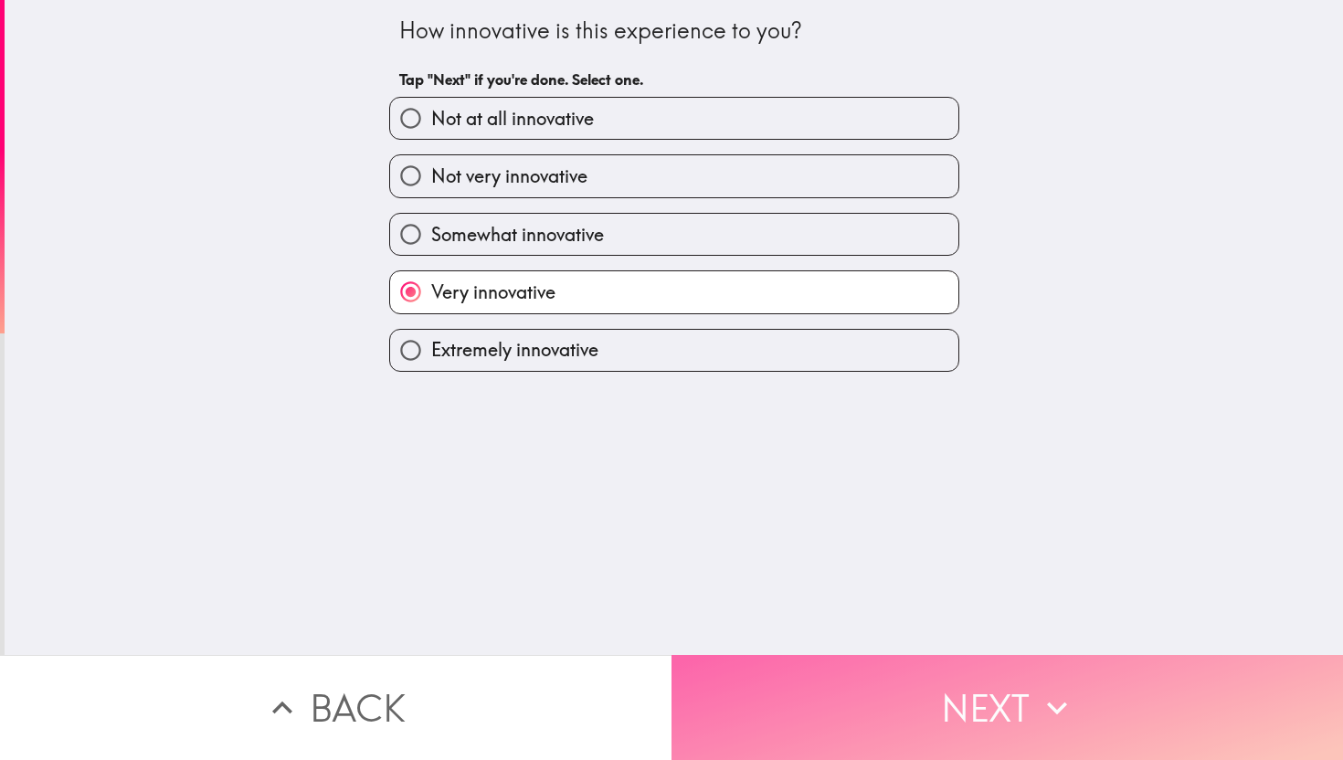
click at [861, 693] on button "Next" at bounding box center [1006, 707] width 671 height 105
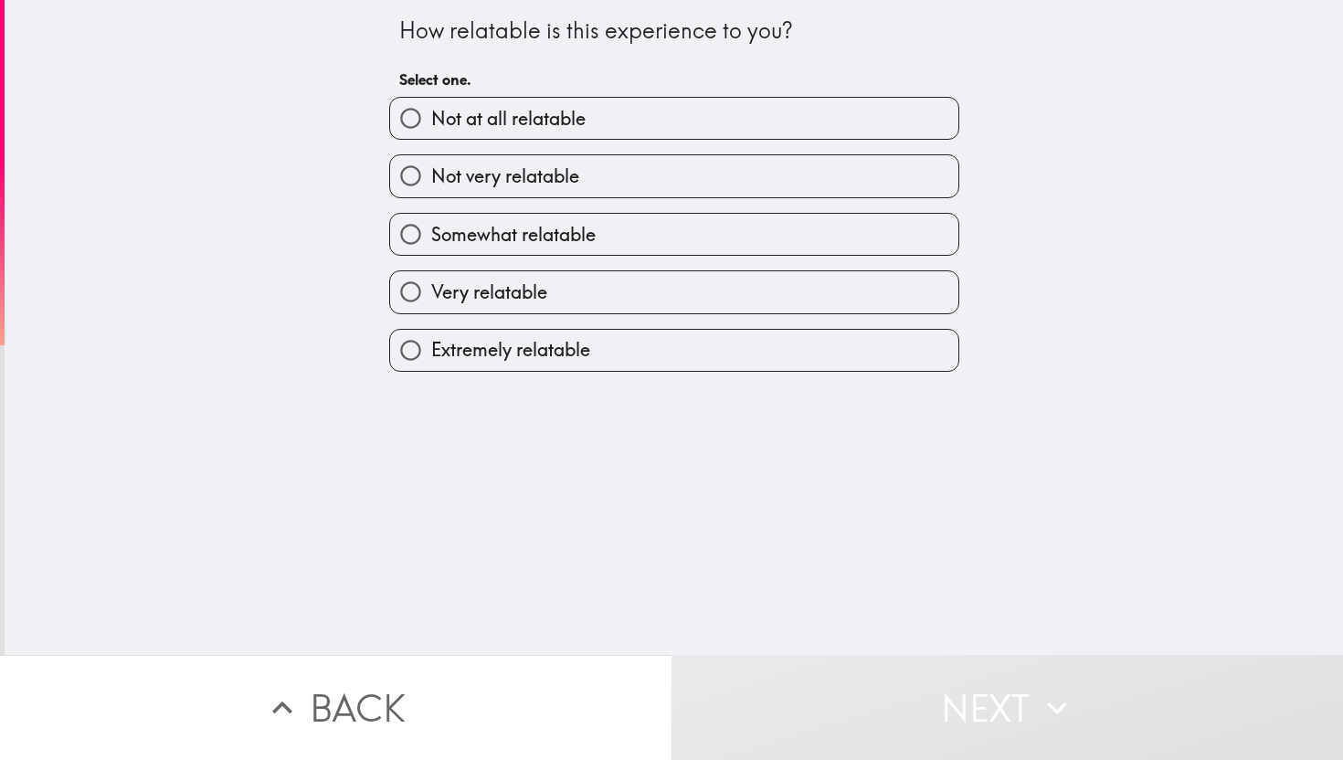
click at [547, 359] on span "Extremely relatable" at bounding box center [510, 350] width 159 height 26
click at [431, 359] on input "Extremely relatable" at bounding box center [410, 350] width 41 height 41
radio input "true"
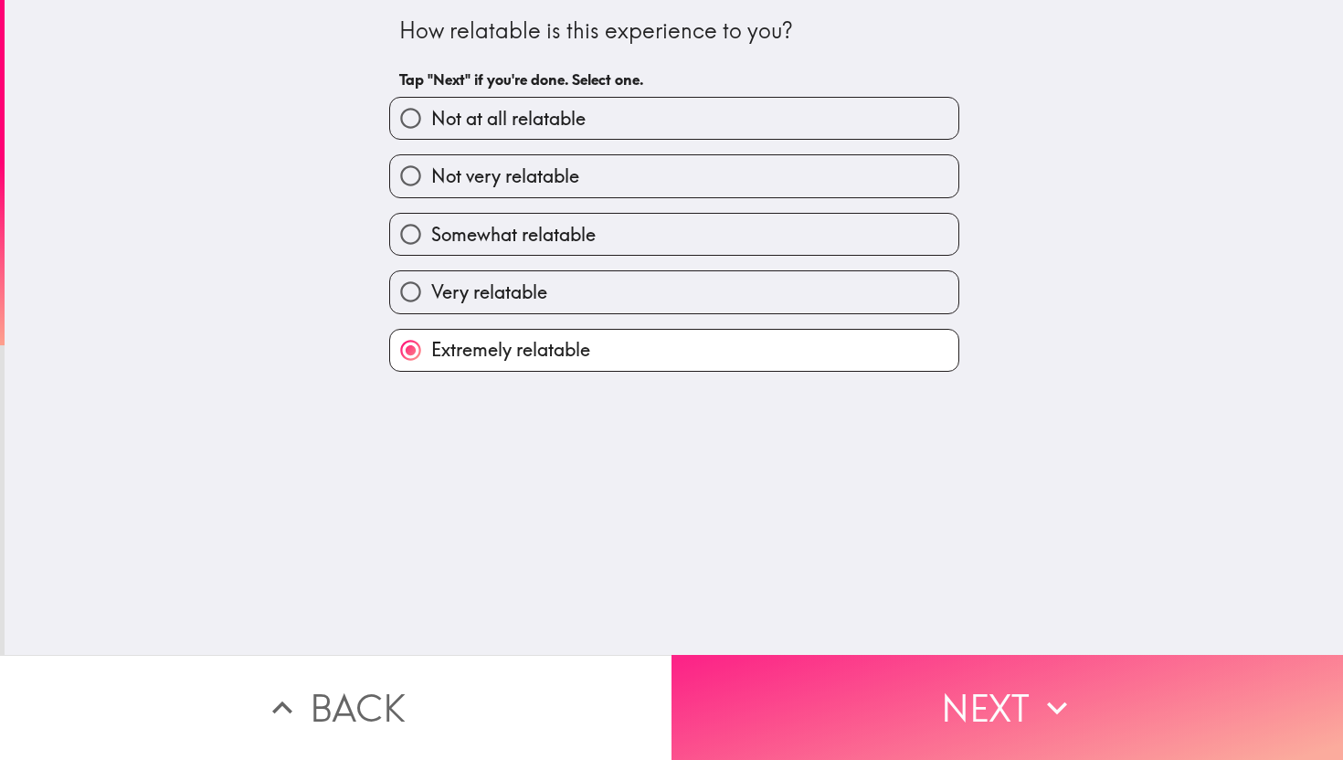
click at [891, 759] on button "Next" at bounding box center [1006, 707] width 671 height 105
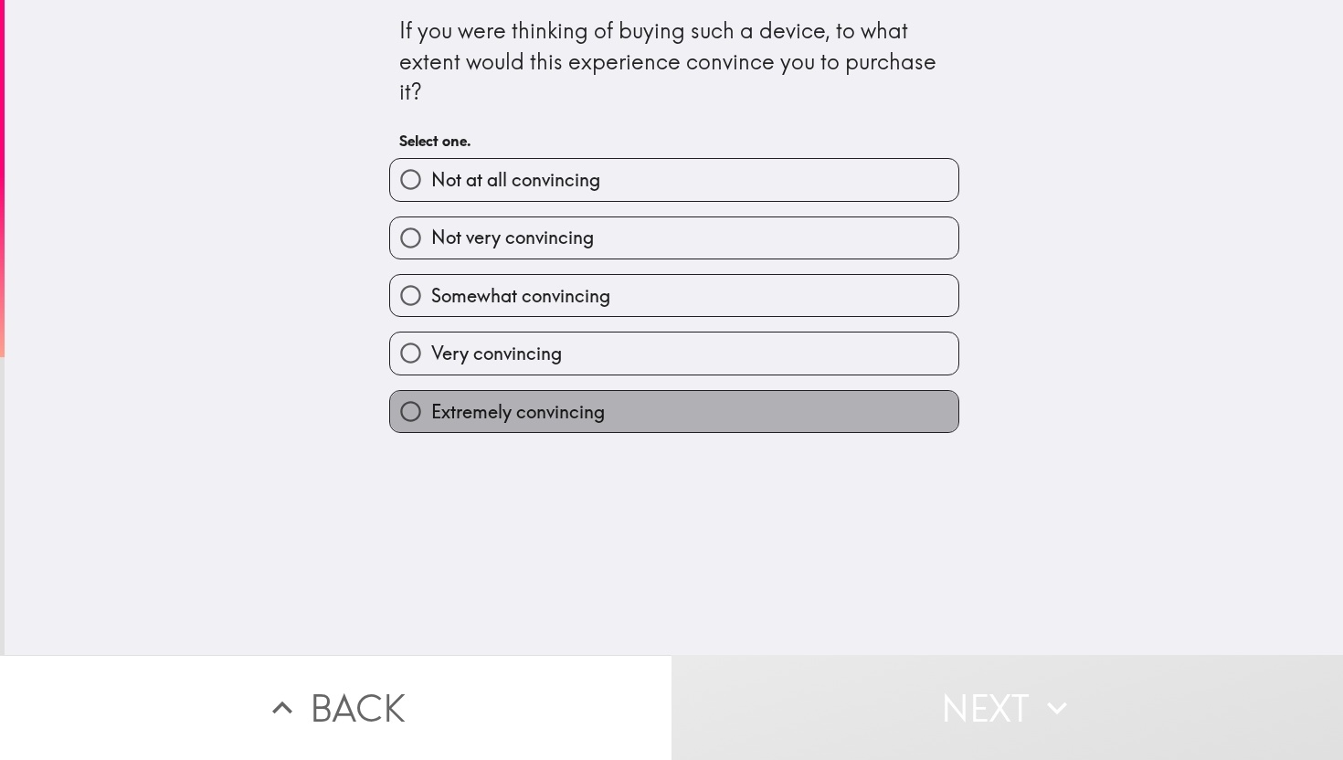
click at [570, 425] on span "Extremely convincing" at bounding box center [518, 412] width 174 height 26
click at [431, 426] on input "Extremely convincing" at bounding box center [410, 411] width 41 height 41
radio input "true"
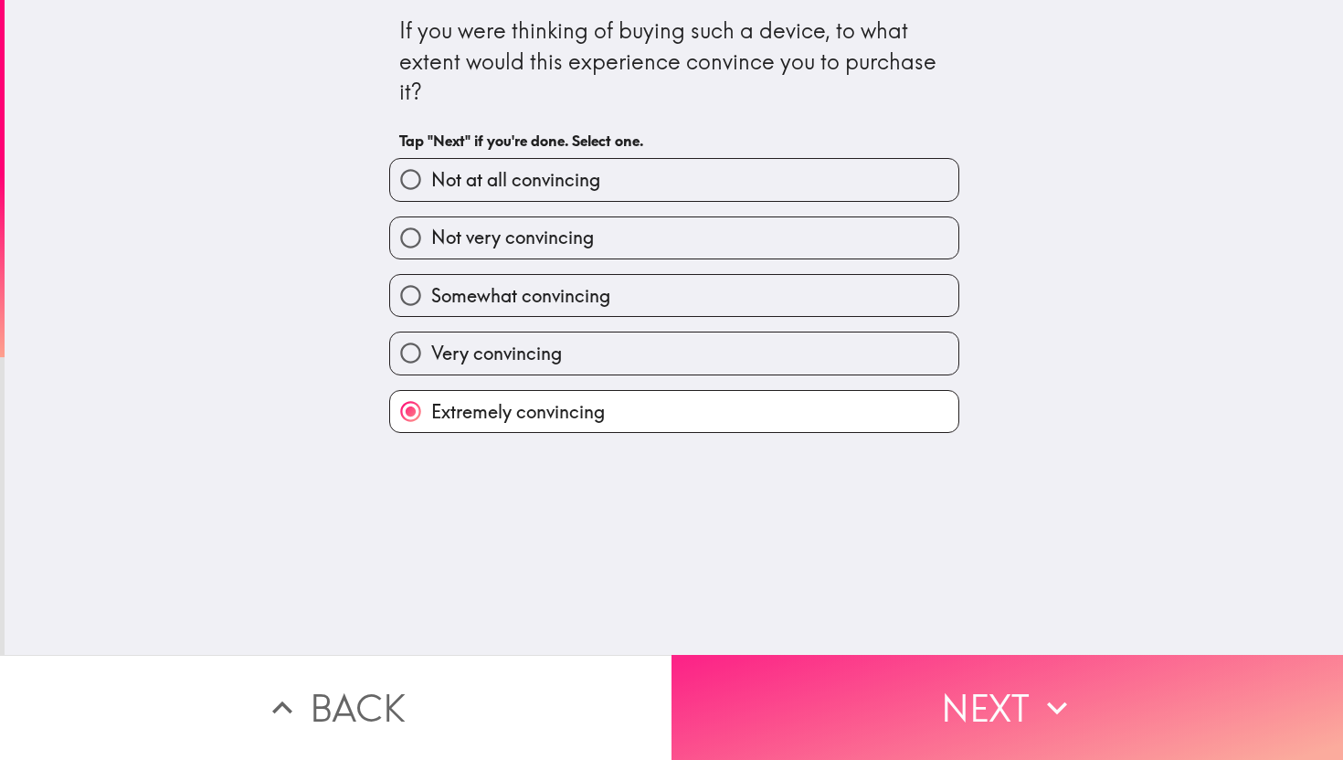
click at [797, 673] on button "Next" at bounding box center [1006, 707] width 671 height 105
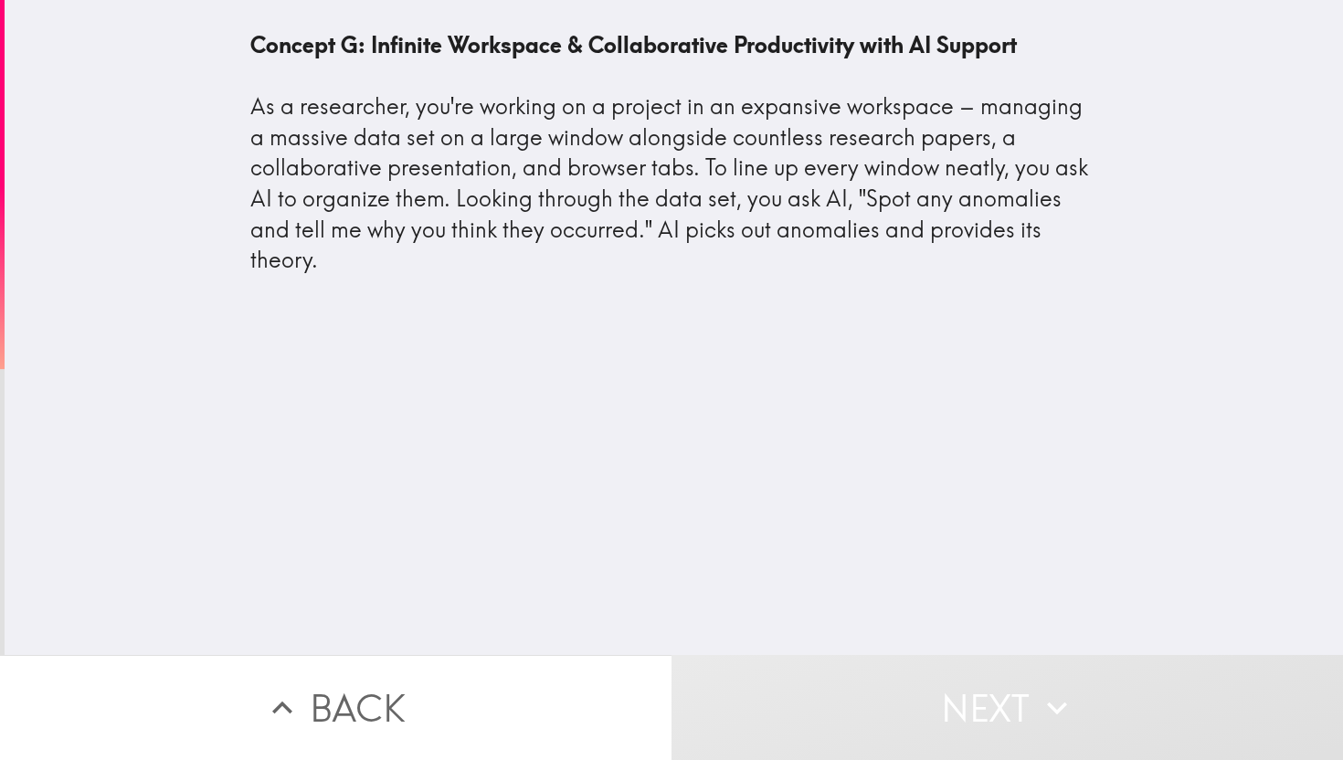
click at [652, 122] on div "Concept G: Infinite Workspace & Collaborative Productivity with AI Support As a…" at bounding box center [674, 153] width 848 height 246
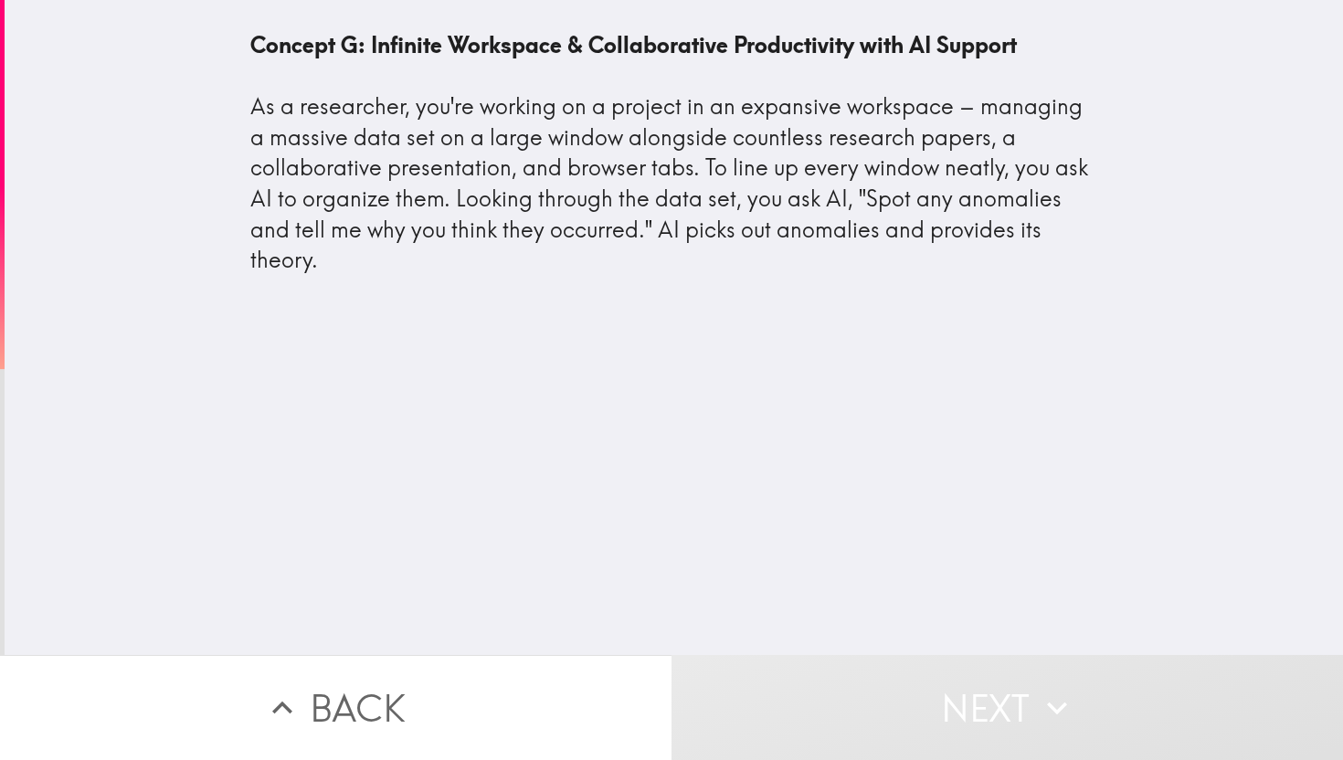
drag, startPoint x: 649, startPoint y: 114, endPoint x: 899, endPoint y: 121, distance: 250.4
click at [899, 121] on div "Concept G: Infinite Workspace & Collaborative Productivity with AI Support As a…" at bounding box center [674, 153] width 848 height 246
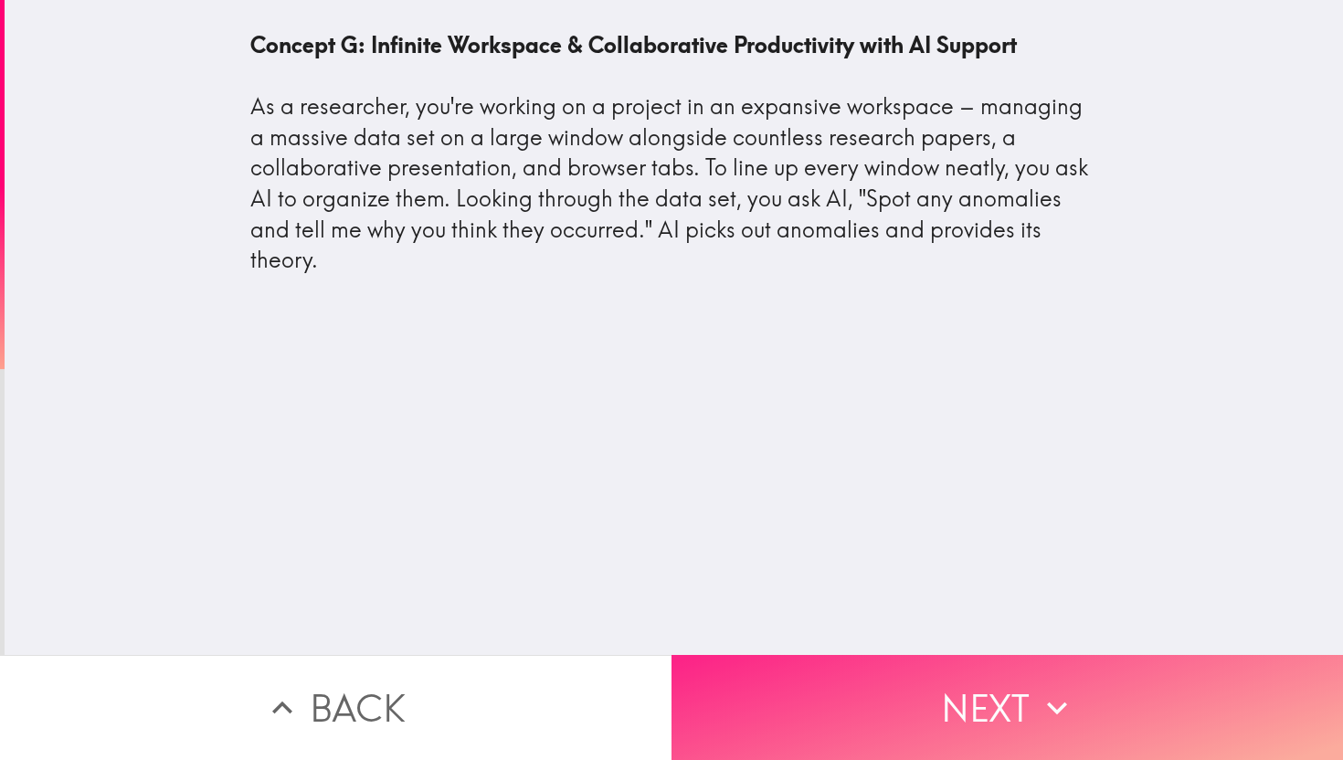
click at [814, 720] on button "Next" at bounding box center [1006, 707] width 671 height 105
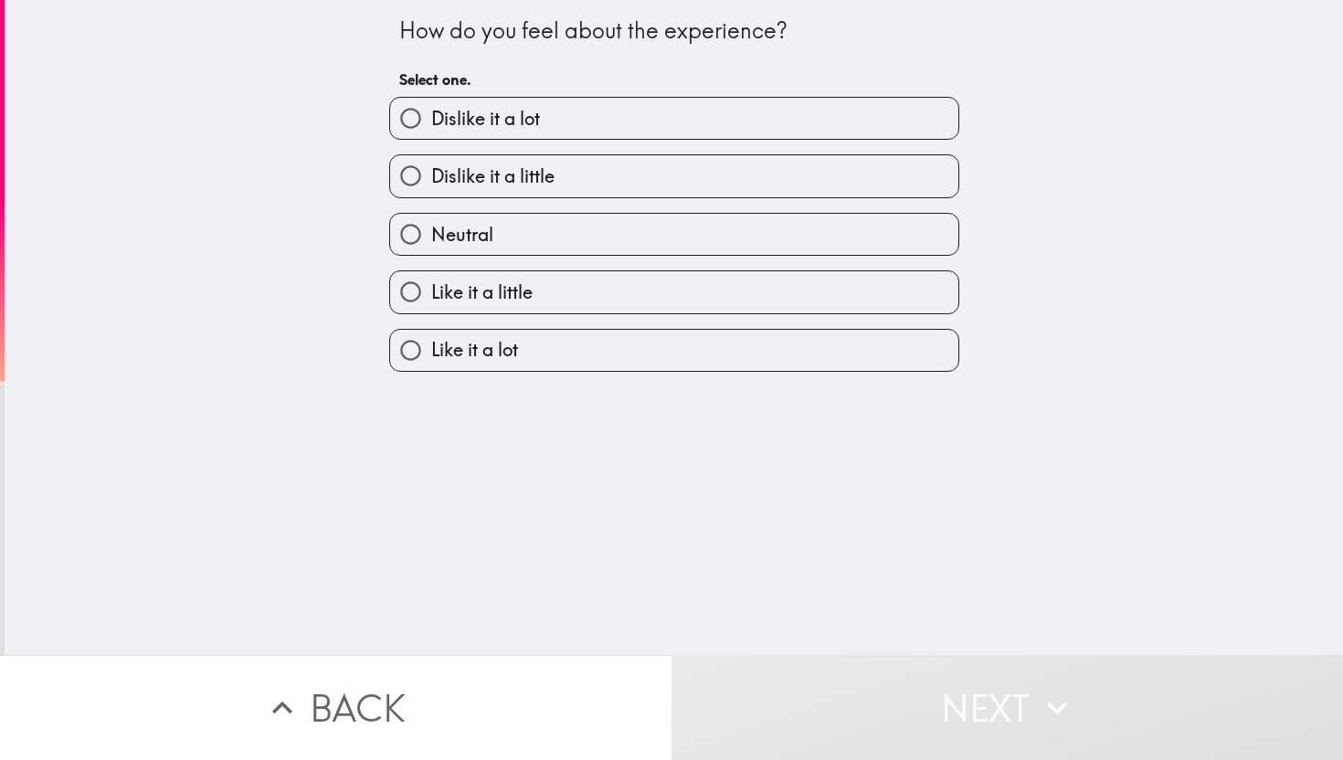
click at [512, 356] on span "Like it a lot" at bounding box center [474, 350] width 87 height 26
click at [431, 356] on input "Like it a lot" at bounding box center [410, 350] width 41 height 41
radio input "true"
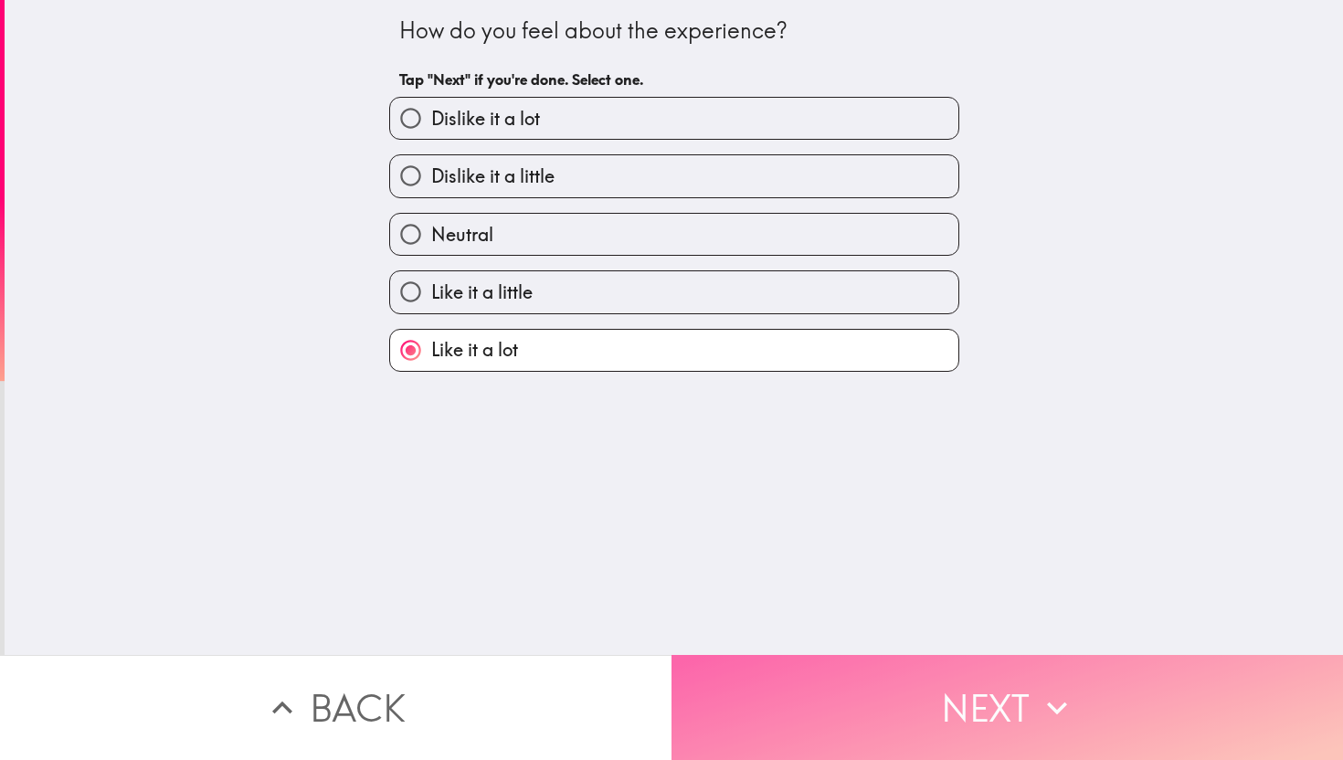
click at [866, 683] on button "Next" at bounding box center [1006, 707] width 671 height 105
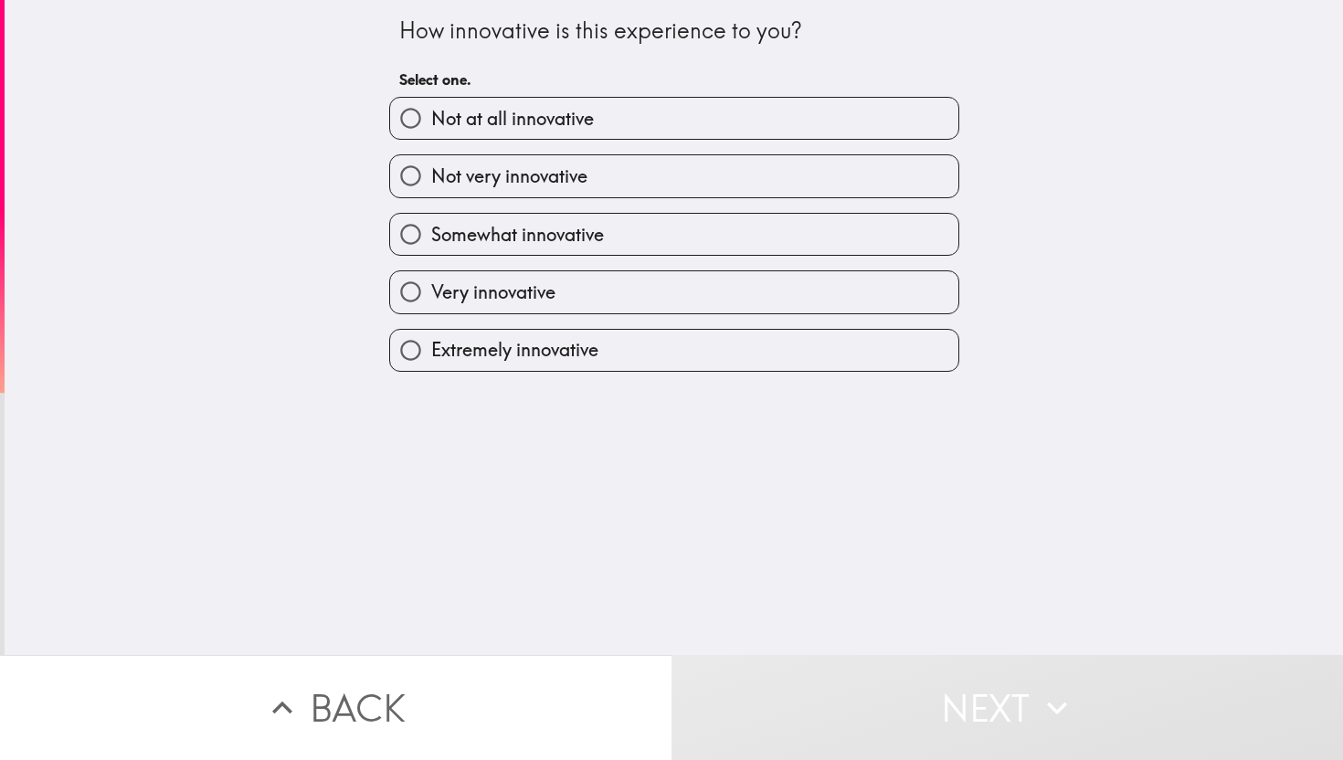
click at [581, 306] on label "Very innovative" at bounding box center [674, 291] width 568 height 41
click at [431, 306] on input "Very innovative" at bounding box center [410, 291] width 41 height 41
radio input "true"
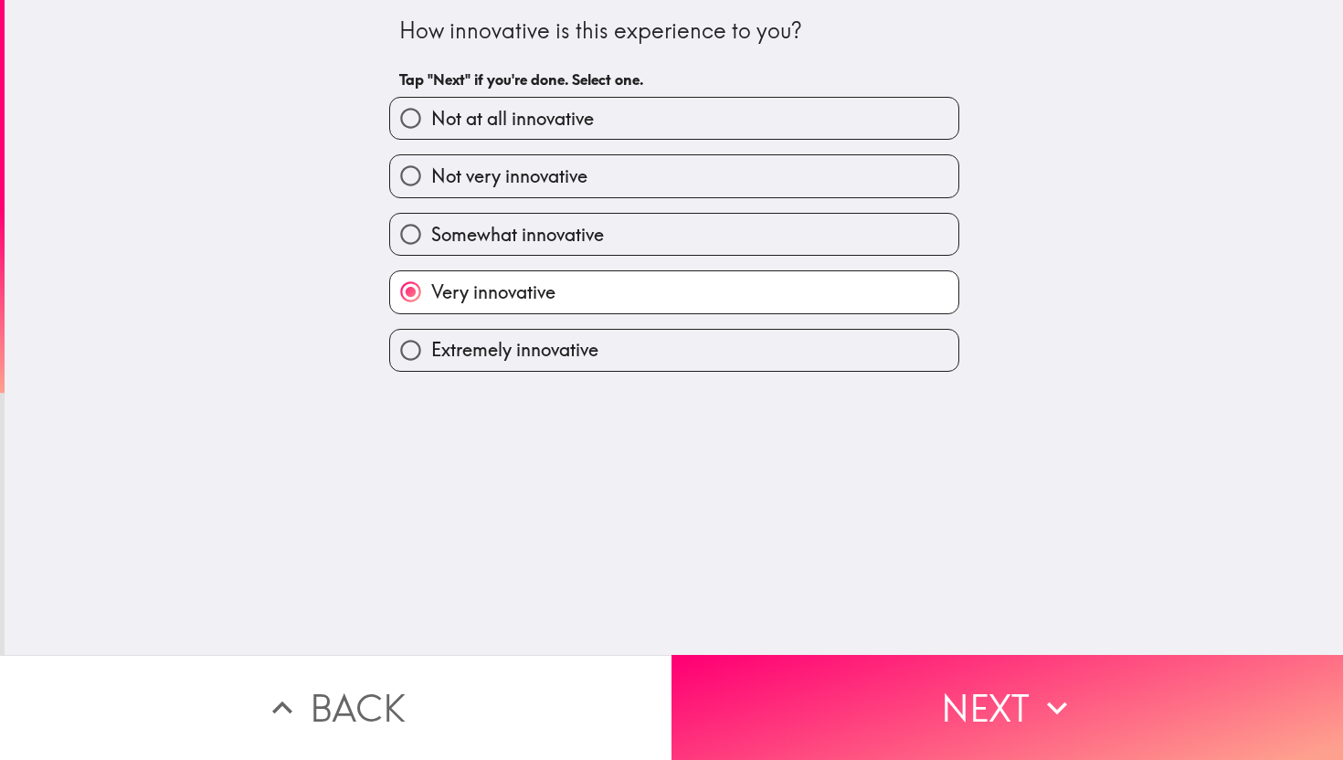
click at [793, 639] on div "How innovative is this experience to you? Tap "Next" if you're done. Select one…" at bounding box center [674, 327] width 1338 height 655
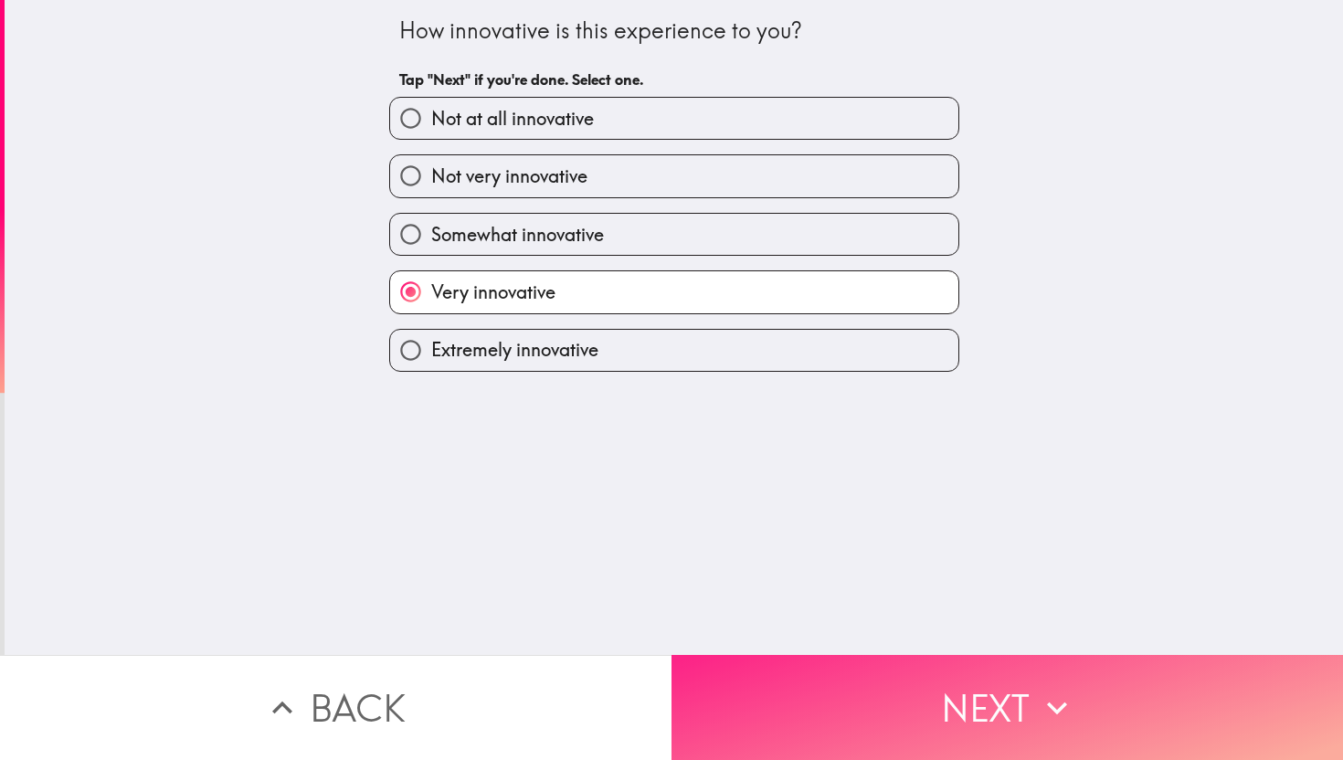
click at [793, 681] on button "Next" at bounding box center [1006, 707] width 671 height 105
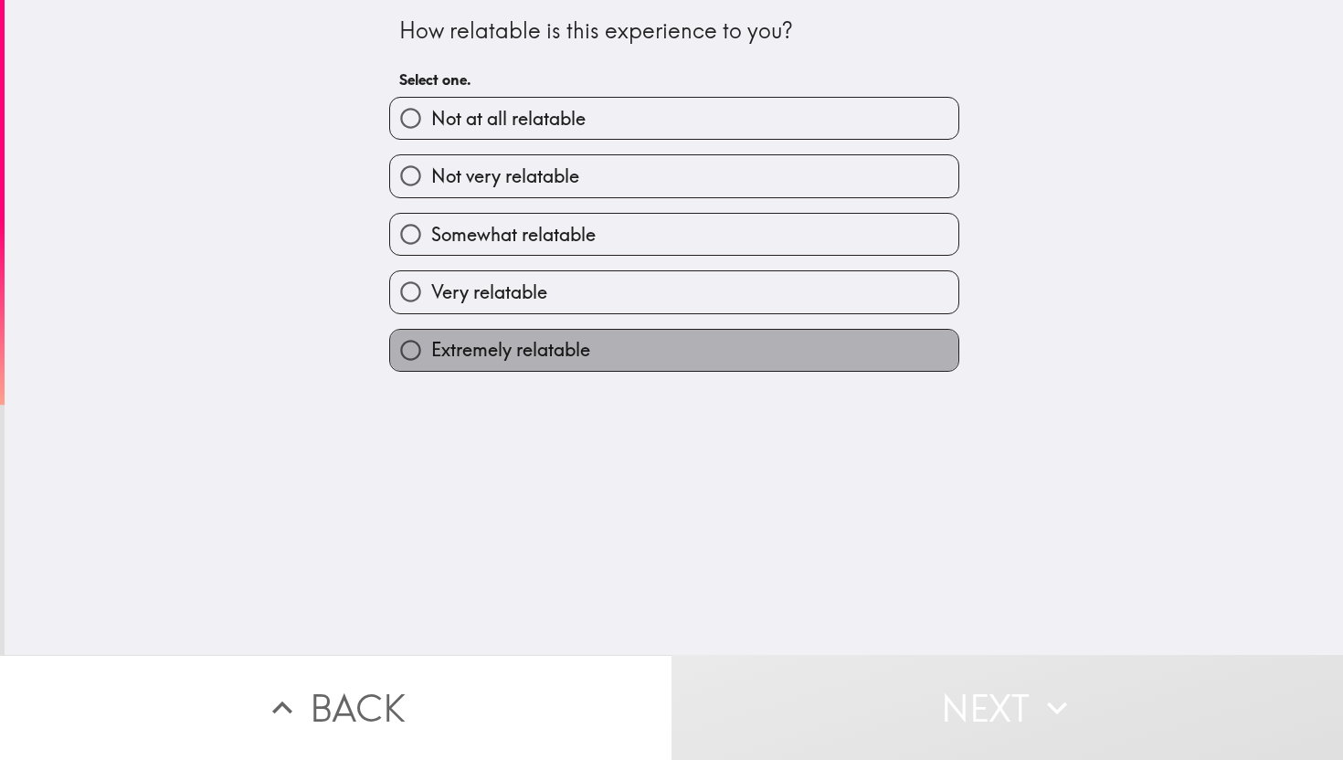
click at [530, 353] on span "Extremely relatable" at bounding box center [510, 350] width 159 height 26
click at [431, 353] on input "Extremely relatable" at bounding box center [410, 350] width 41 height 41
radio input "true"
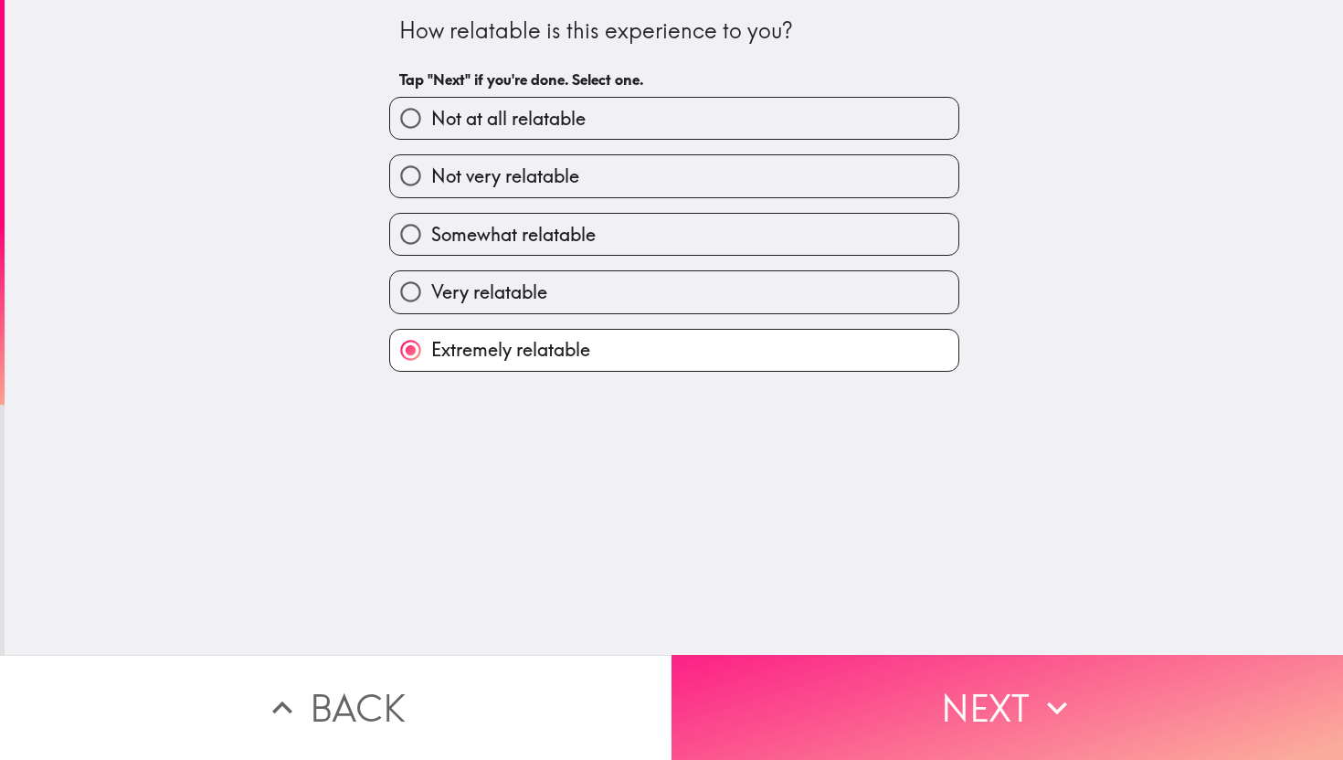
click at [747, 690] on button "Next" at bounding box center [1006, 707] width 671 height 105
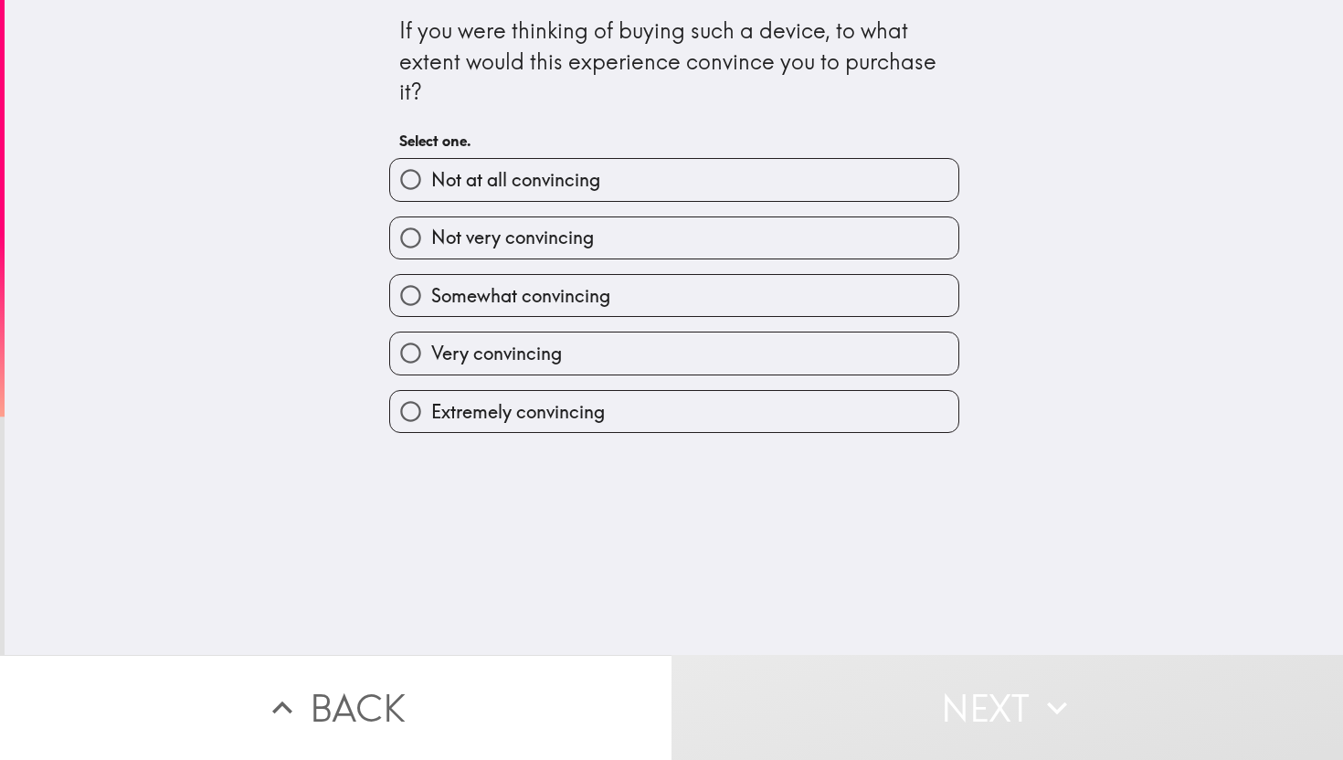
click at [494, 357] on span "Very convincing" at bounding box center [496, 354] width 131 height 26
click at [431, 357] on input "Very convincing" at bounding box center [410, 353] width 41 height 41
radio input "true"
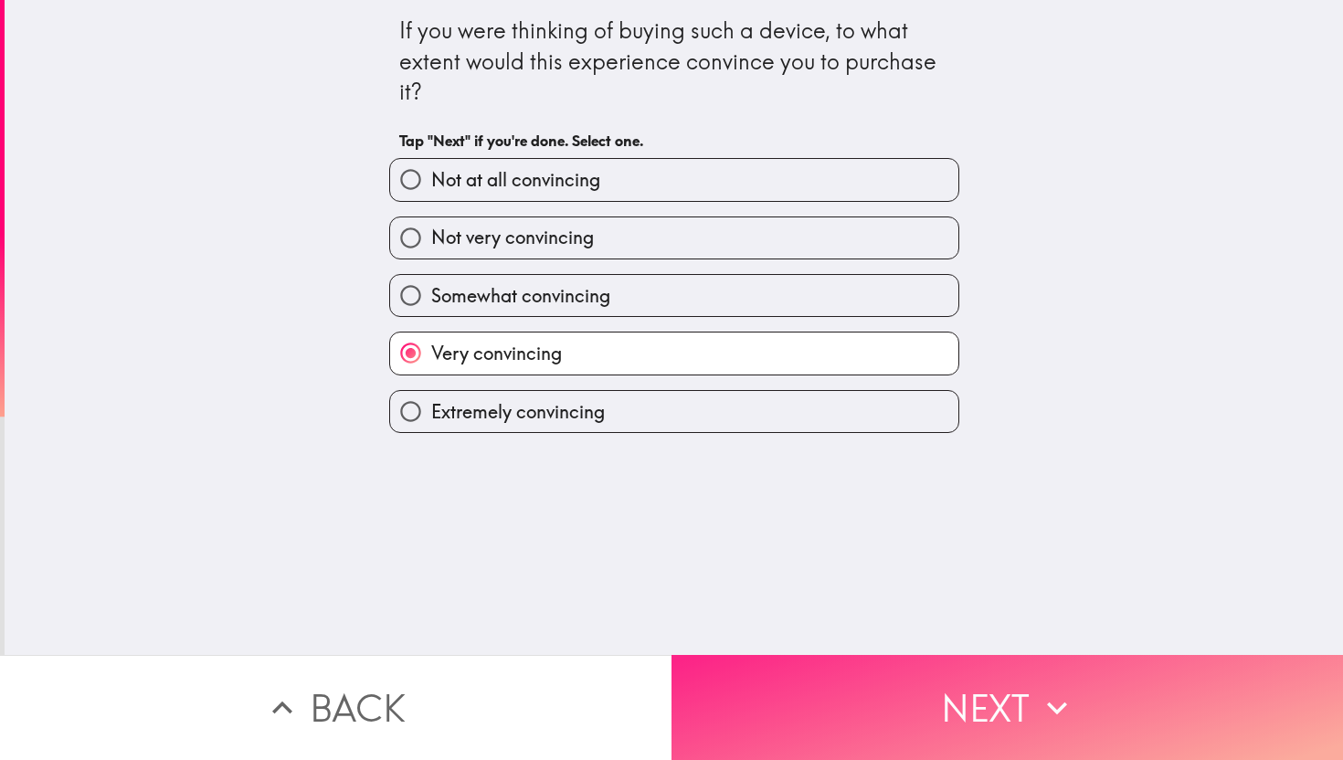
click at [817, 702] on button "Next" at bounding box center [1006, 707] width 671 height 105
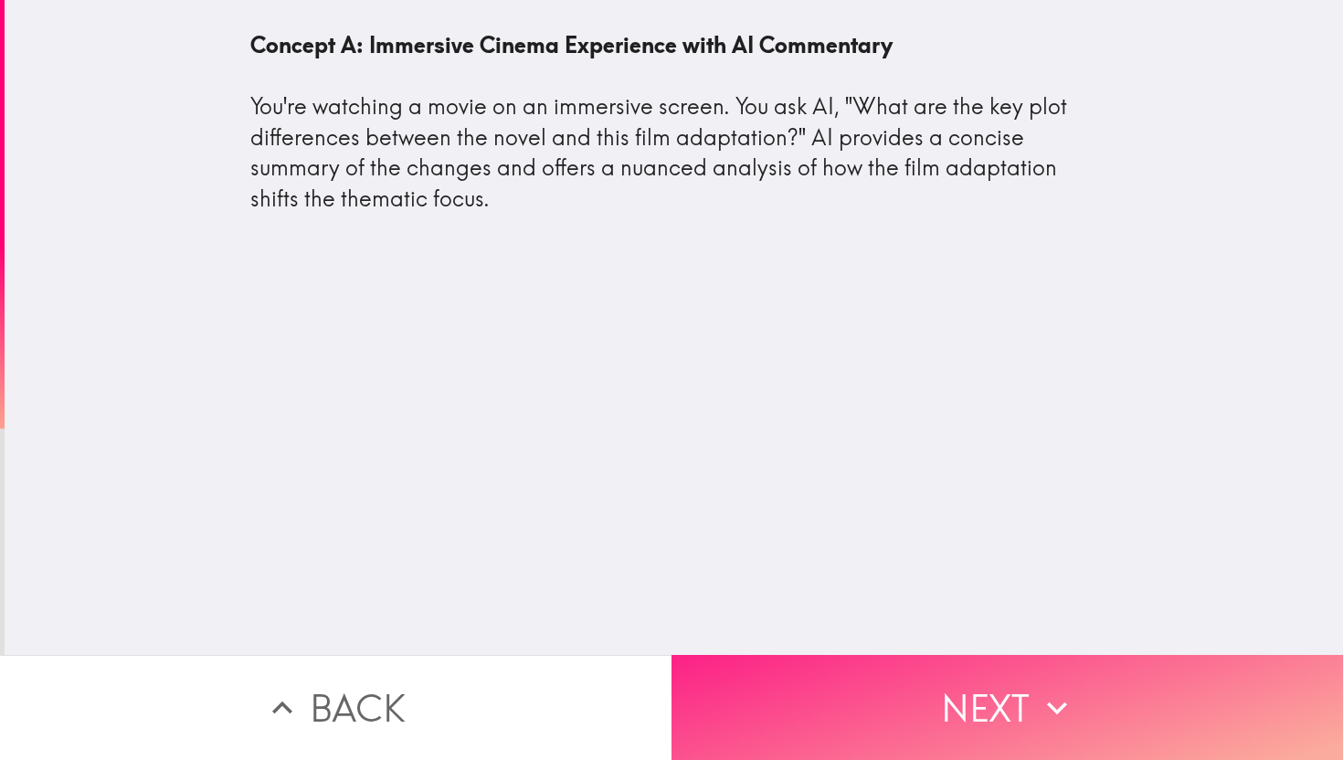
click at [853, 723] on button "Next" at bounding box center [1006, 707] width 671 height 105
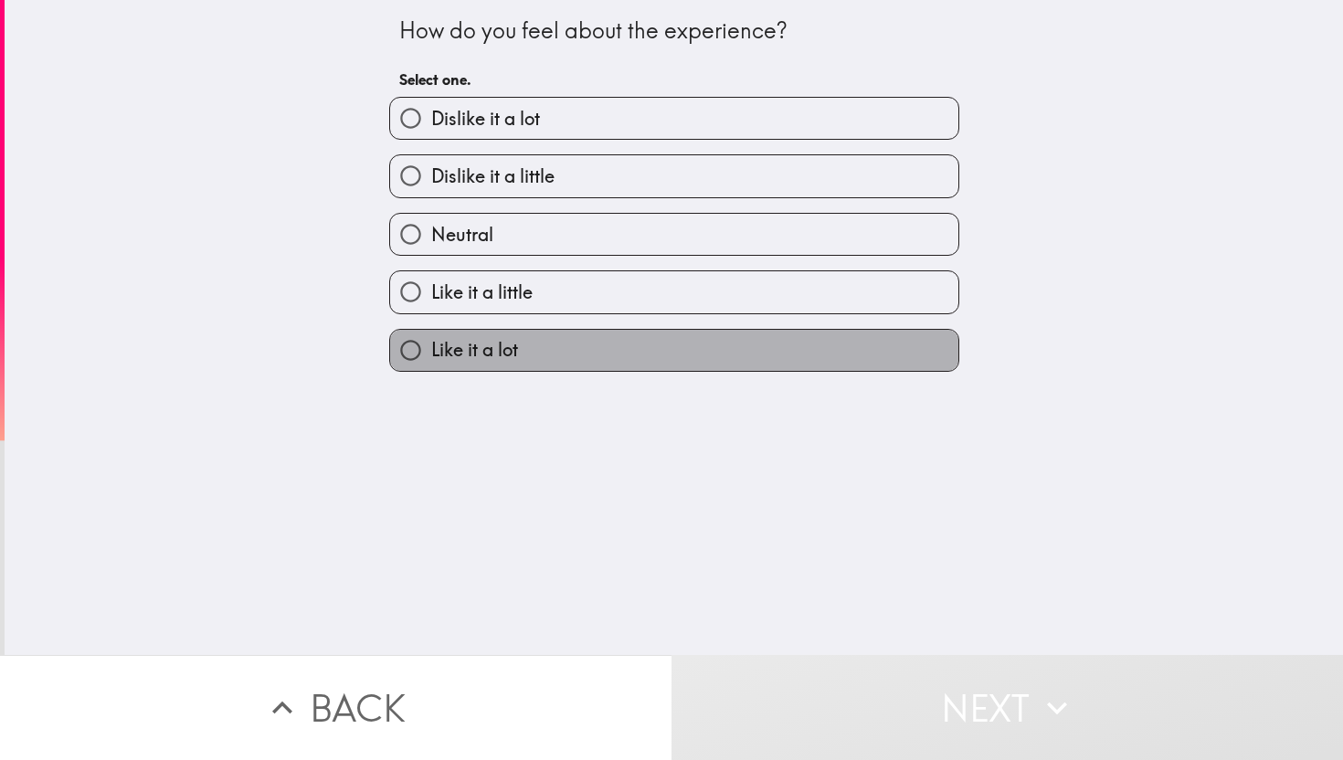
click at [503, 363] on span "Like it a lot" at bounding box center [474, 350] width 87 height 26
click at [431, 365] on input "Like it a lot" at bounding box center [410, 350] width 41 height 41
radio input "true"
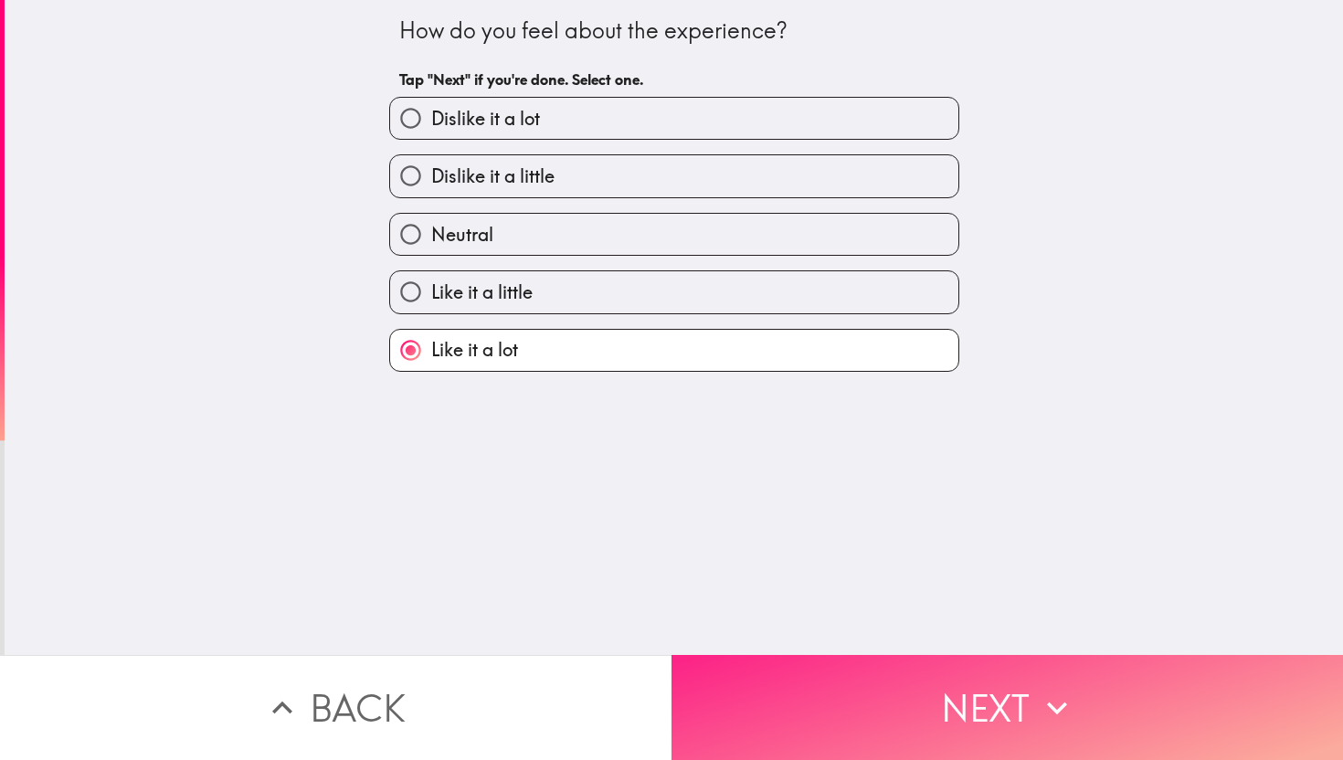
click at [830, 690] on button "Next" at bounding box center [1006, 707] width 671 height 105
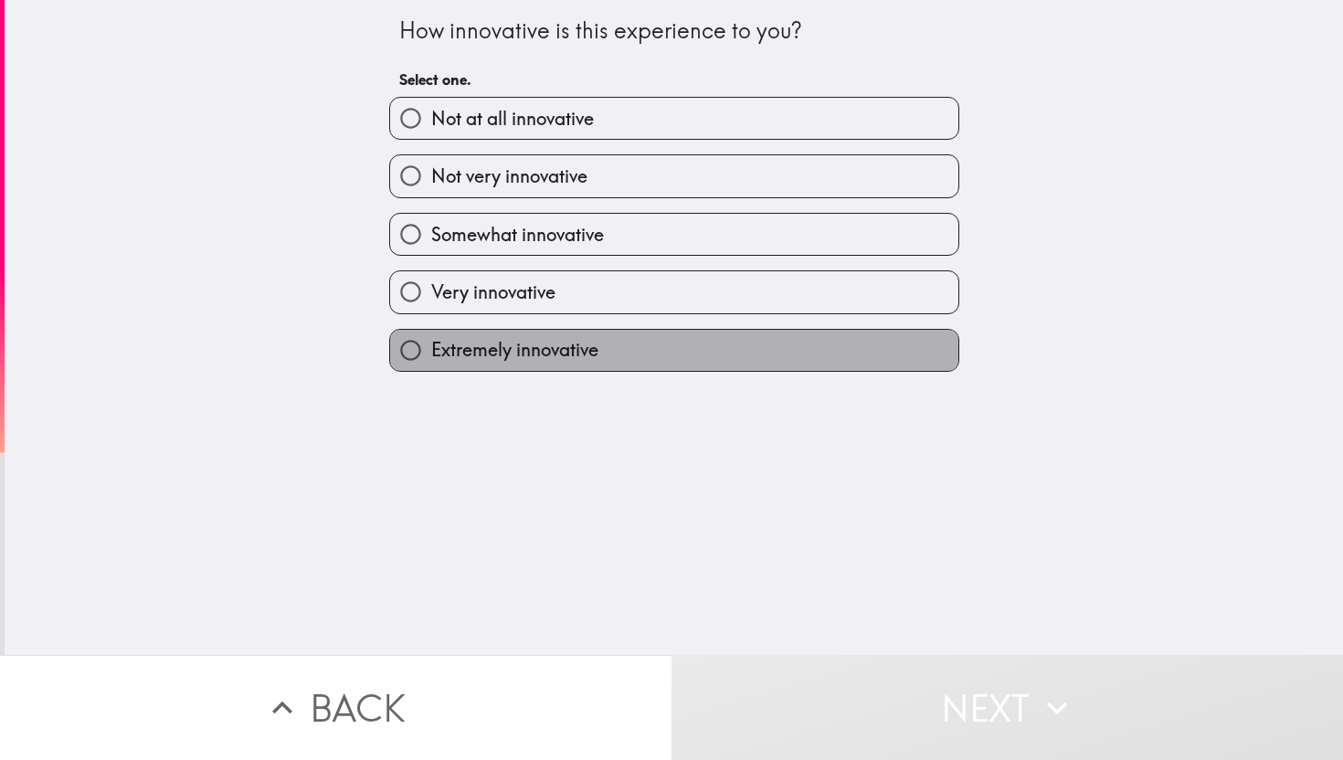
click at [514, 363] on span "Extremely innovative" at bounding box center [514, 350] width 167 height 26
click at [431, 363] on input "Extremely innovative" at bounding box center [410, 350] width 41 height 41
radio input "true"
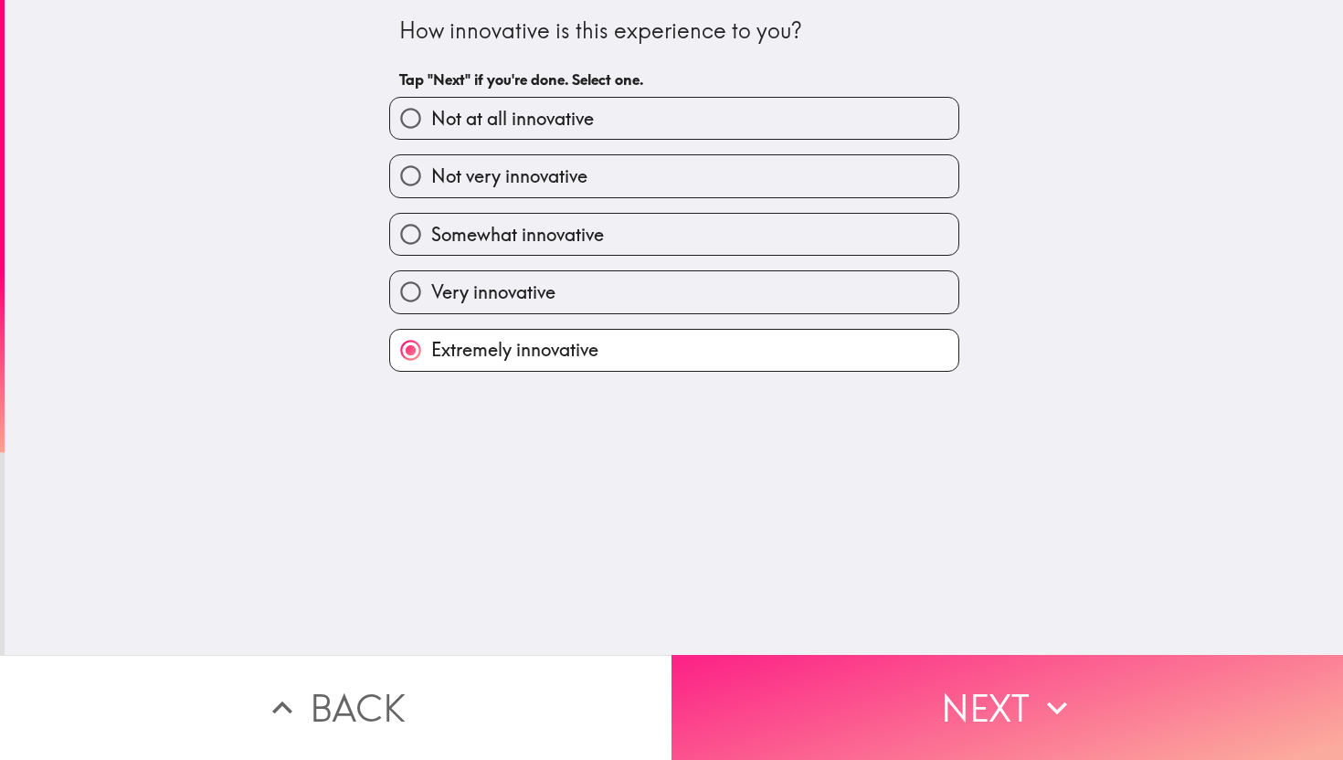
click at [832, 684] on button "Next" at bounding box center [1006, 707] width 671 height 105
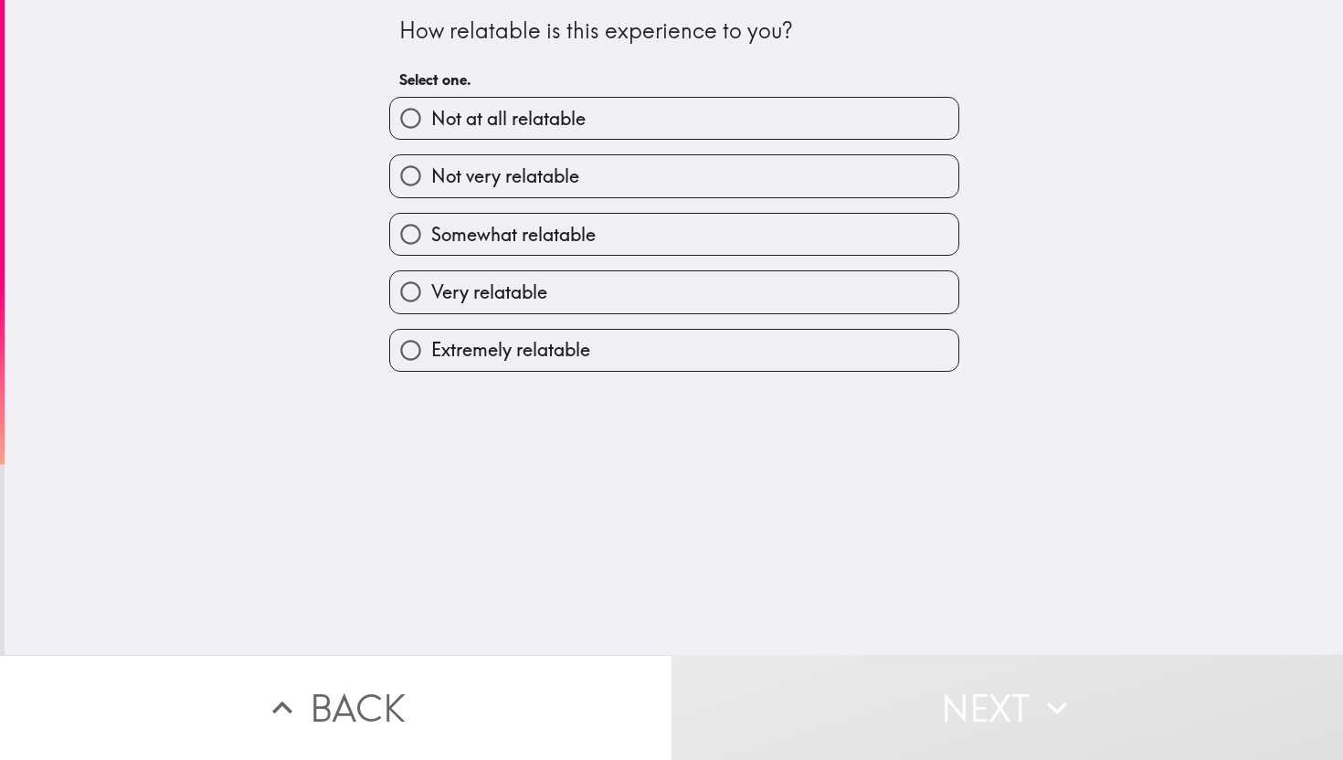
click at [551, 361] on span "Extremely relatable" at bounding box center [510, 350] width 159 height 26
click at [431, 361] on input "Extremely relatable" at bounding box center [410, 350] width 41 height 41
radio input "true"
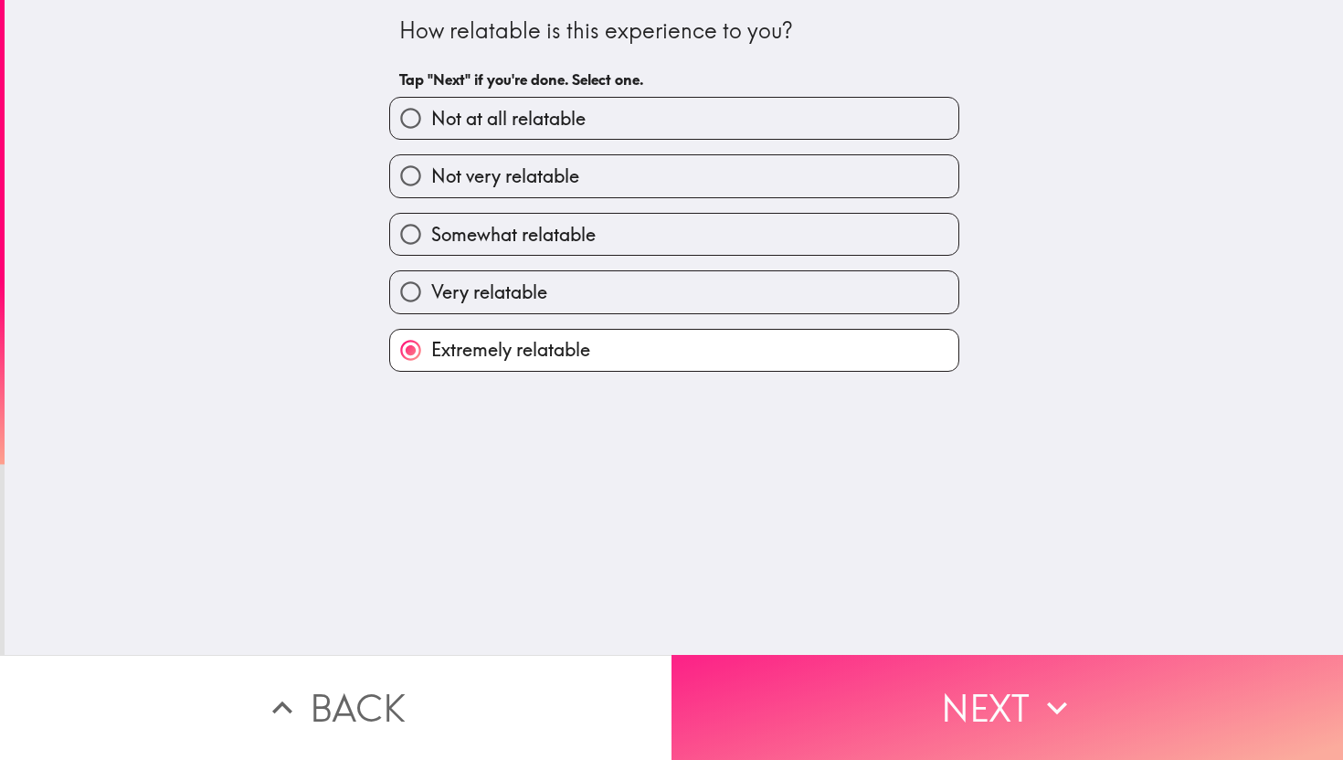
click at [913, 734] on button "Next" at bounding box center [1006, 707] width 671 height 105
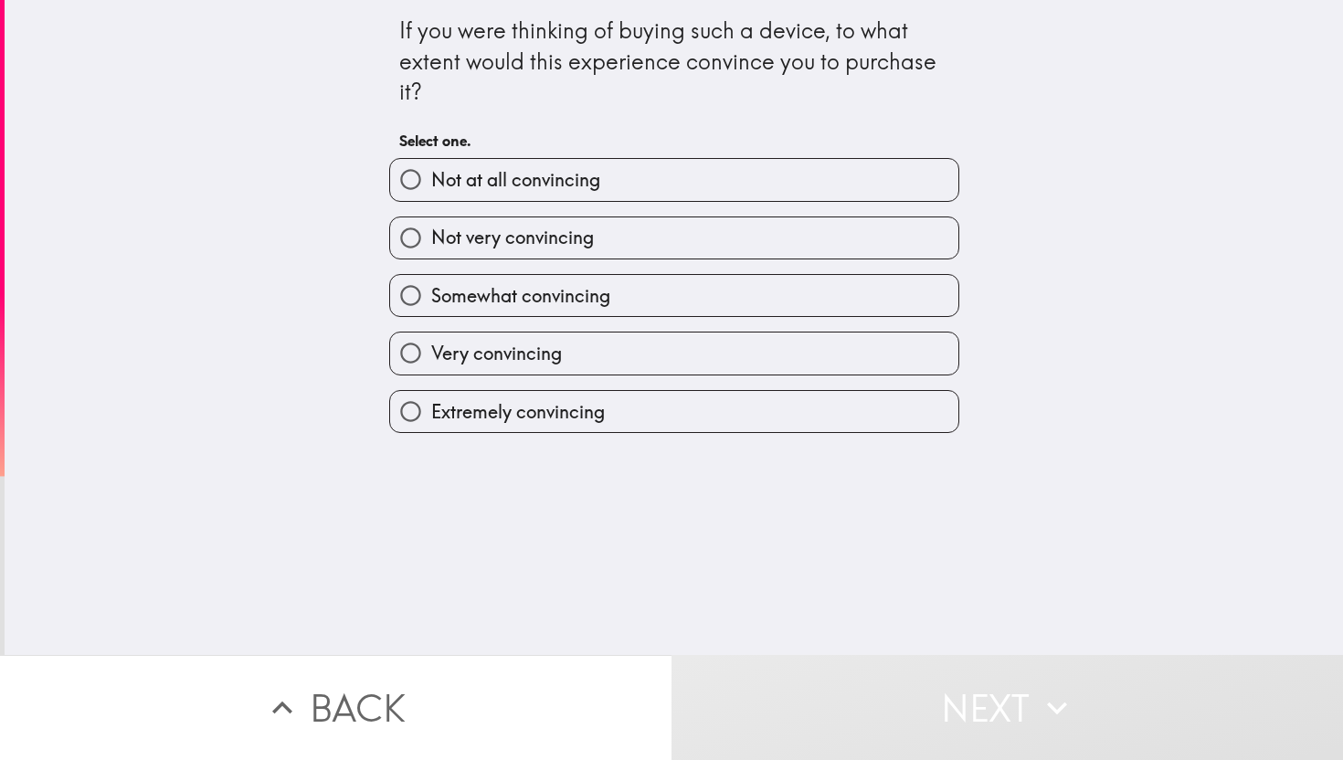
click at [555, 343] on label "Very convincing" at bounding box center [674, 353] width 568 height 41
click at [431, 343] on input "Very convincing" at bounding box center [410, 353] width 41 height 41
radio input "true"
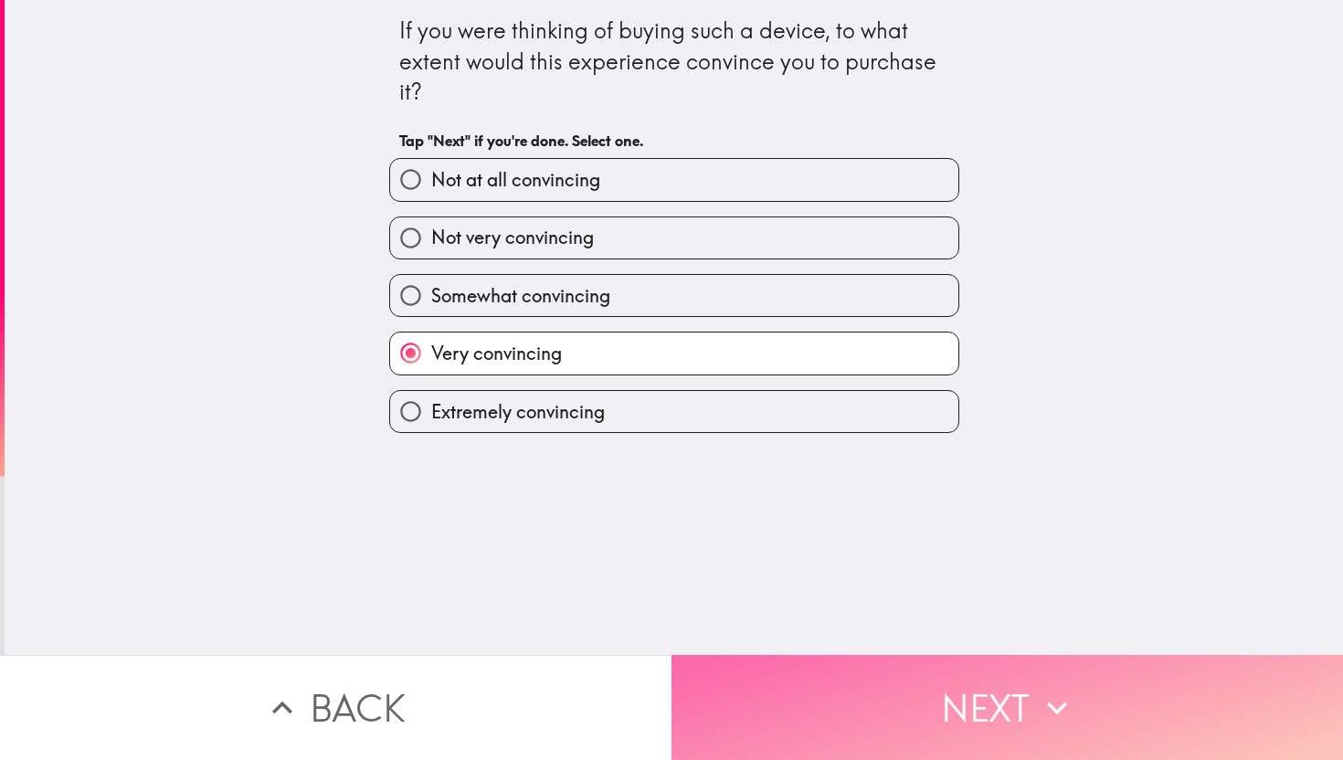
click at [846, 723] on button "Next" at bounding box center [1006, 707] width 671 height 105
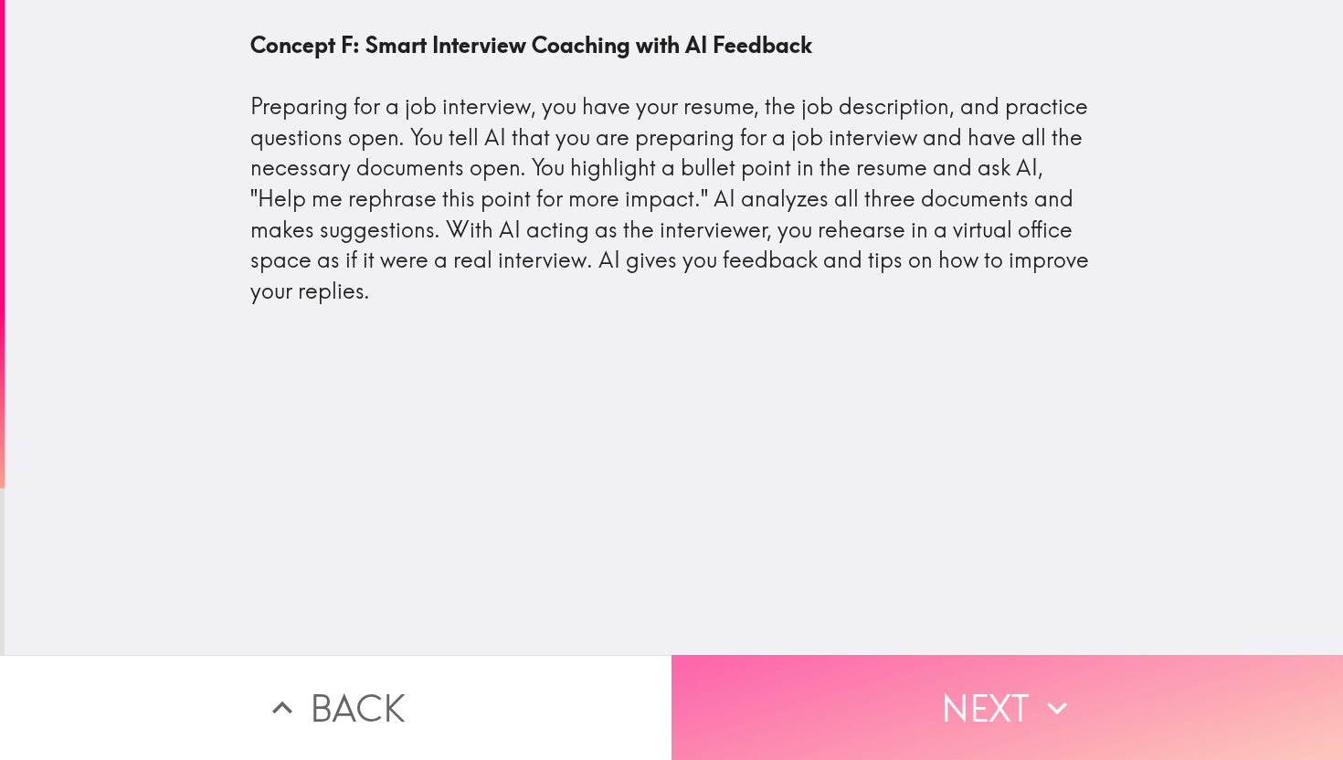
click at [917, 718] on button "Next" at bounding box center [1006, 707] width 671 height 105
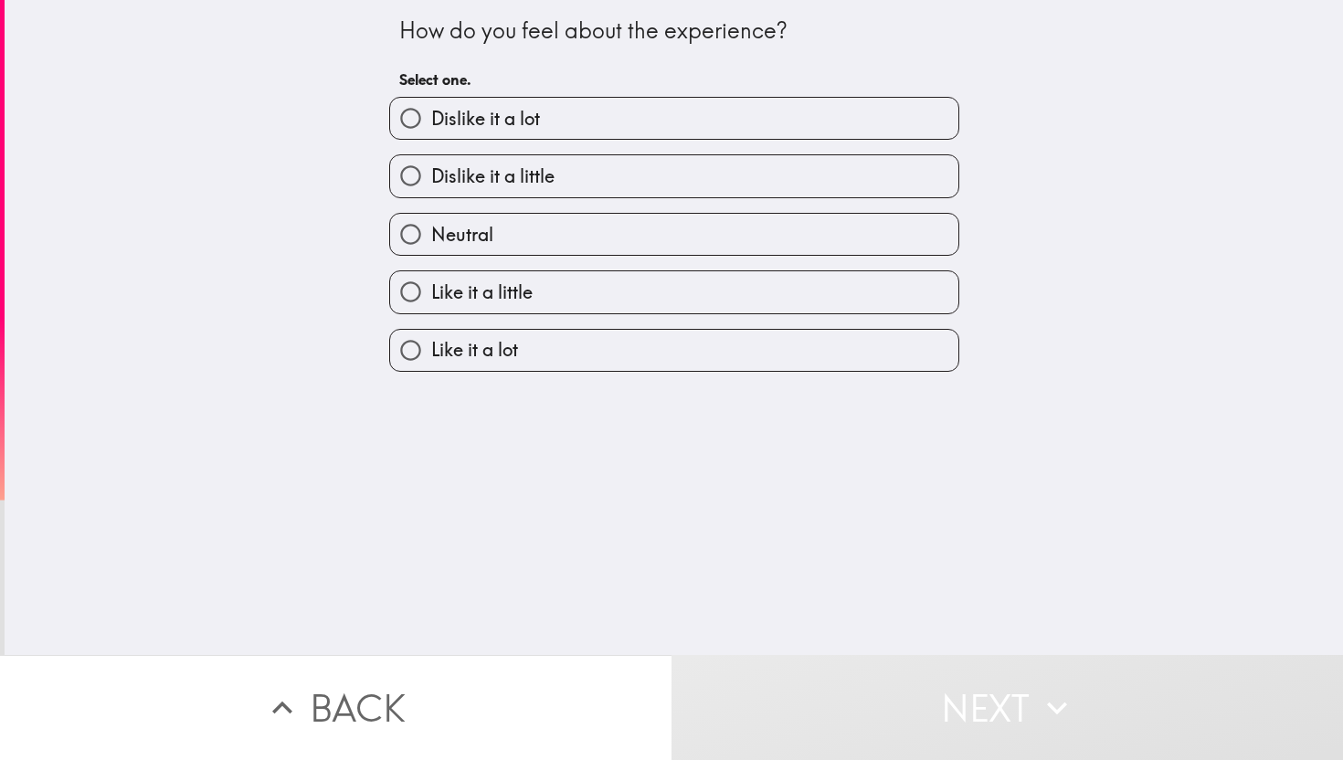
click at [486, 350] on span "Like it a lot" at bounding box center [474, 350] width 87 height 26
click at [431, 350] on input "Like it a lot" at bounding box center [410, 350] width 41 height 41
radio input "true"
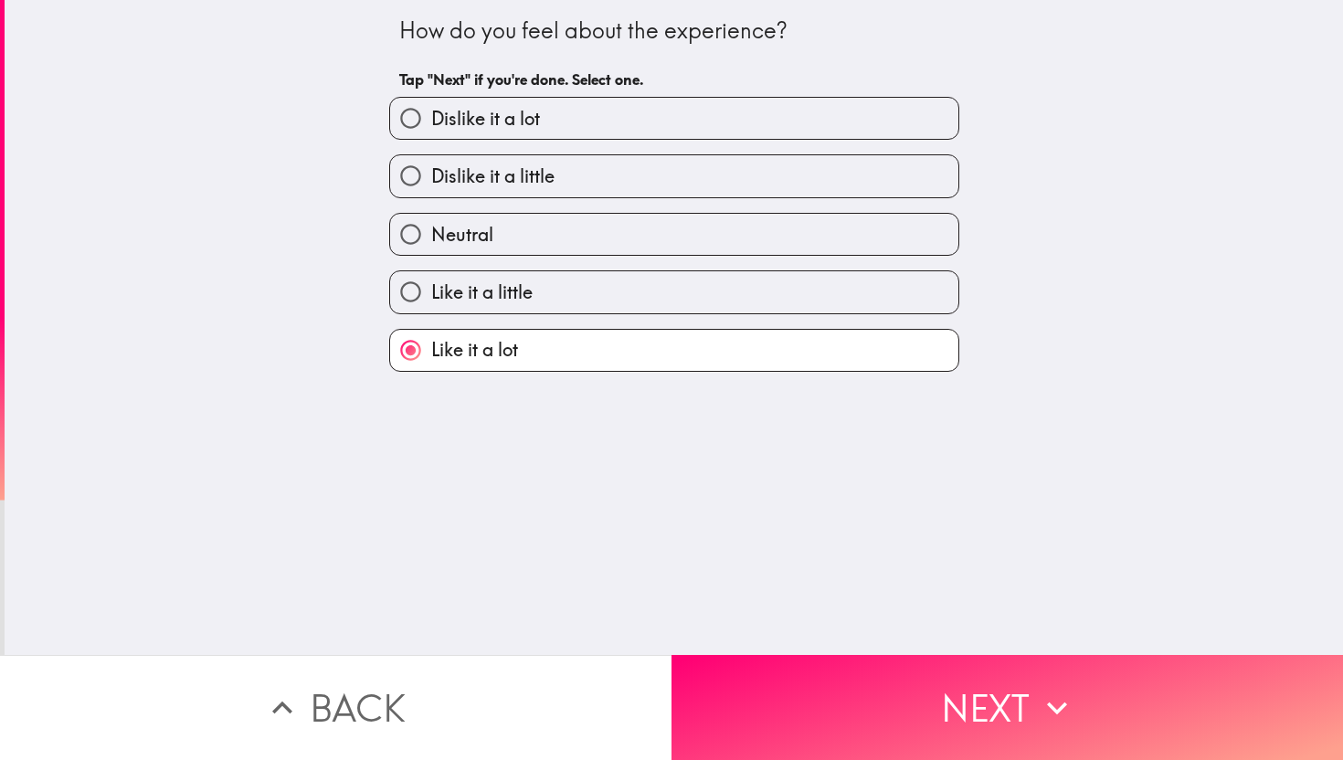
click at [483, 250] on label "Neutral" at bounding box center [674, 234] width 568 height 41
click at [431, 250] on input "Neutral" at bounding box center [410, 234] width 41 height 41
radio input "true"
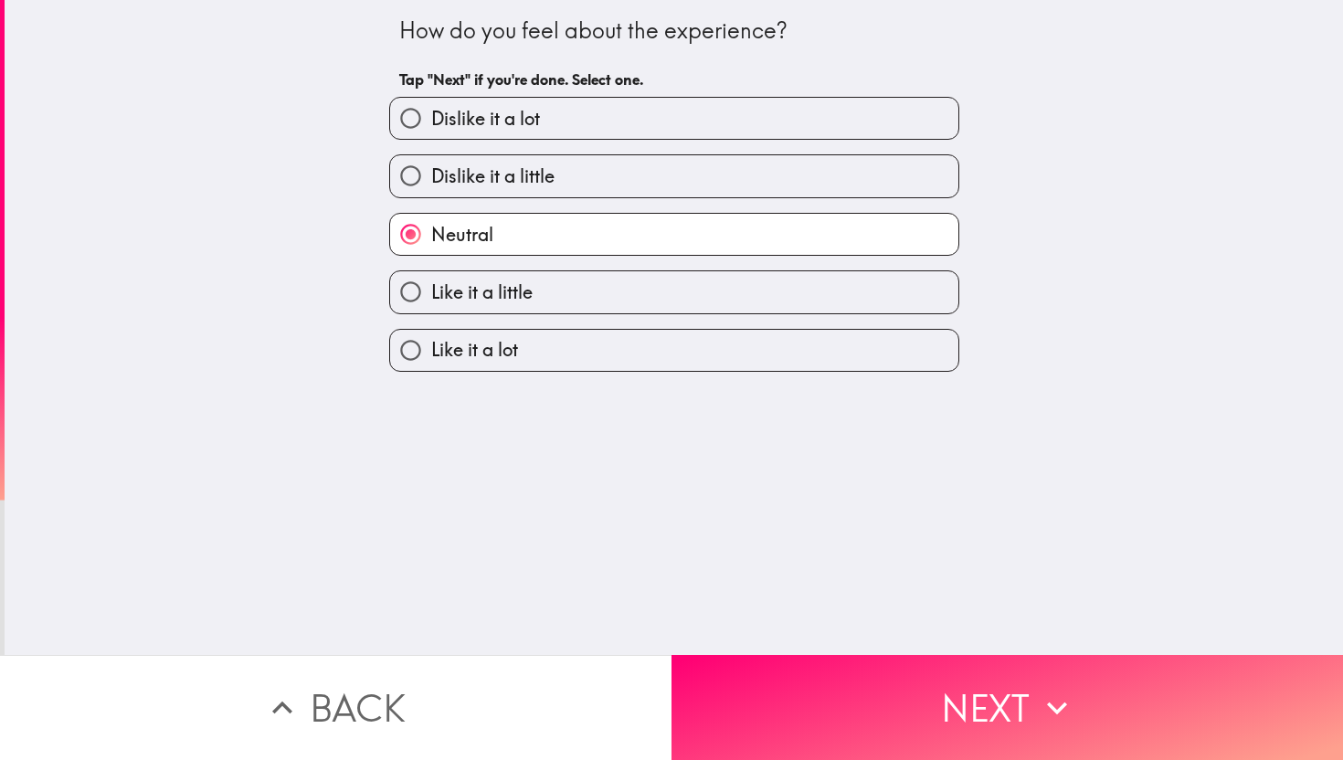
click at [482, 195] on label "Dislike it a little" at bounding box center [674, 175] width 568 height 41
click at [431, 195] on input "Dislike it a little" at bounding box center [410, 175] width 41 height 41
radio input "true"
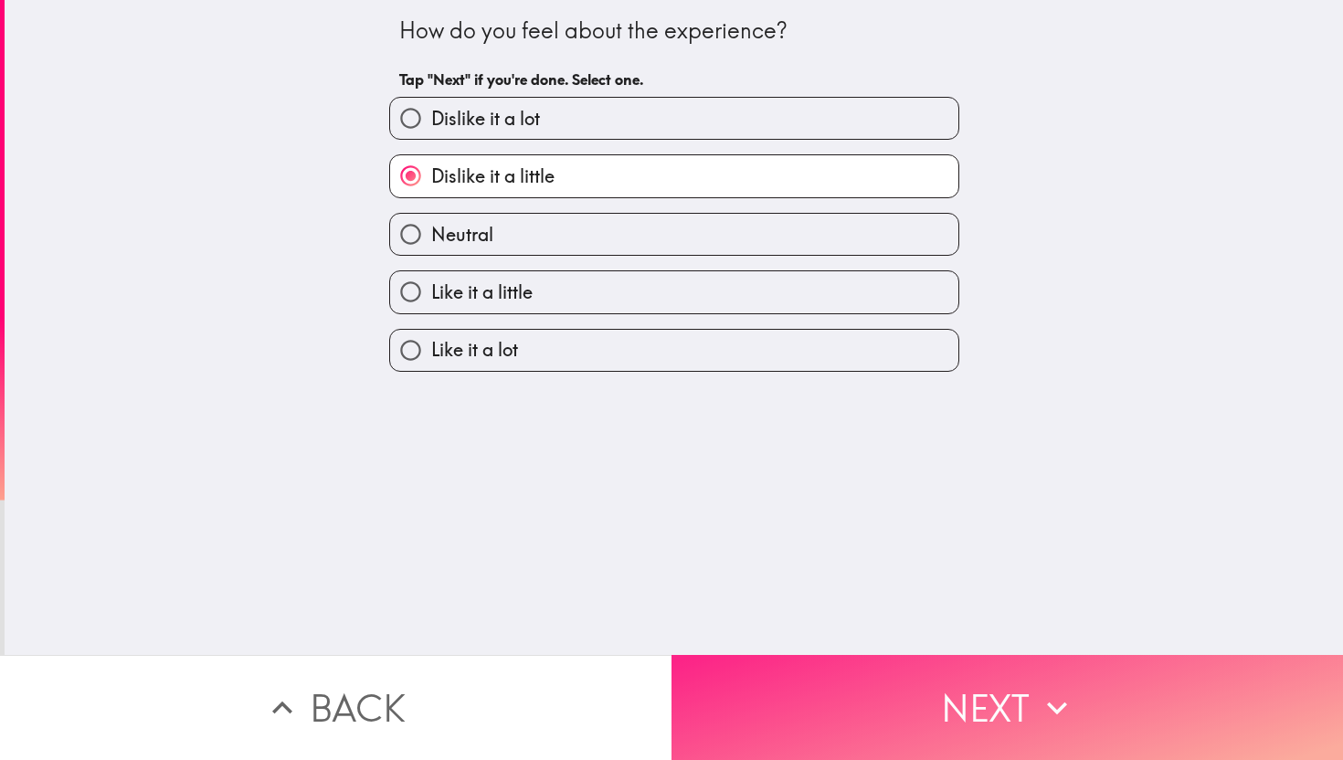
click at [805, 708] on button "Next" at bounding box center [1006, 707] width 671 height 105
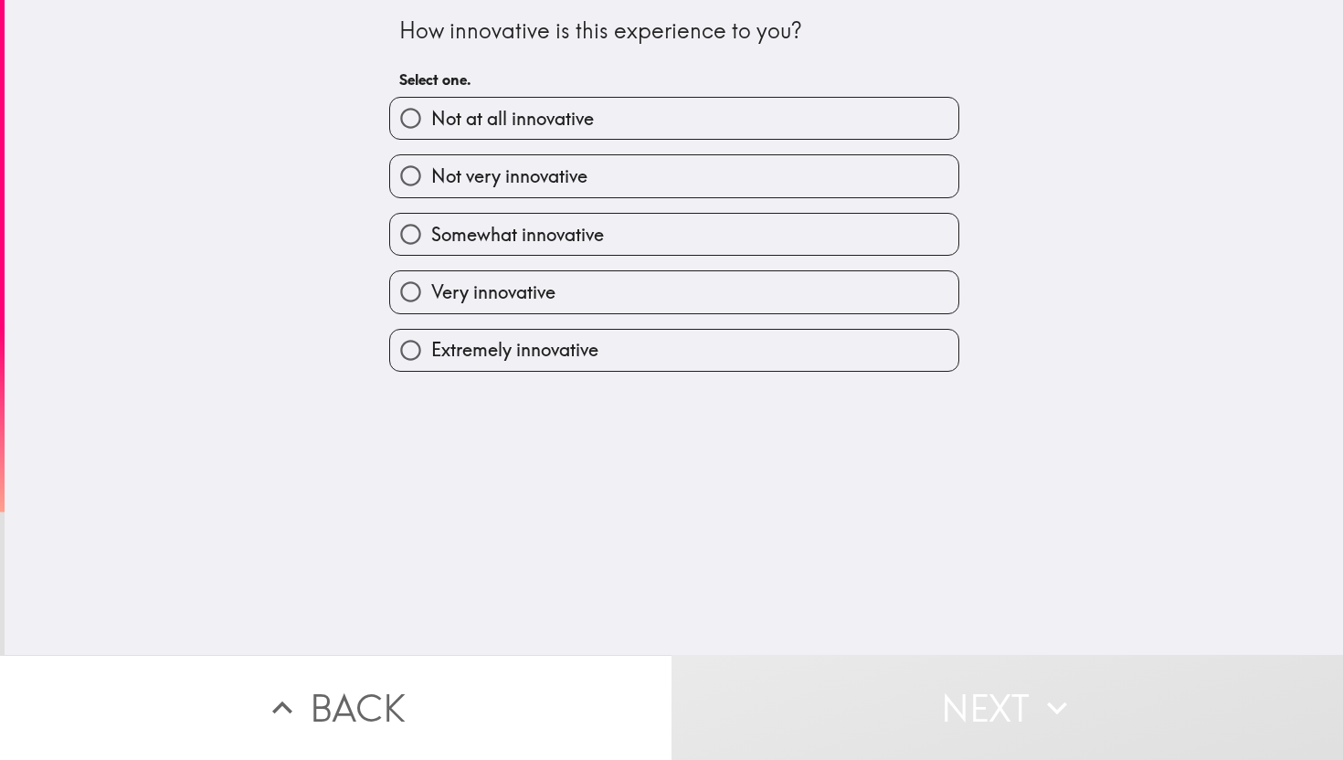
click at [430, 176] on input "Not very innovative" at bounding box center [410, 175] width 41 height 41
radio input "true"
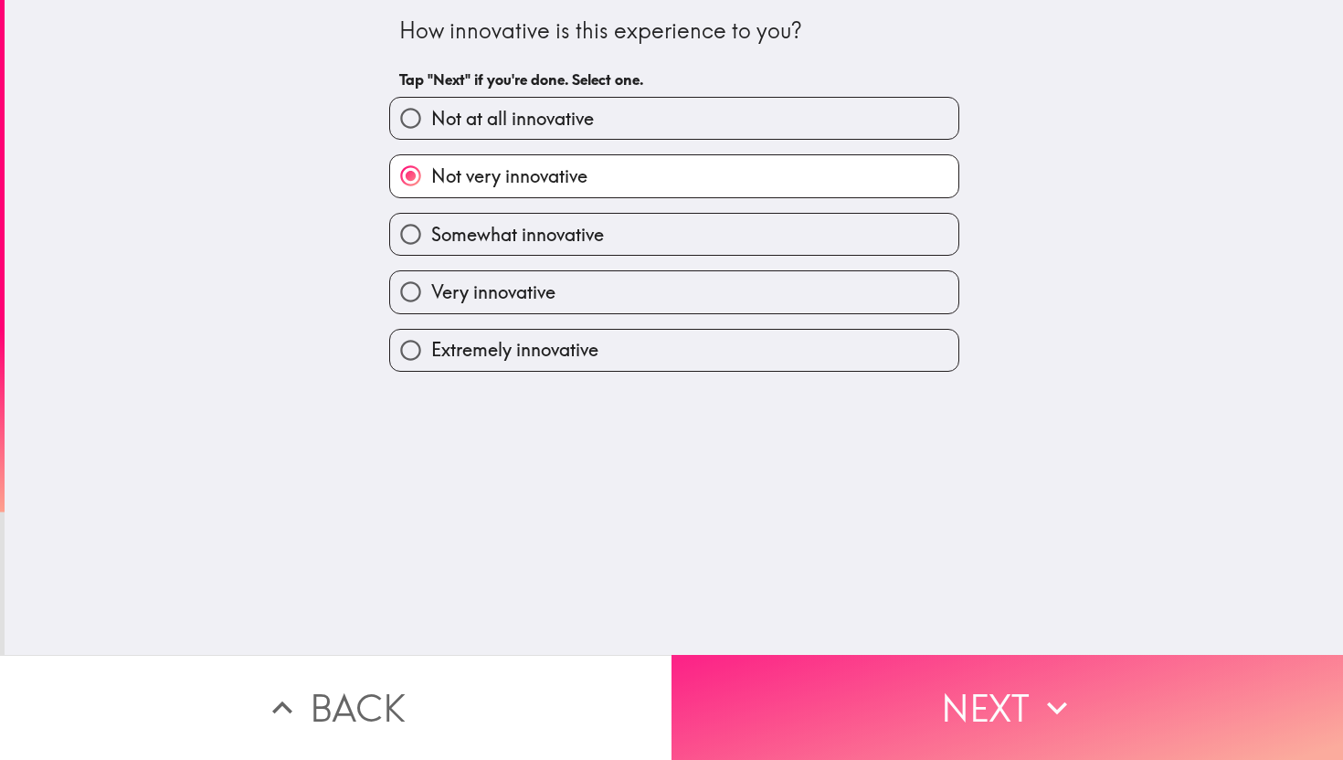
click at [836, 685] on button "Next" at bounding box center [1006, 707] width 671 height 105
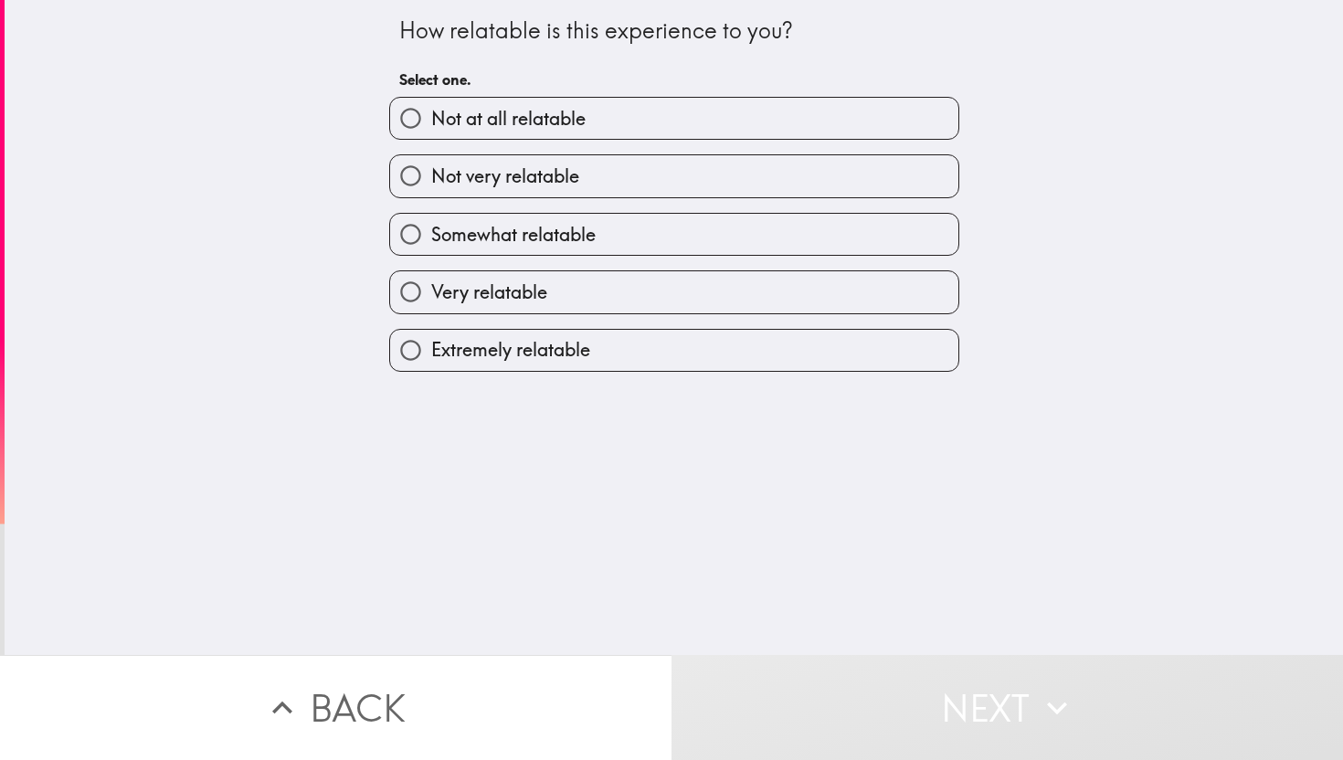
click at [503, 123] on span "Not at all relatable" at bounding box center [508, 119] width 154 height 26
click at [431, 123] on input "Not at all relatable" at bounding box center [410, 118] width 41 height 41
radio input "true"
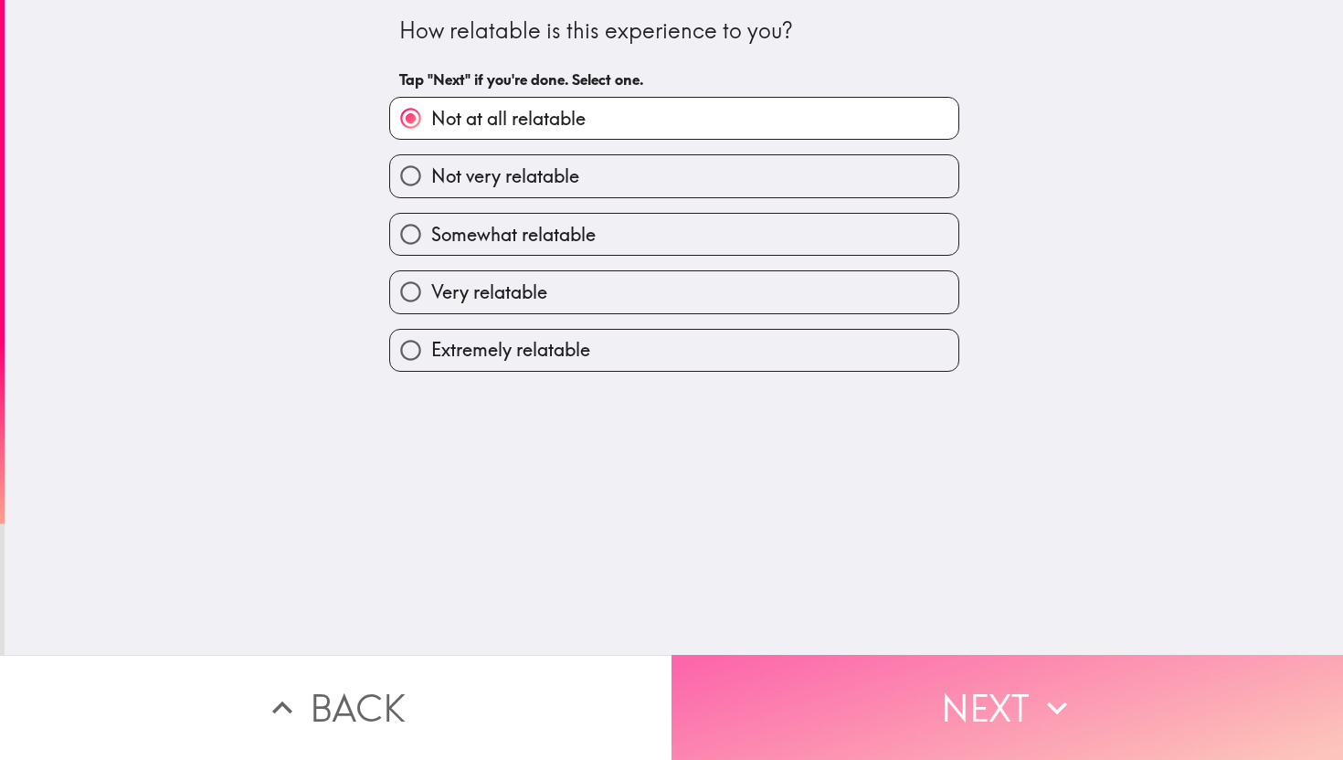
click at [808, 742] on button "Next" at bounding box center [1006, 707] width 671 height 105
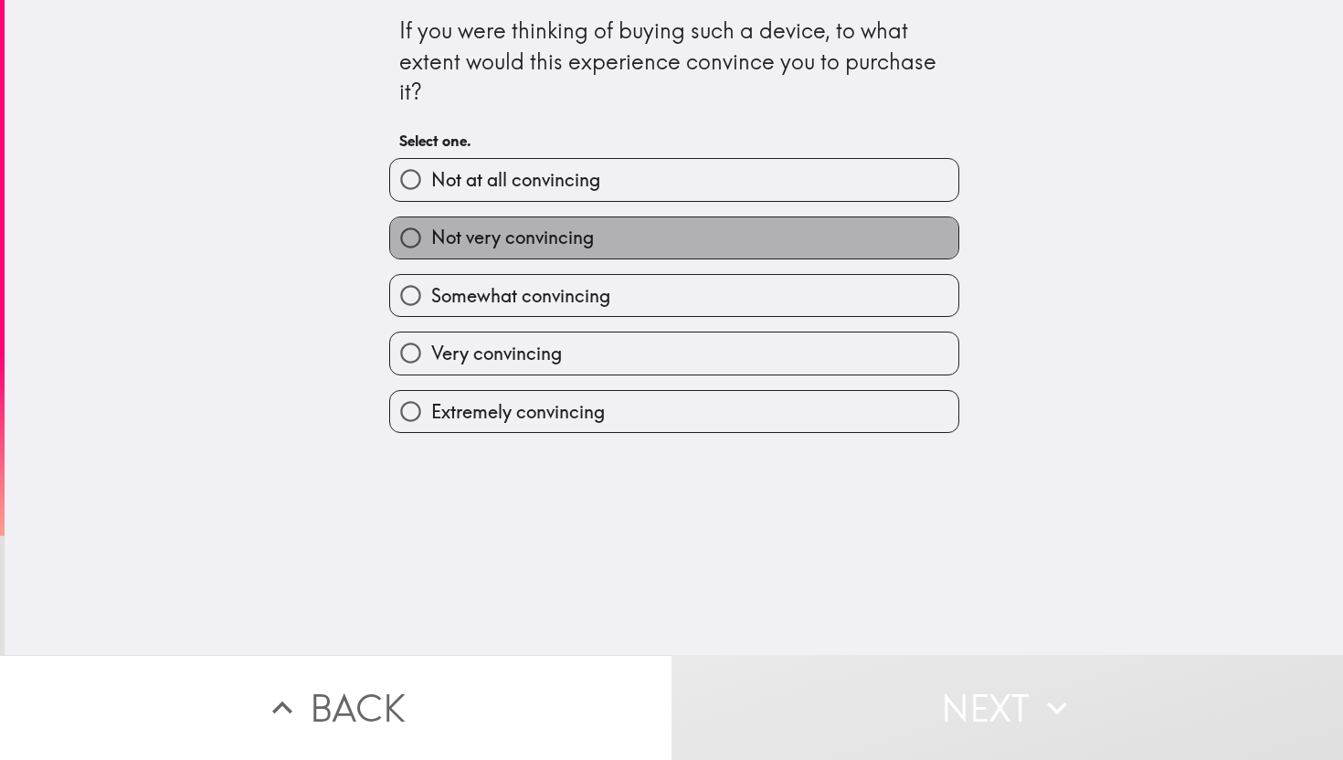
click at [538, 227] on span "Not very convincing" at bounding box center [512, 238] width 163 height 26
click at [431, 227] on input "Not very convincing" at bounding box center [410, 237] width 41 height 41
radio input "true"
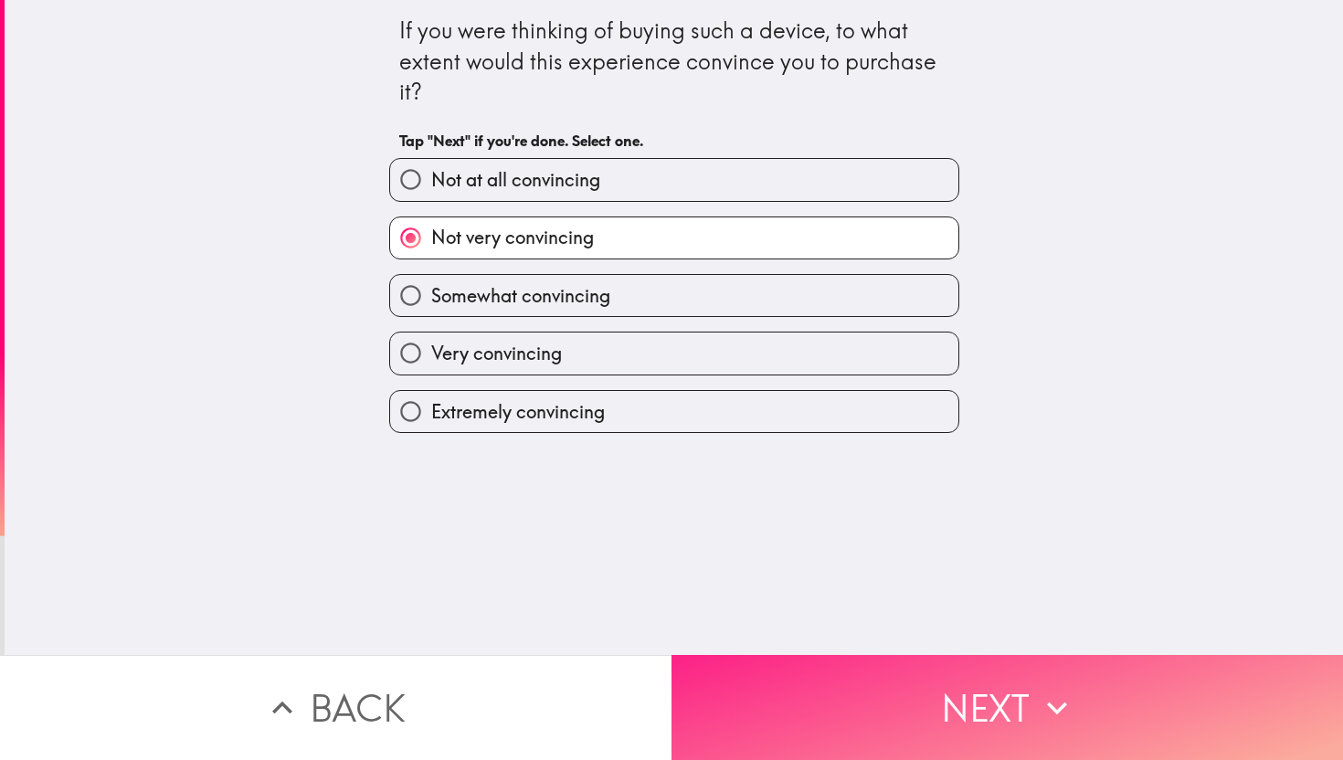
click at [888, 735] on button "Next" at bounding box center [1006, 707] width 671 height 105
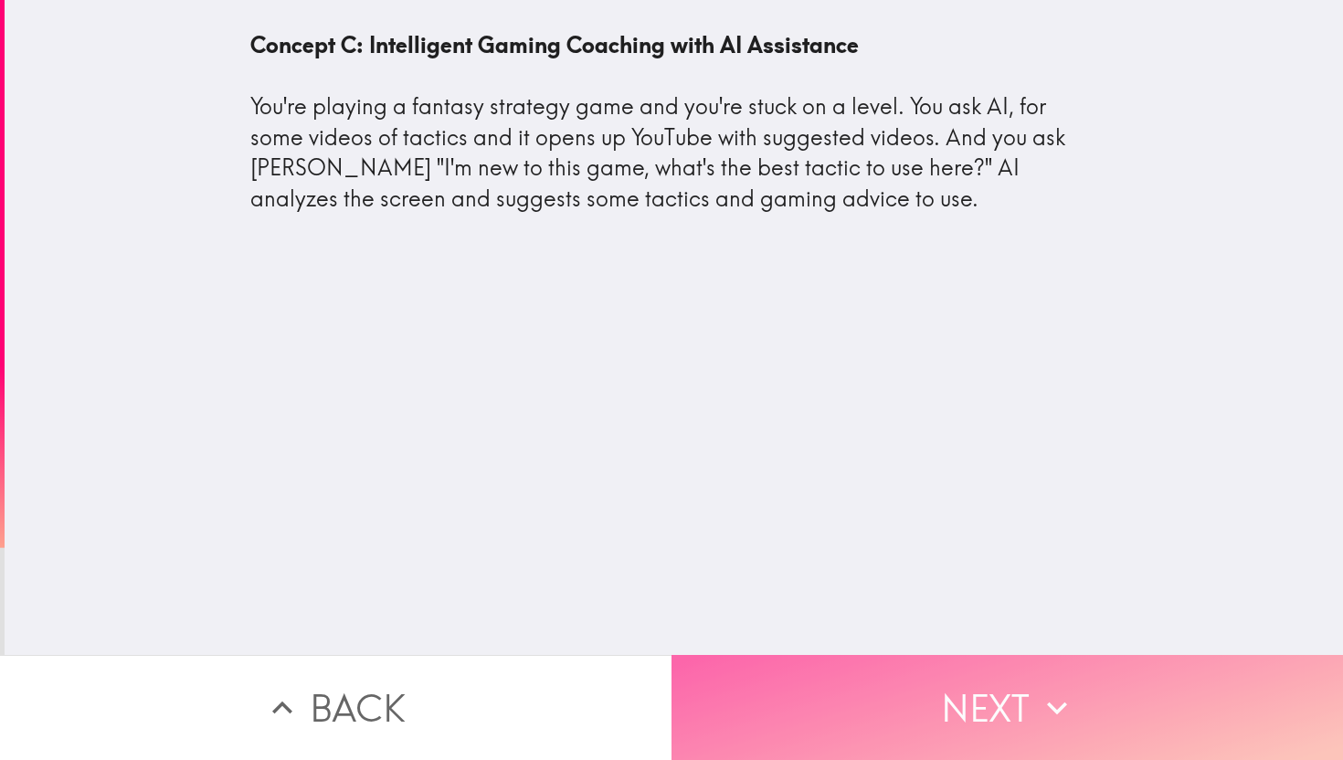
click at [941, 706] on button "Next" at bounding box center [1006, 707] width 671 height 105
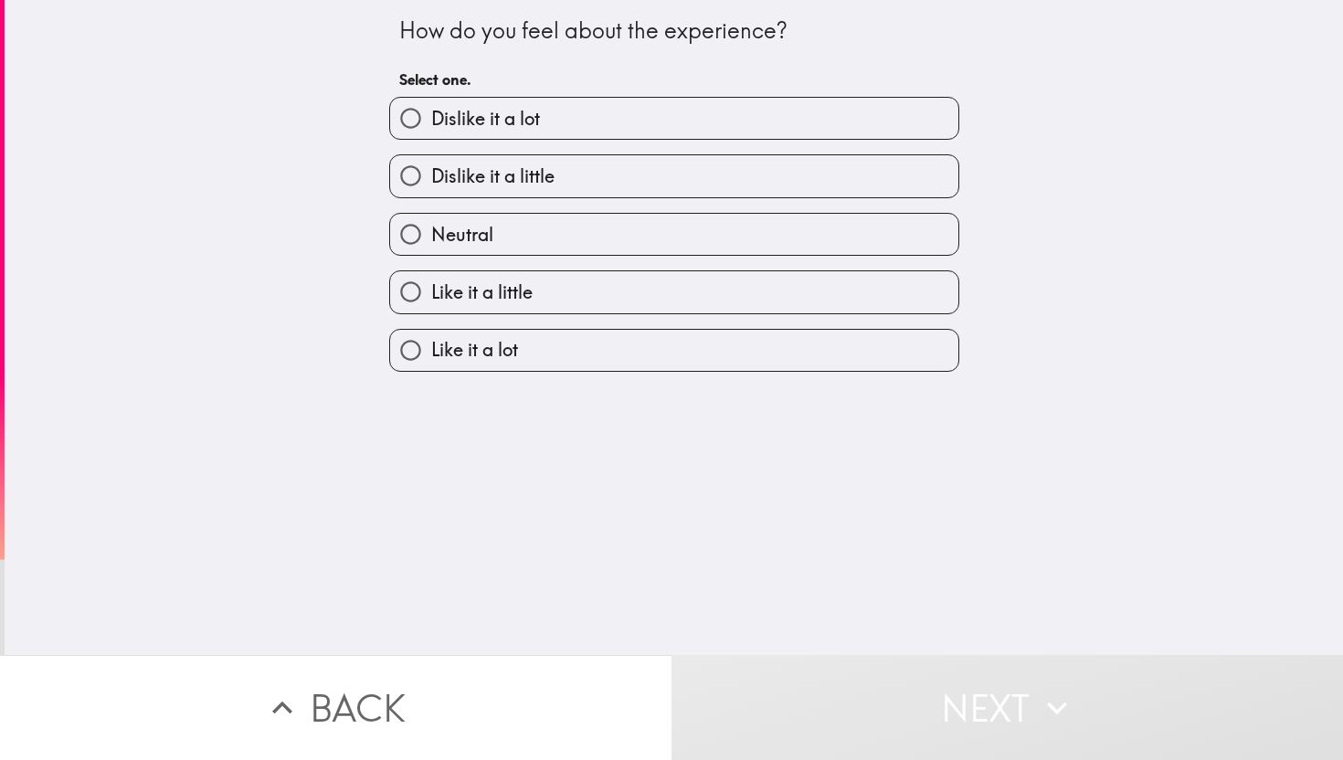
click at [650, 365] on label "Like it a lot" at bounding box center [674, 350] width 568 height 41
click at [431, 365] on input "Like it a lot" at bounding box center [410, 350] width 41 height 41
radio input "true"
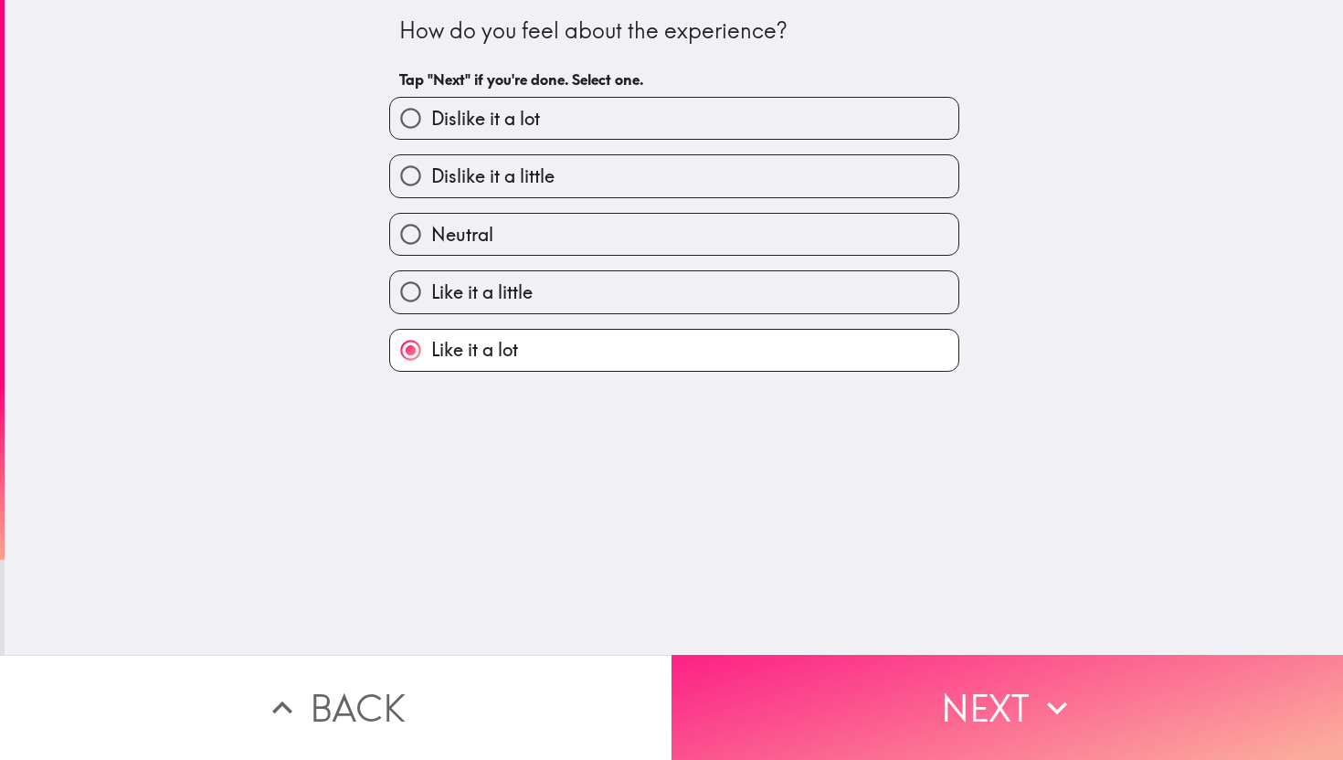
click at [852, 704] on button "Next" at bounding box center [1006, 707] width 671 height 105
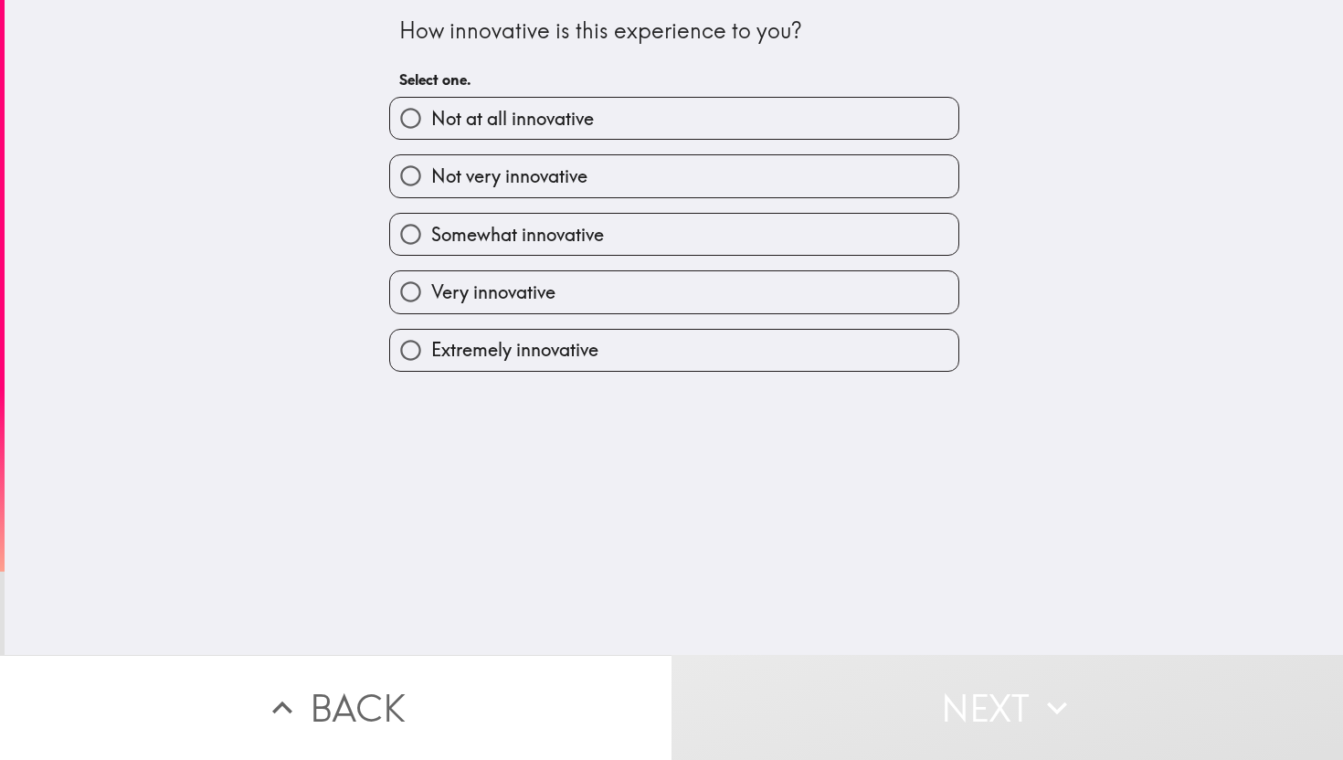
click at [487, 359] on span "Extremely innovative" at bounding box center [514, 350] width 167 height 26
click at [431, 359] on input "Extremely innovative" at bounding box center [410, 350] width 41 height 41
radio input "true"
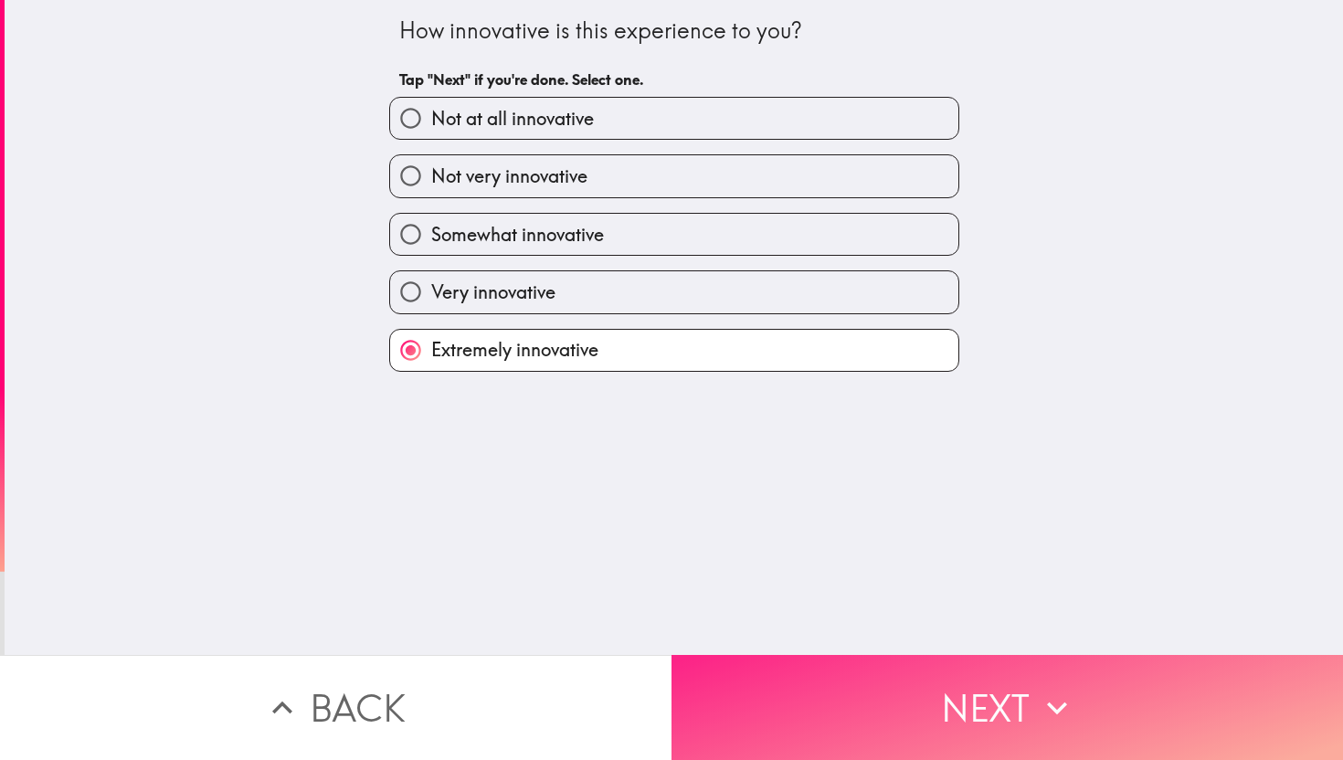
click at [900, 722] on button "Next" at bounding box center [1006, 707] width 671 height 105
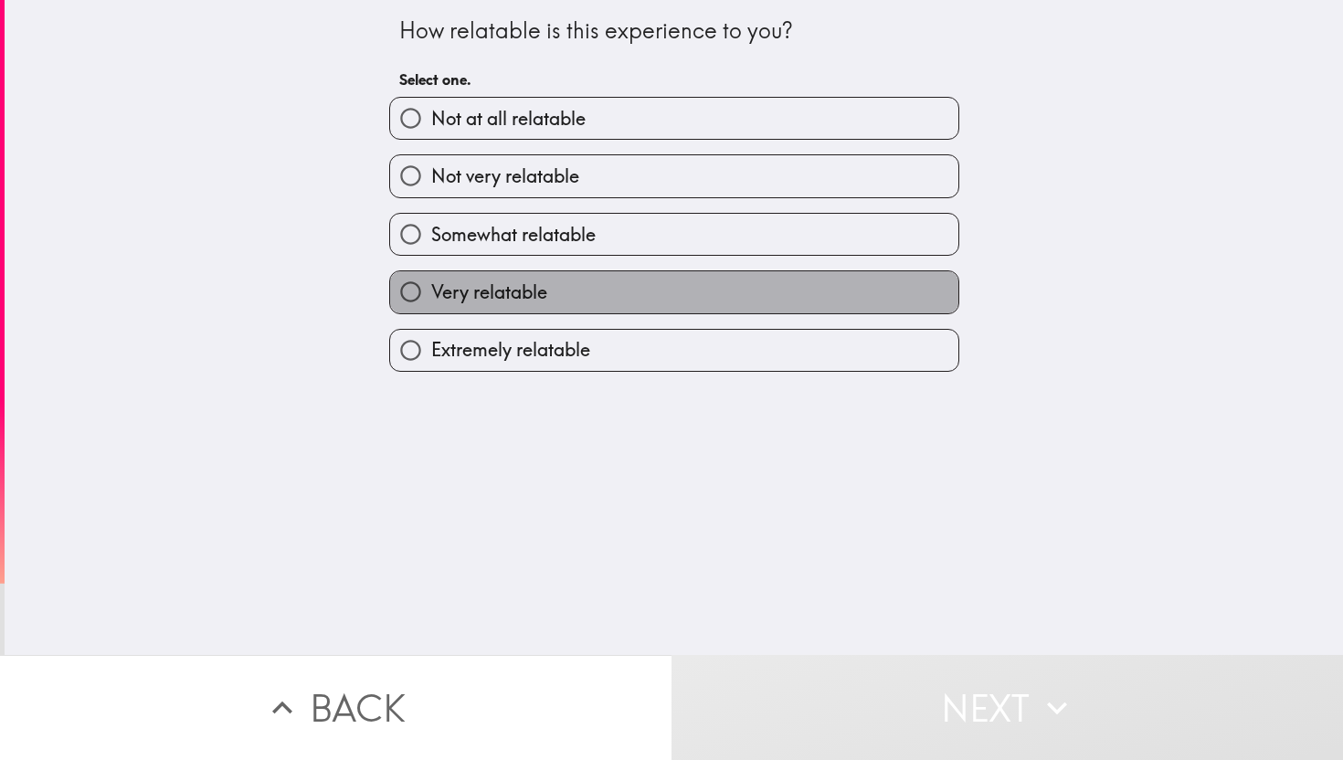
click at [544, 312] on label "Very relatable" at bounding box center [674, 291] width 568 height 41
click at [431, 312] on input "Very relatable" at bounding box center [410, 291] width 41 height 41
radio input "true"
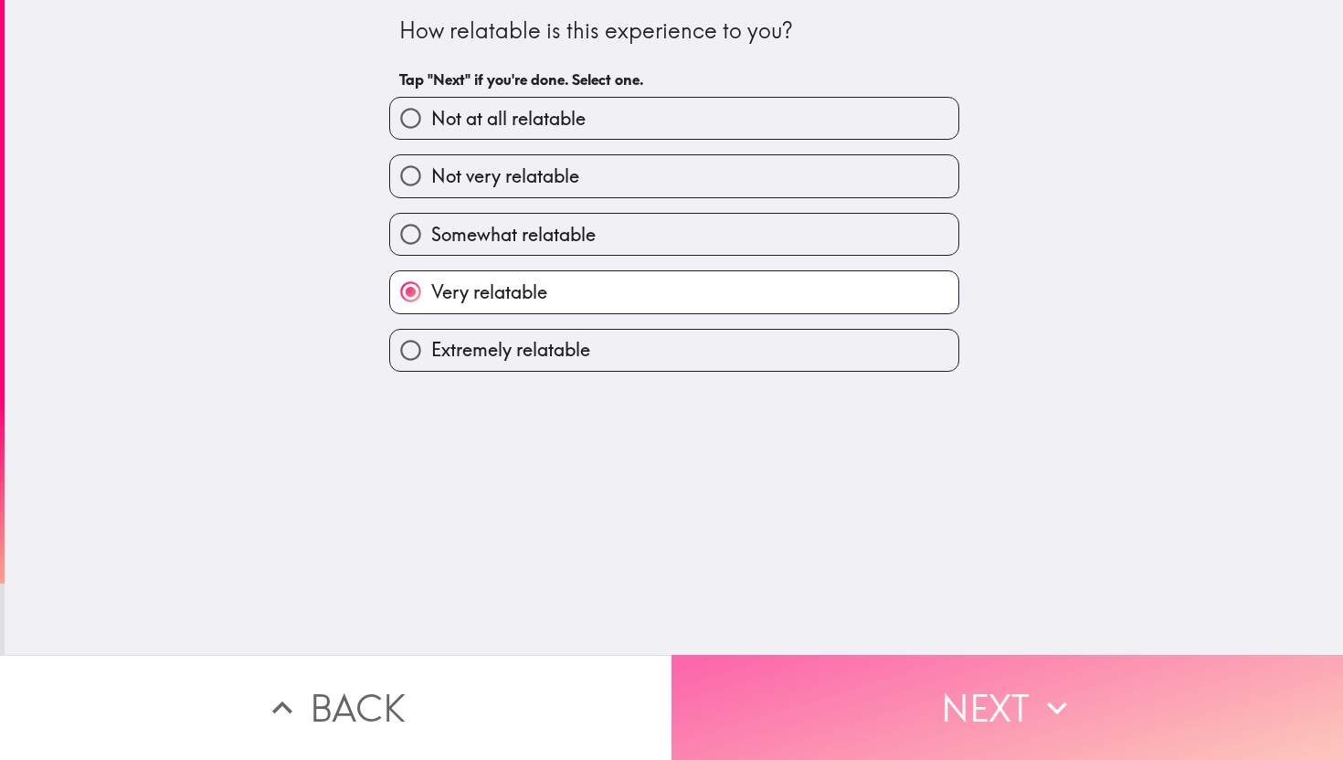
click at [834, 686] on button "Next" at bounding box center [1006, 707] width 671 height 105
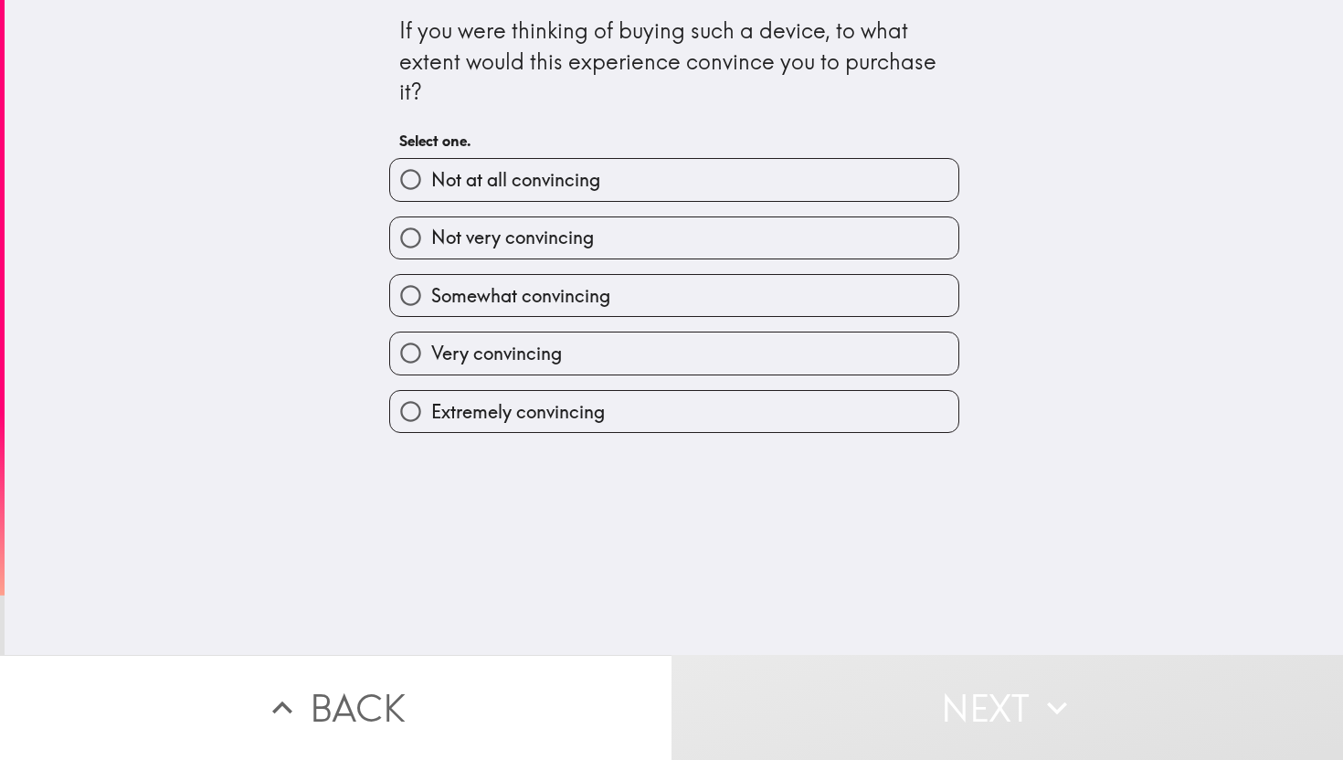
click at [602, 415] on span "Extremely convincing" at bounding box center [518, 412] width 174 height 26
click at [431, 415] on input "Extremely convincing" at bounding box center [410, 411] width 41 height 41
radio input "true"
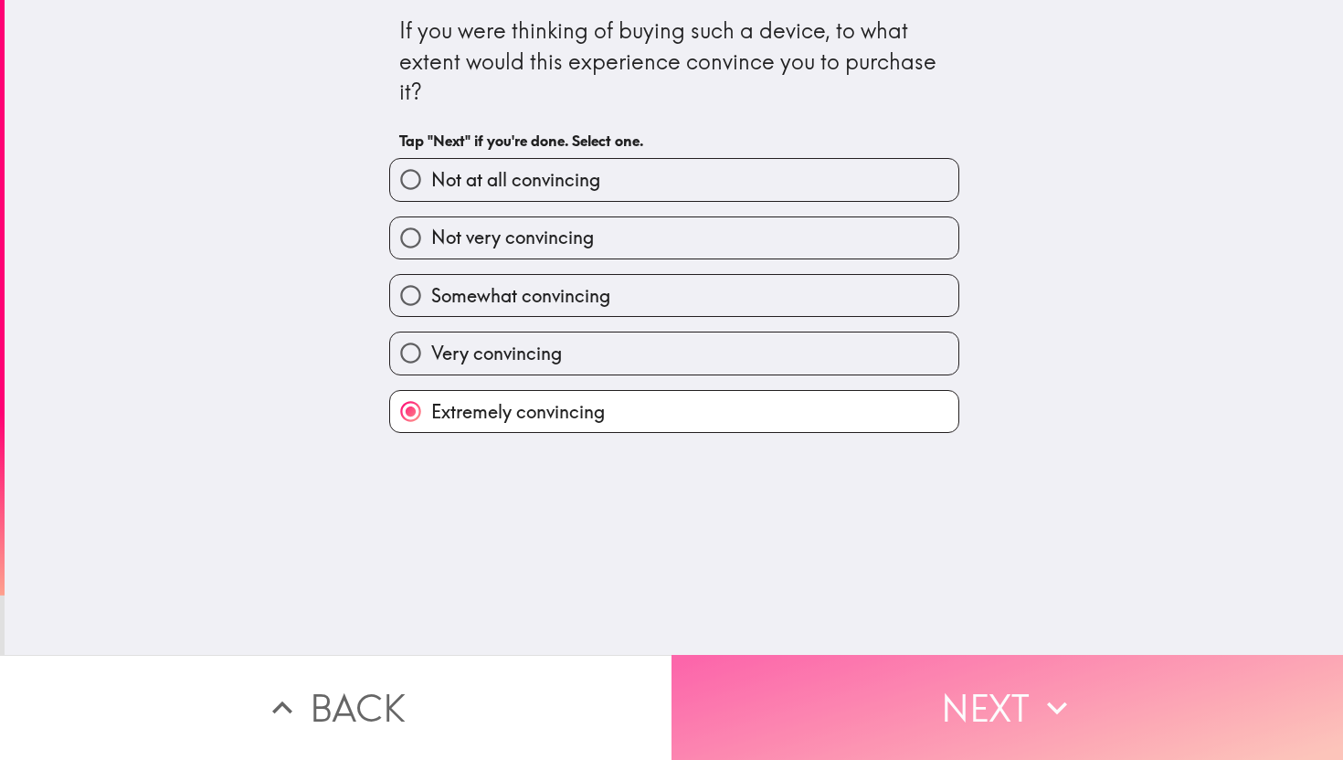
click at [776, 681] on button "Next" at bounding box center [1006, 707] width 671 height 105
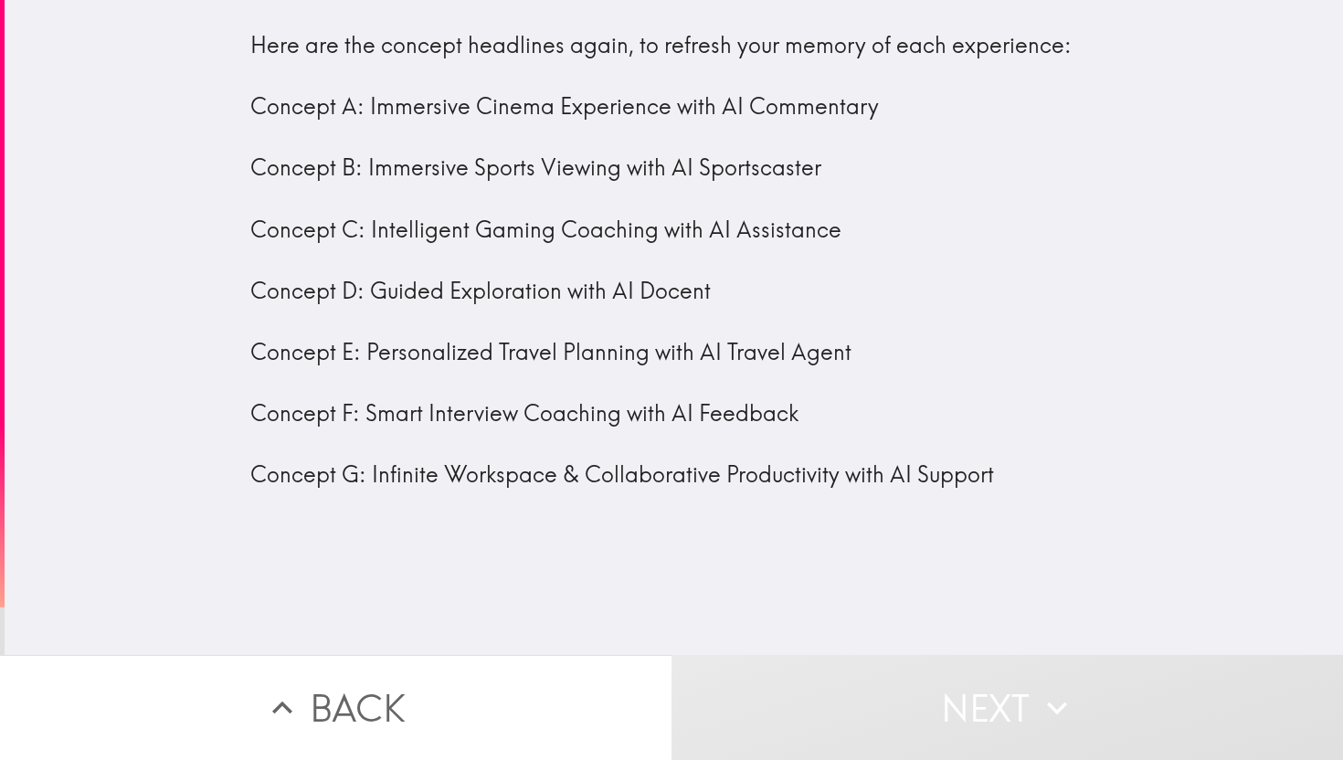
click at [720, 107] on div "Here are the concept headlines again, to refresh your memory of each experience…" at bounding box center [674, 260] width 848 height 460
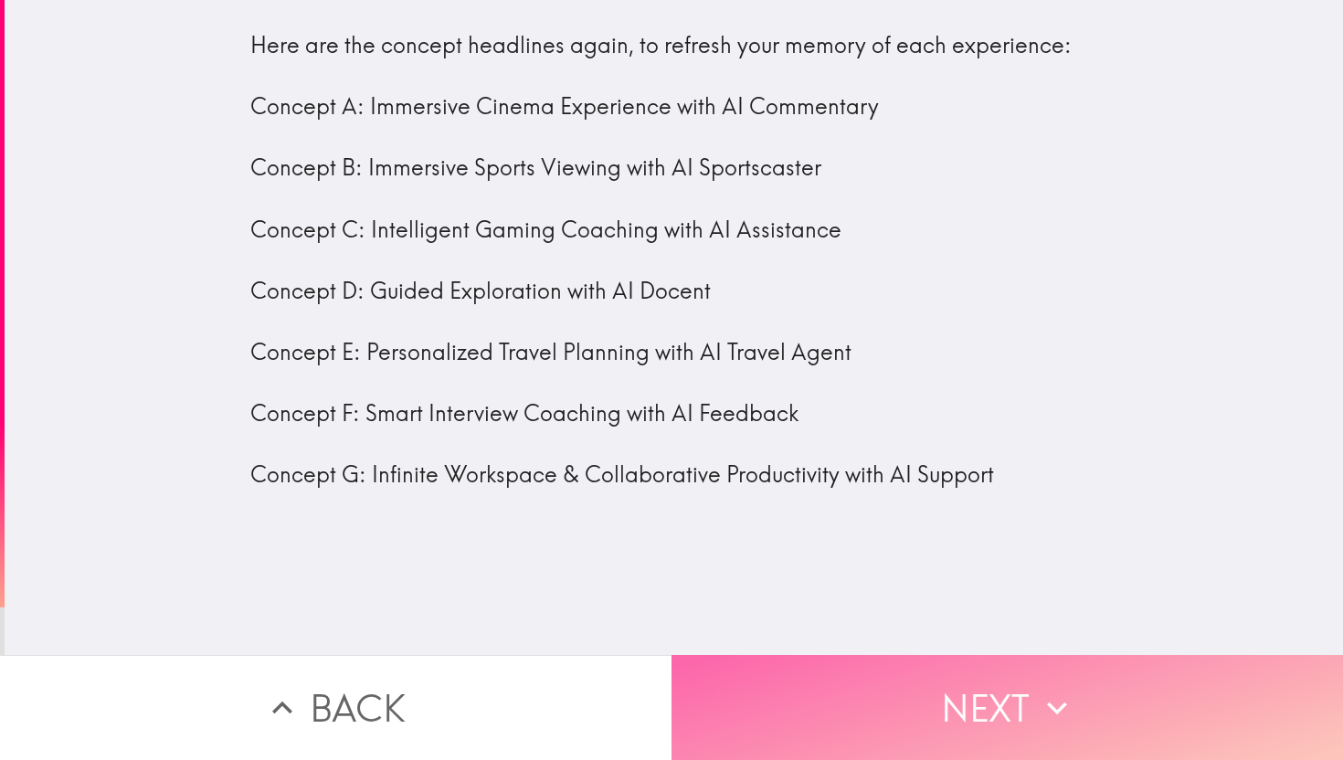
click at [850, 726] on button "Next" at bounding box center [1006, 707] width 671 height 105
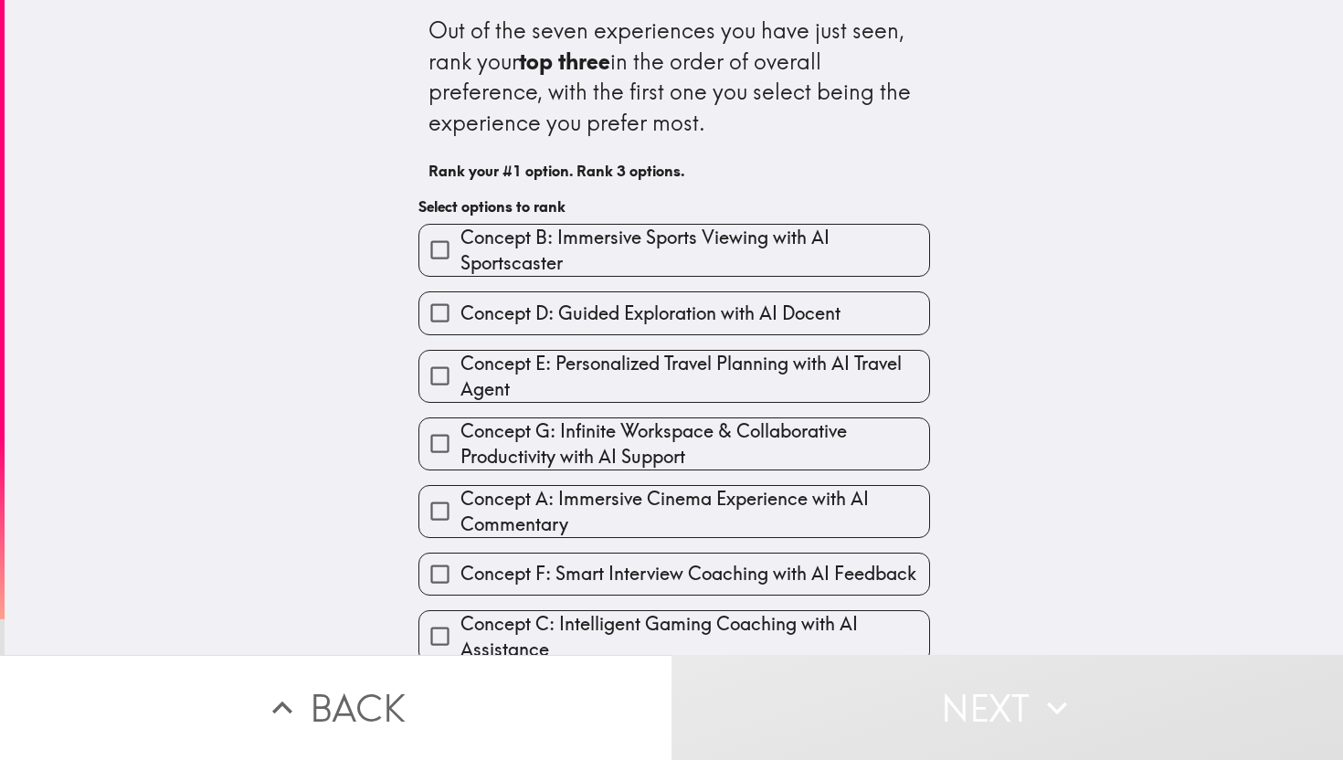
click at [576, 244] on span "Concept B: Immersive Sports Viewing with AI Sportscaster" at bounding box center [694, 250] width 469 height 51
click at [460, 244] on input "Concept B: Immersive Sports Viewing with AI Sportscaster" at bounding box center [439, 249] width 41 height 41
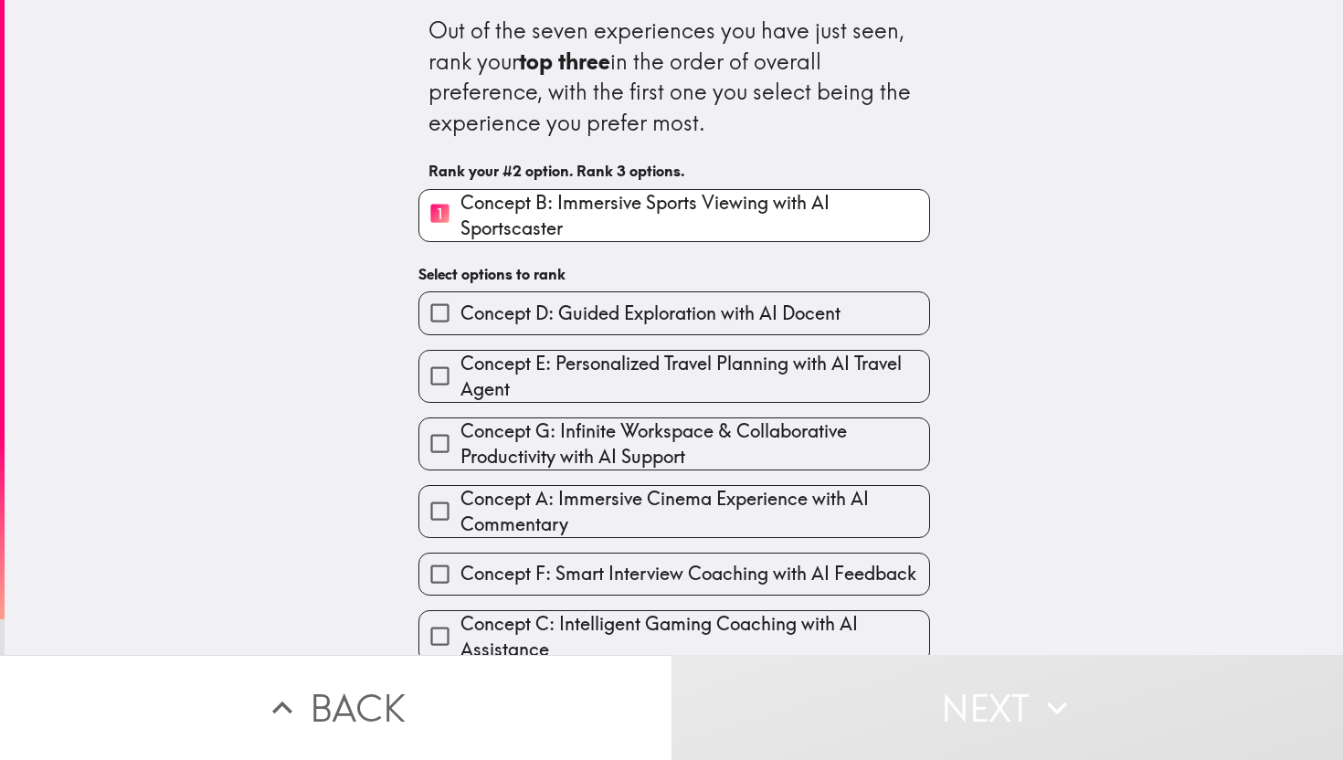
click at [576, 522] on span "Concept A: Immersive Cinema Experience with AI Commentary" at bounding box center [694, 511] width 469 height 51
click at [460, 522] on input "Concept A: Immersive Cinema Experience with AI Commentary" at bounding box center [439, 511] width 41 height 41
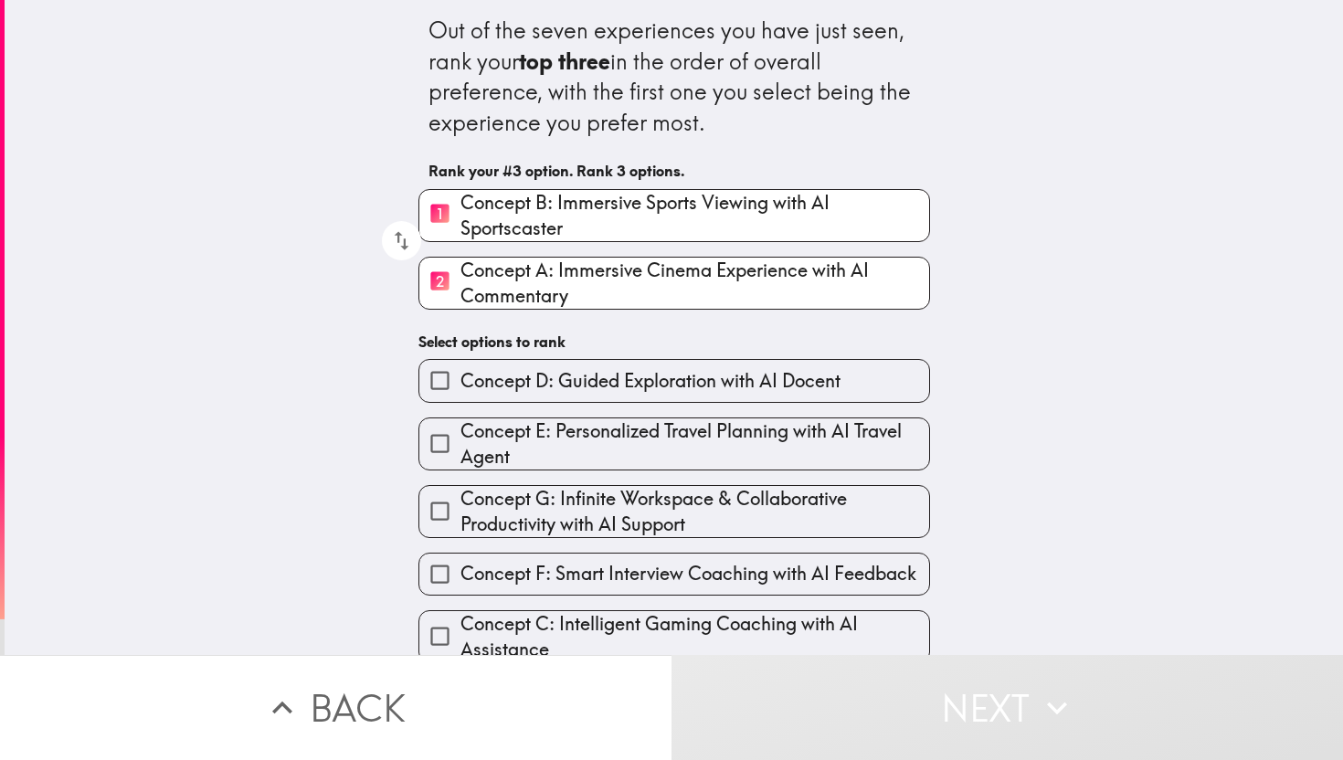
click at [576, 581] on span "Concept F: Smart Interview Coaching with AI Feedback" at bounding box center [688, 574] width 456 height 26
click at [460, 581] on input "Concept F: Smart Interview Coaching with AI Feedback" at bounding box center [439, 574] width 41 height 41
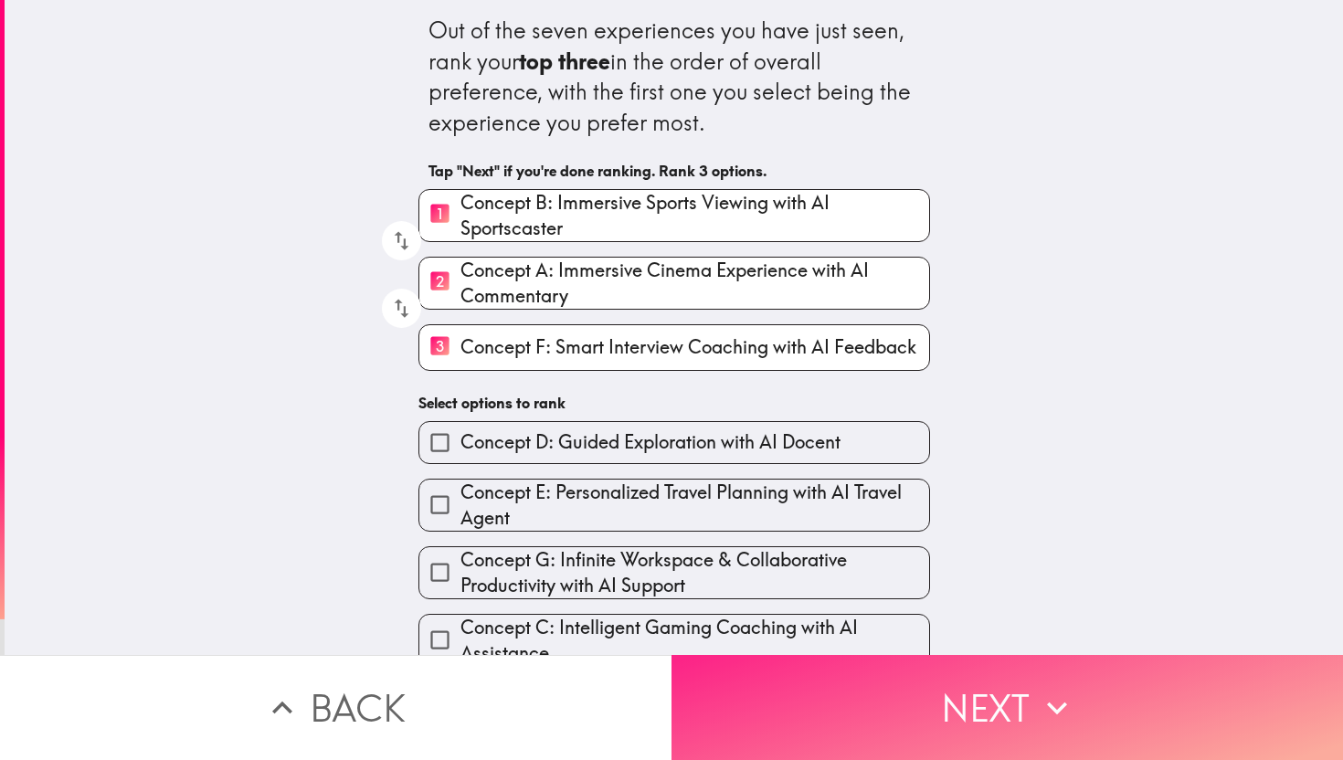
click at [807, 752] on button "Next" at bounding box center [1006, 707] width 671 height 105
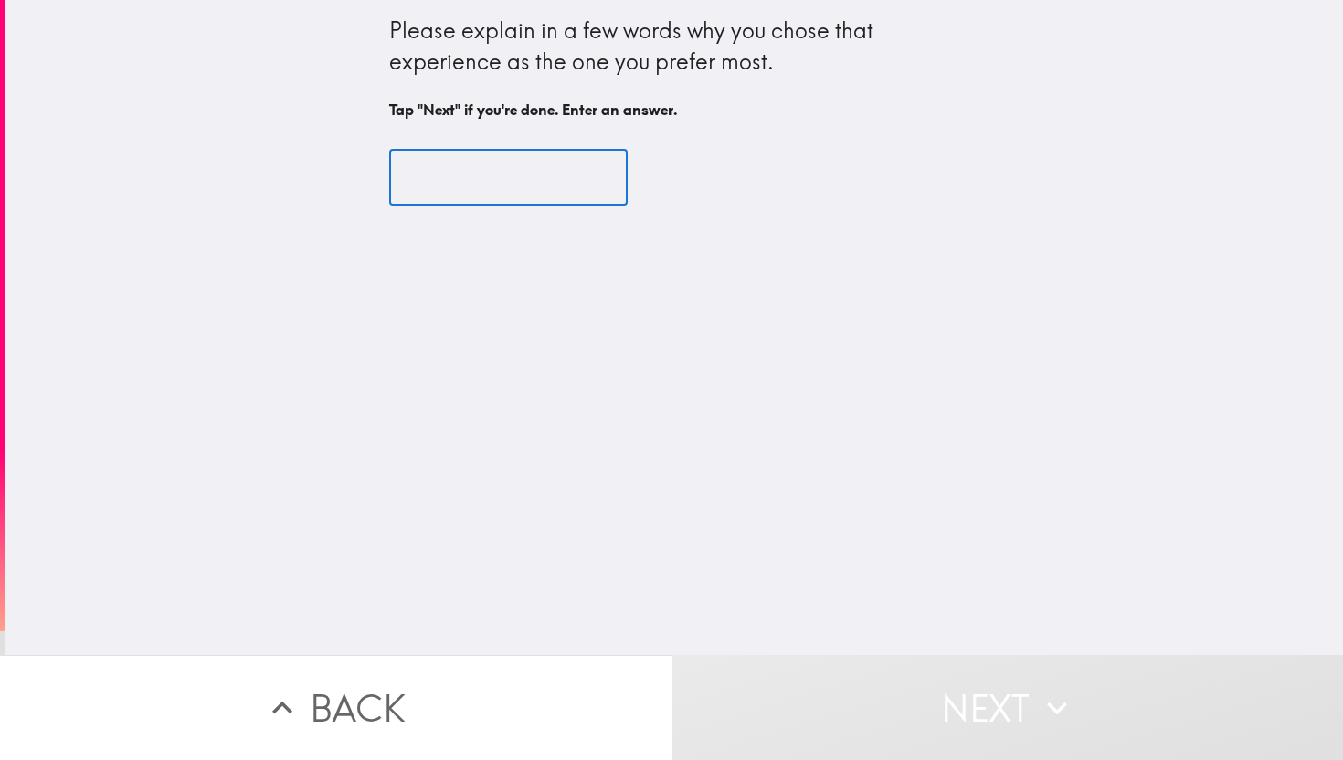
click at [514, 192] on input "text" at bounding box center [508, 178] width 238 height 57
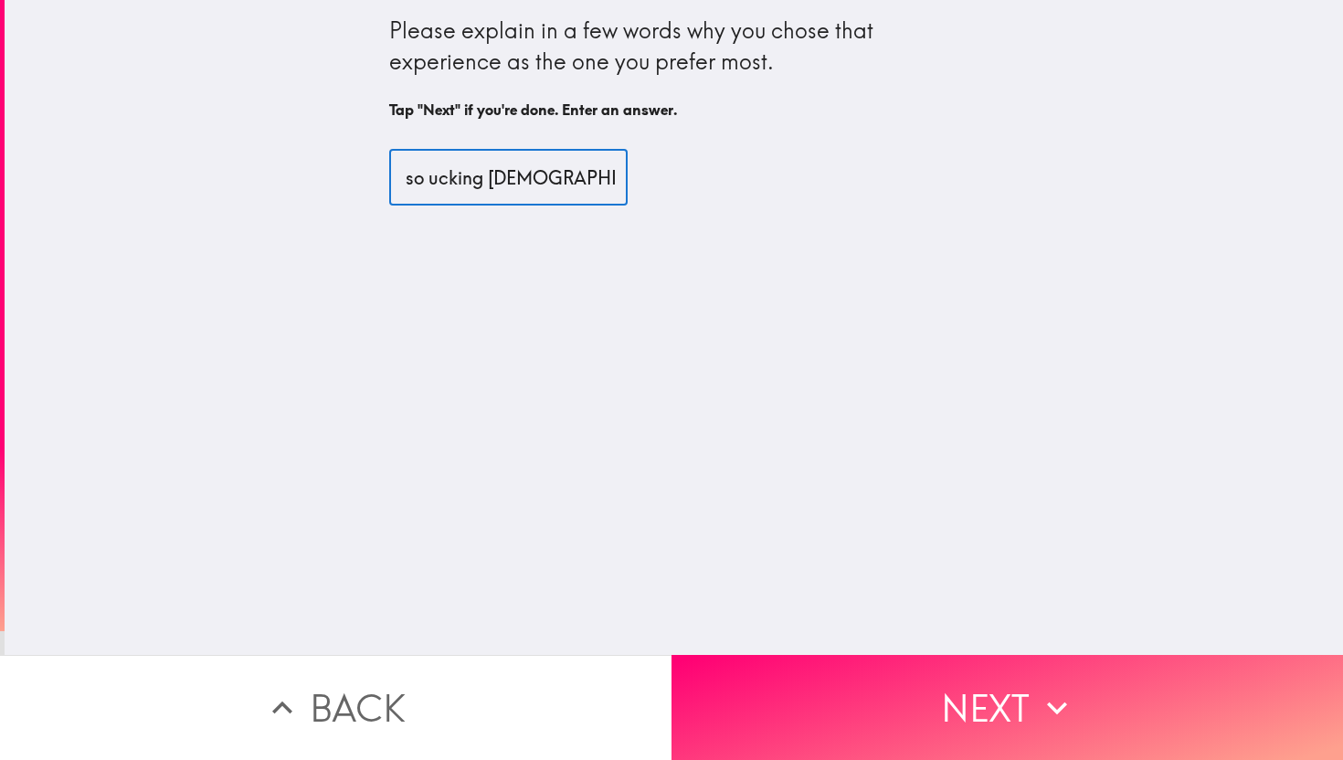
scroll to position [0, 163]
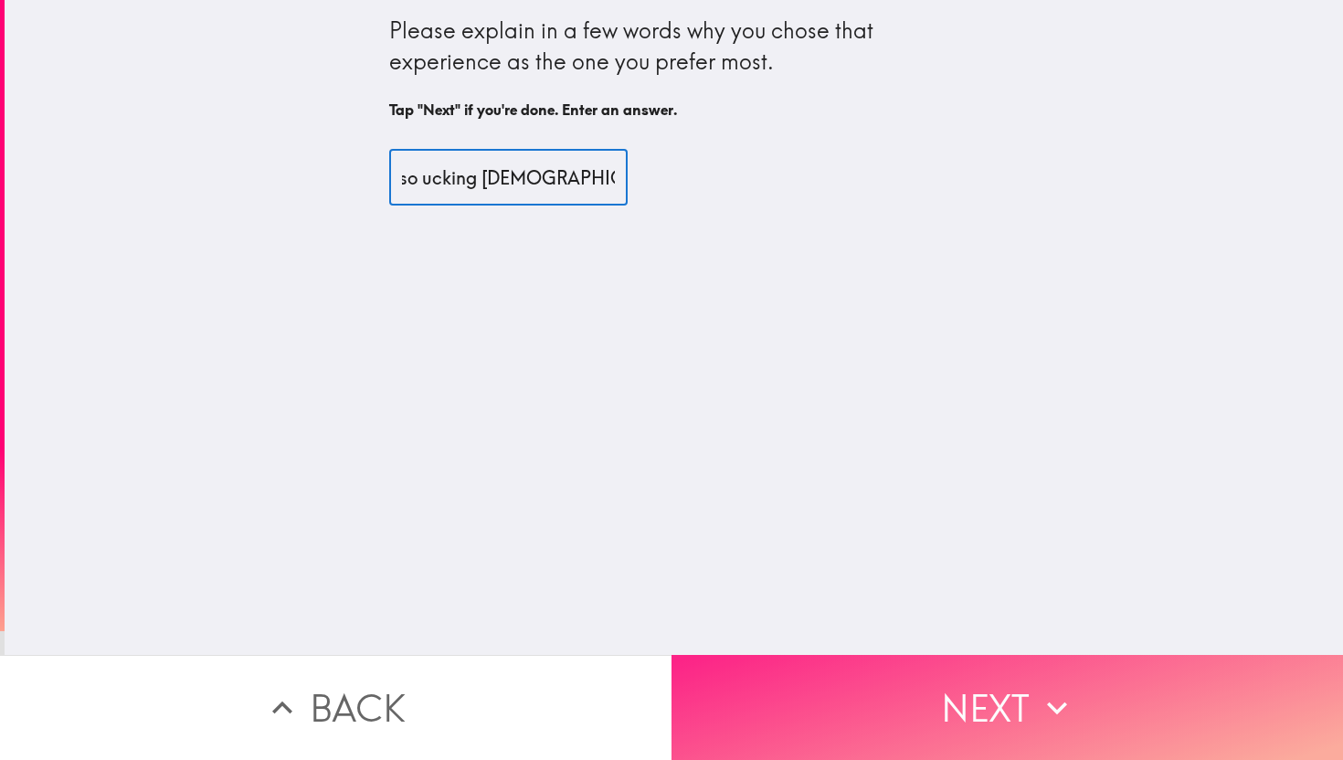
type input "because it was just so ucking [DEMOGRAPHIC_DATA] ass niggr"
click at [798, 699] on button "Next" at bounding box center [1006, 707] width 671 height 105
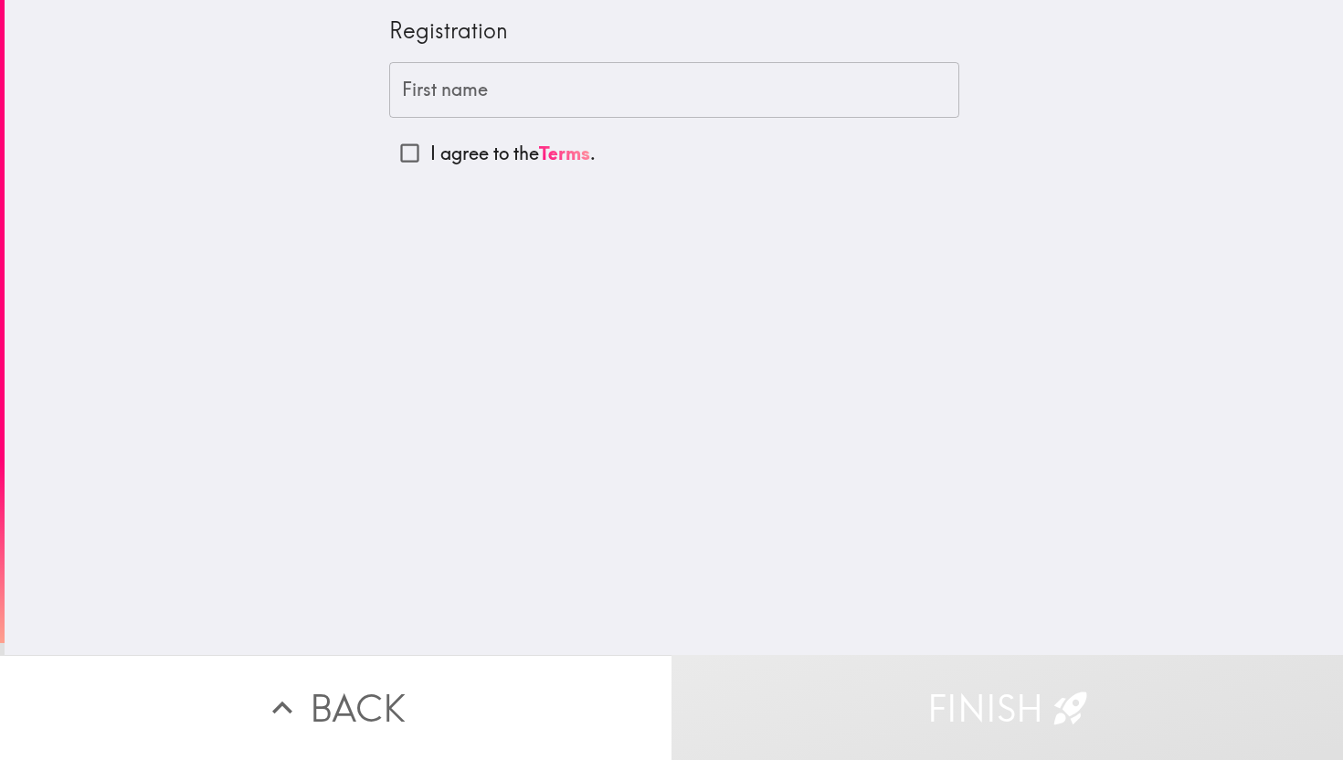
click at [463, 93] on input "First name" at bounding box center [674, 90] width 570 height 57
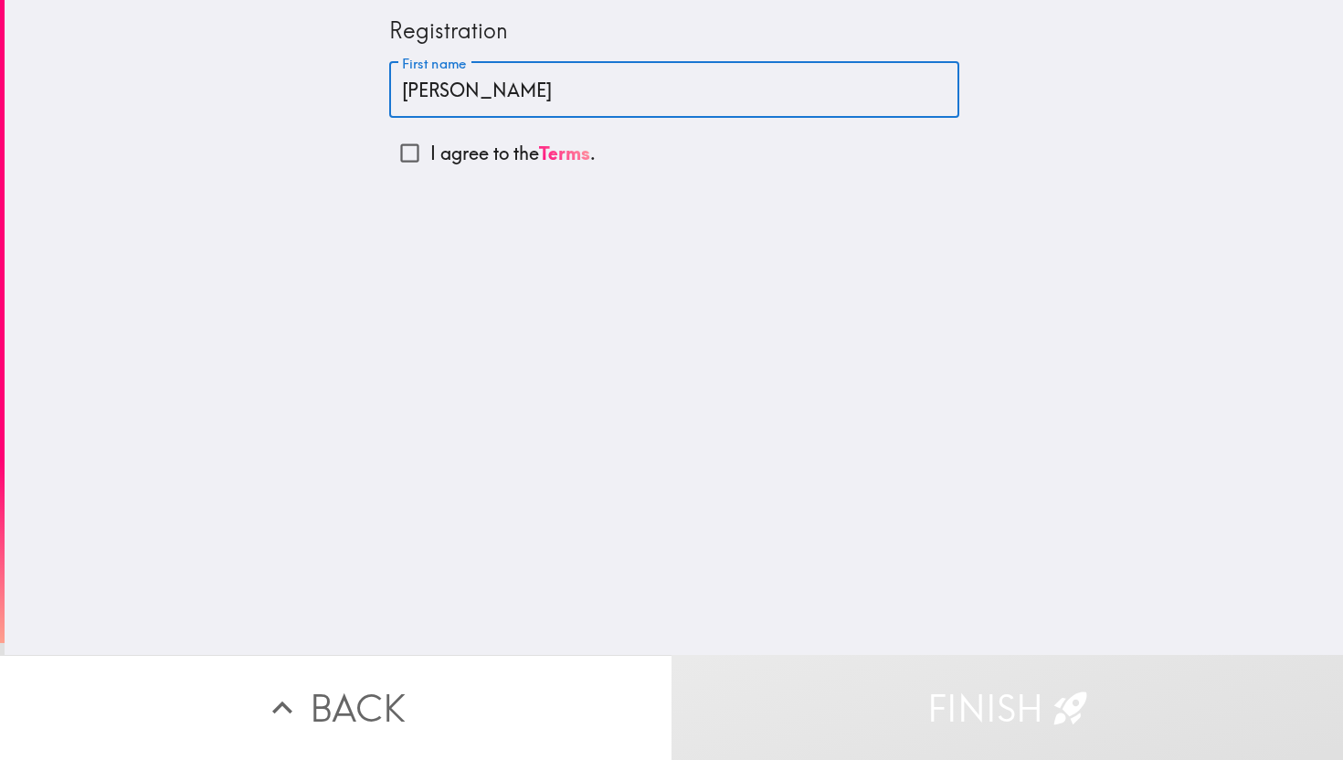
type input "[PERSON_NAME]"
click at [405, 168] on input "I agree to the Terms ." at bounding box center [409, 152] width 41 height 41
checkbox input "true"
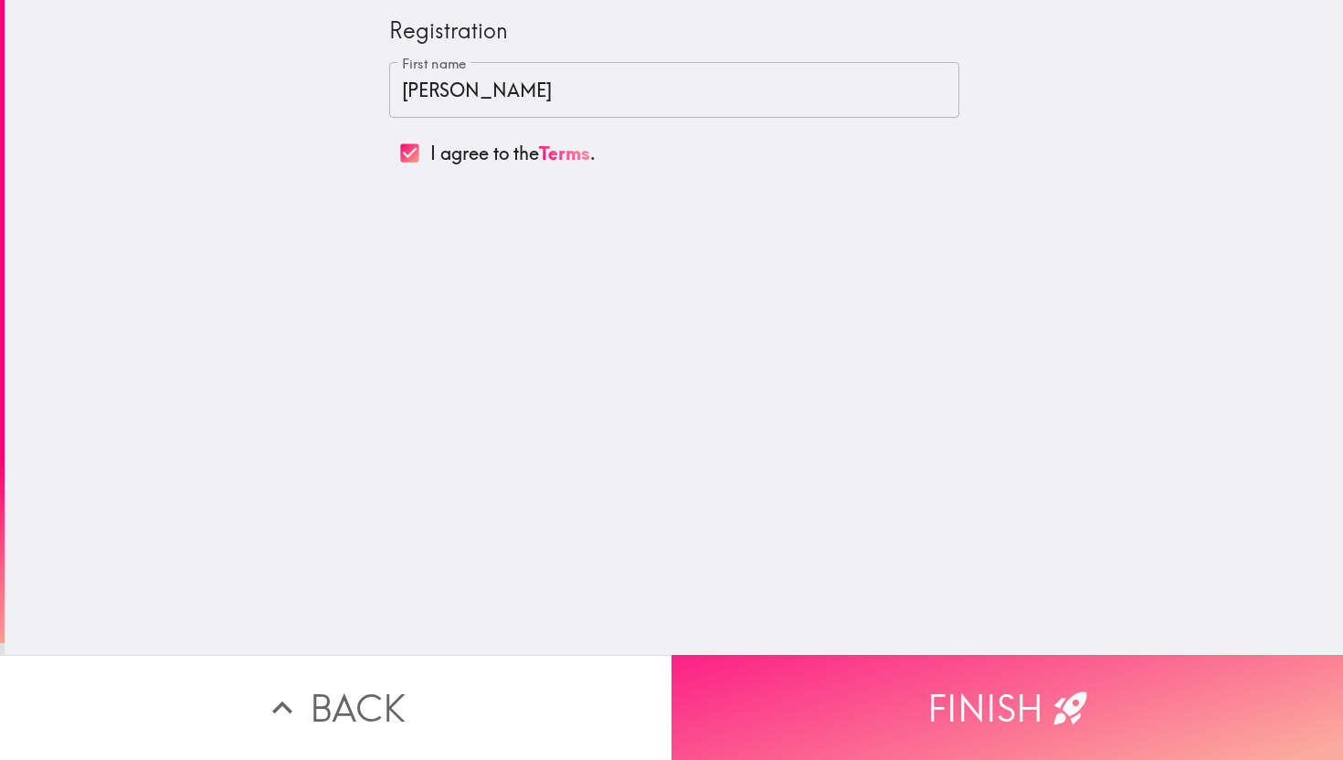
click at [996, 749] on button "Finish" at bounding box center [1006, 707] width 671 height 105
